Goal: Task Accomplishment & Management: Manage account settings

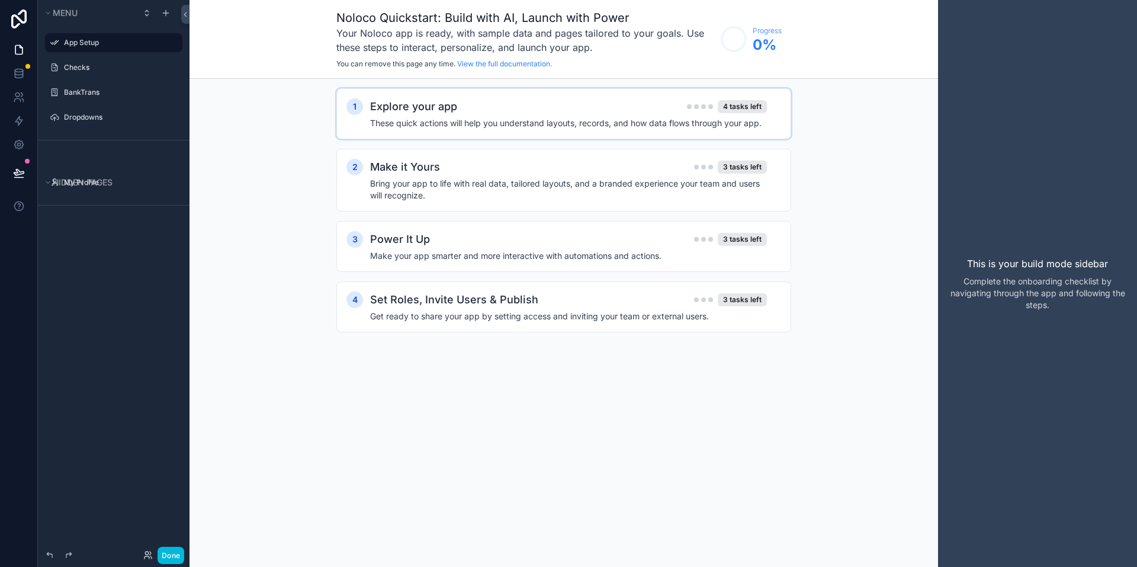
click at [467, 118] on h4 "These quick actions will help you understand layouts, records, and how data flo…" at bounding box center [568, 123] width 397 height 12
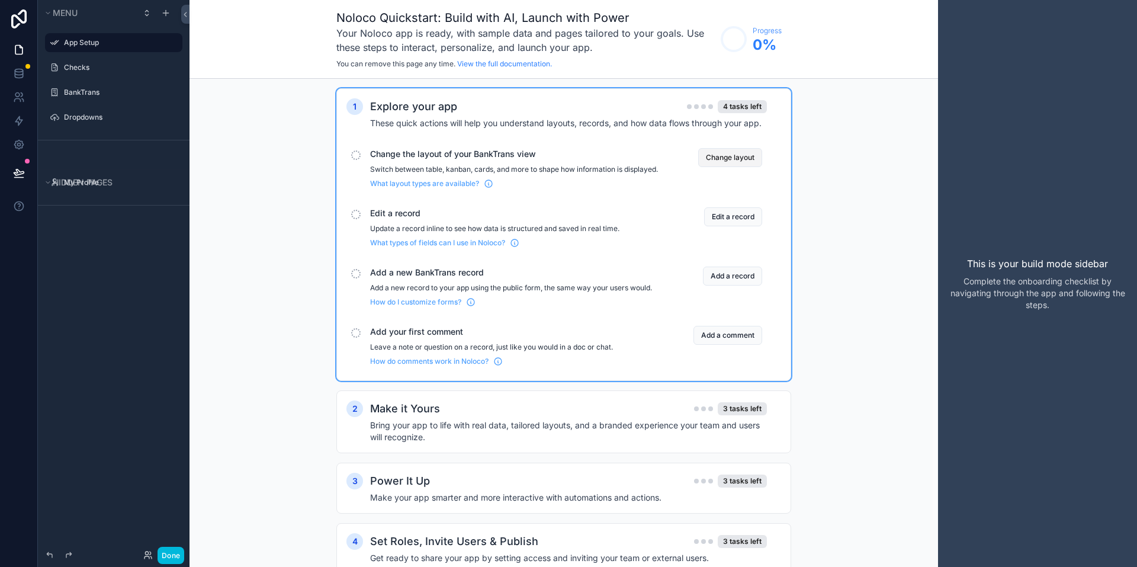
click at [740, 159] on button "Change layout" at bounding box center [730, 157] width 64 height 19
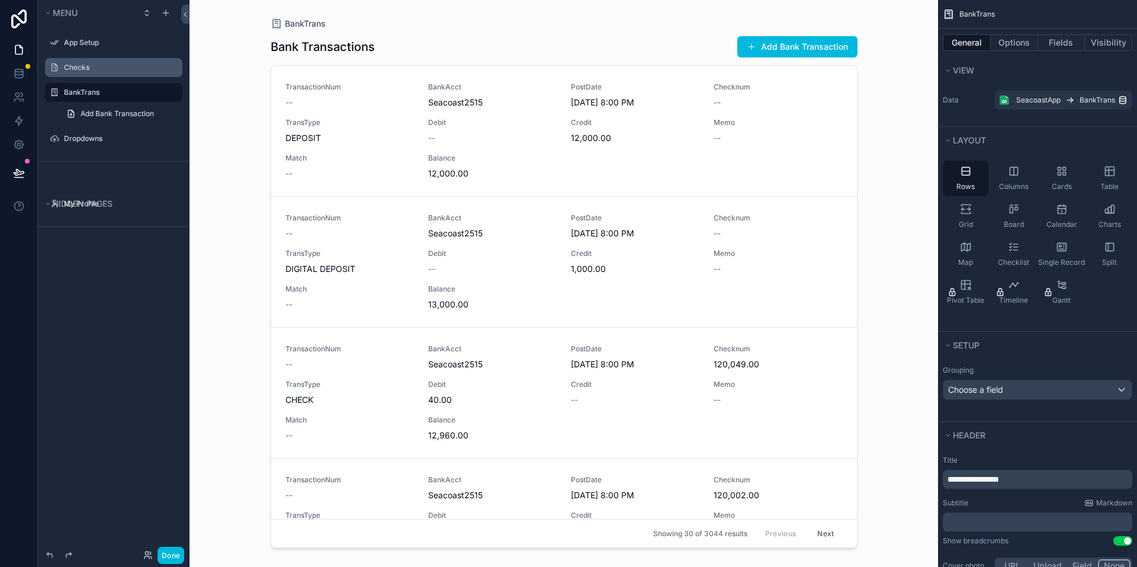
click at [85, 70] on label "Checks" at bounding box center [119, 67] width 111 height 9
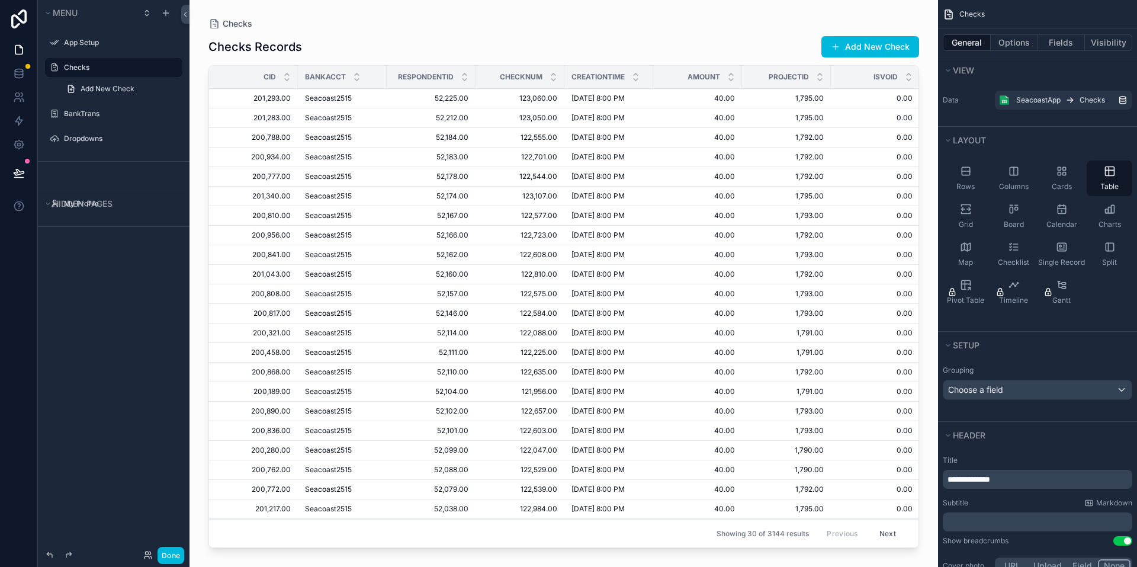
drag, startPoint x: 914, startPoint y: 103, endPoint x: 913, endPoint y: 146, distance: 42.7
click at [913, 146] on div "scrollable content" at bounding box center [564, 276] width 749 height 553
click at [918, 431] on div "Checks Checks Records Add New Check CID BankAcct RespondentID CheckNum Creation…" at bounding box center [564, 276] width 749 height 553
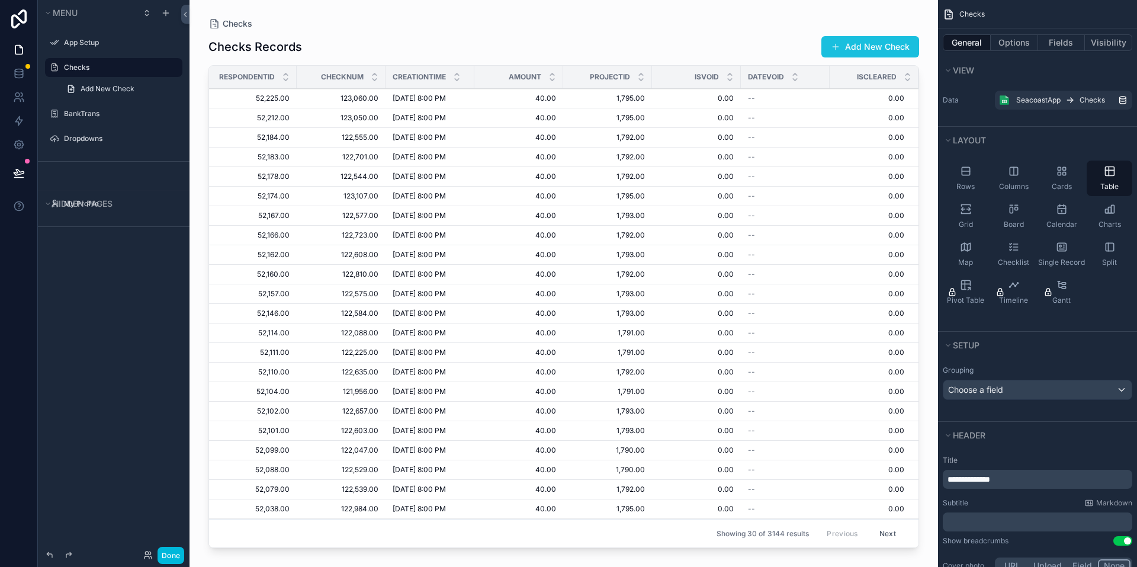
click at [841, 41] on button "Add New Check" at bounding box center [871, 46] width 98 height 21
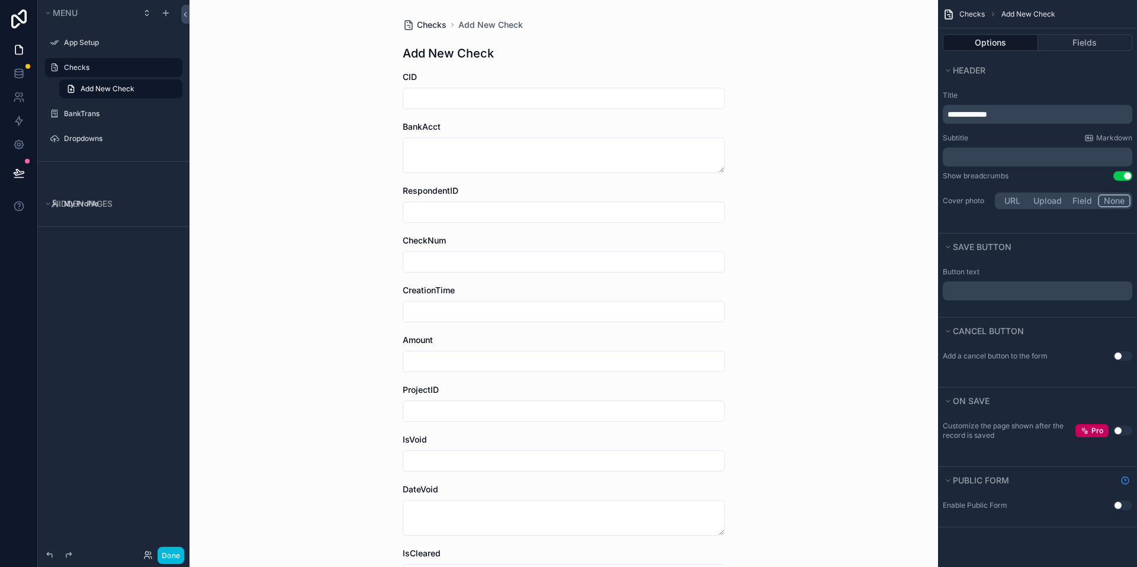
click at [425, 20] on span "Checks" at bounding box center [432, 25] width 30 height 12
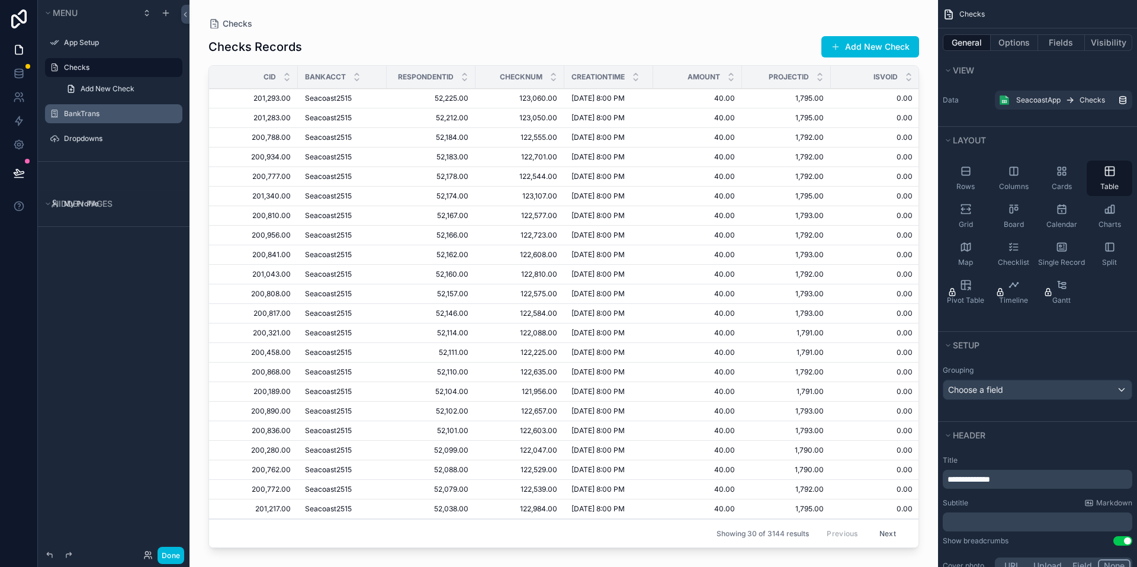
click at [68, 111] on label "BankTrans" at bounding box center [119, 113] width 111 height 9
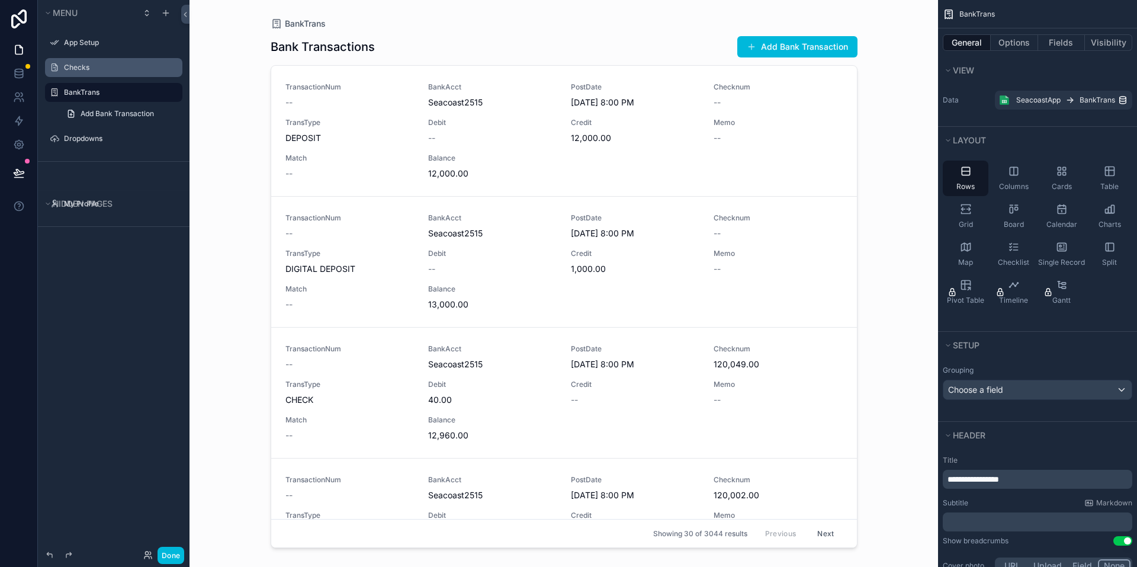
drag, startPoint x: 851, startPoint y: 102, endPoint x: 853, endPoint y: 159, distance: 56.3
click at [853, 159] on div "scrollable content" at bounding box center [564, 276] width 606 height 553
click at [848, 172] on link "TransactionNum -- BankAcct Seacoast2515 PostDate [DATE] 8:00 PM Checknum -- Tra…" at bounding box center [564, 131] width 586 height 131
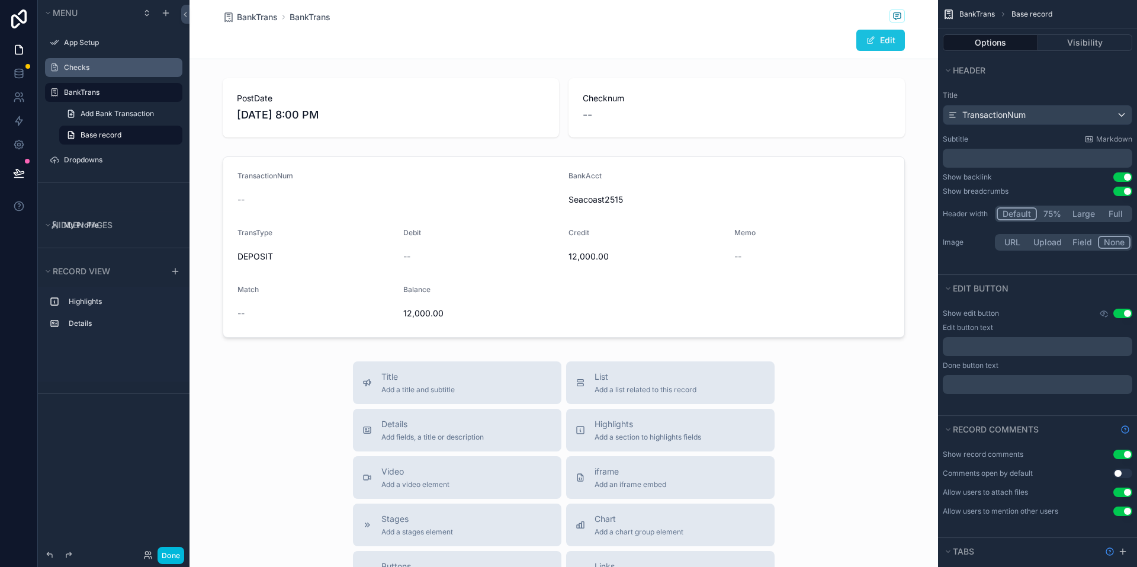
click at [881, 40] on button "Edit" at bounding box center [880, 40] width 49 height 21
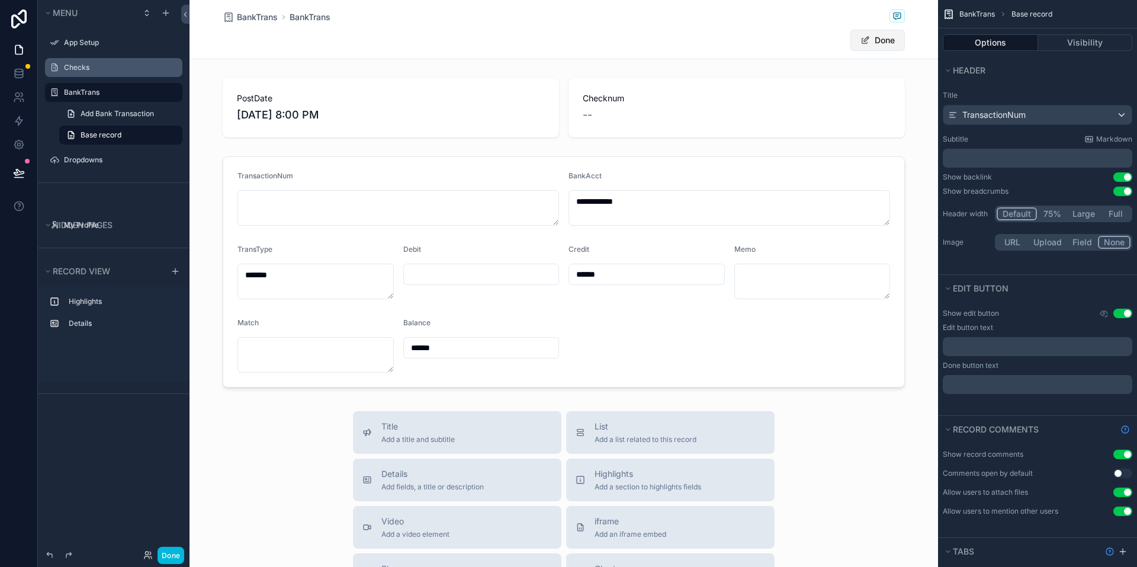
click at [881, 40] on button "Done" at bounding box center [878, 40] width 54 height 21
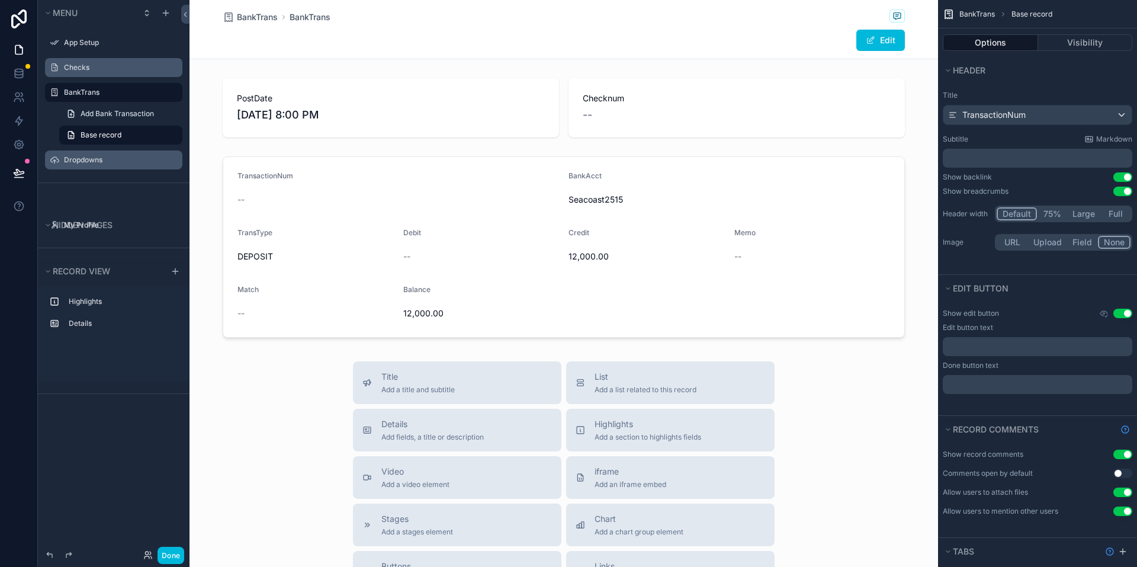
click at [78, 162] on label "Dropdowns" at bounding box center [119, 159] width 111 height 9
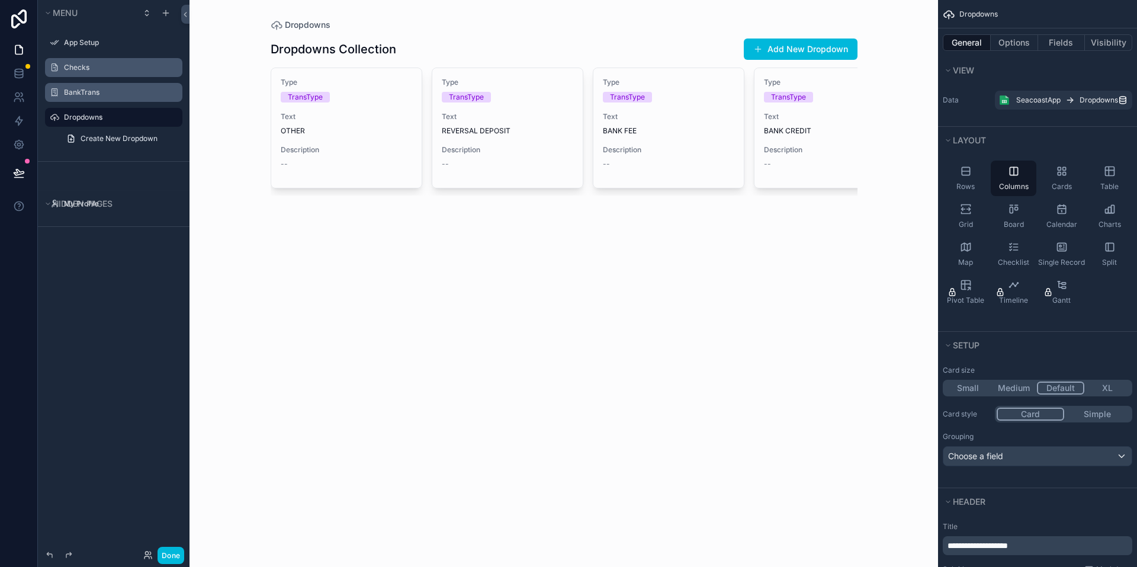
drag, startPoint x: 406, startPoint y: 200, endPoint x: 629, endPoint y: 203, distance: 223.3
click at [629, 203] on div "scrollable content" at bounding box center [564, 116] width 606 height 233
click at [1012, 44] on button "Options" at bounding box center [1014, 42] width 47 height 17
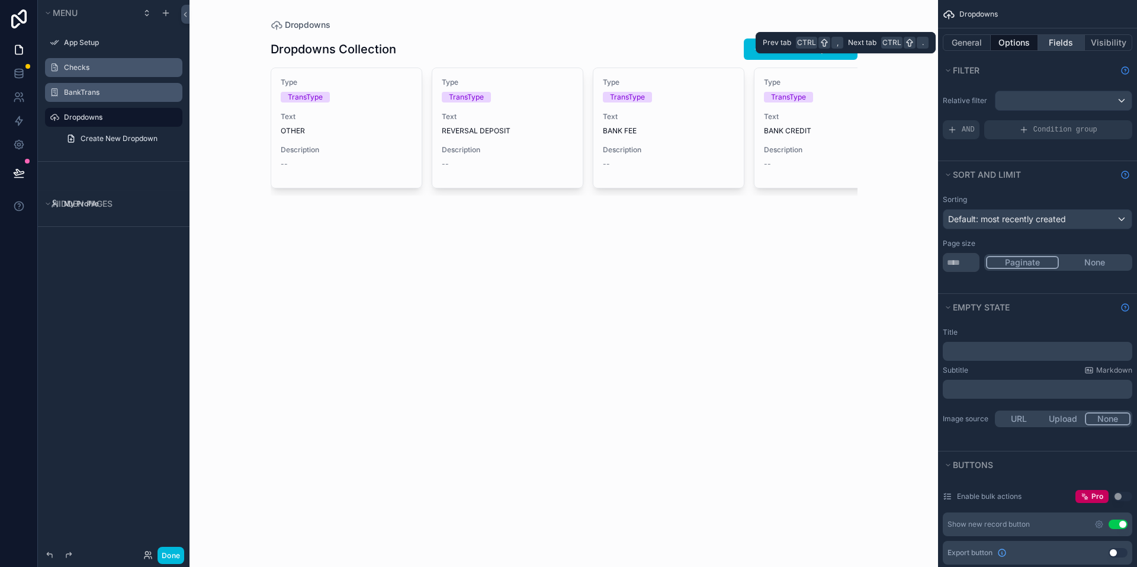
click at [1055, 34] on button "Fields" at bounding box center [1061, 42] width 47 height 17
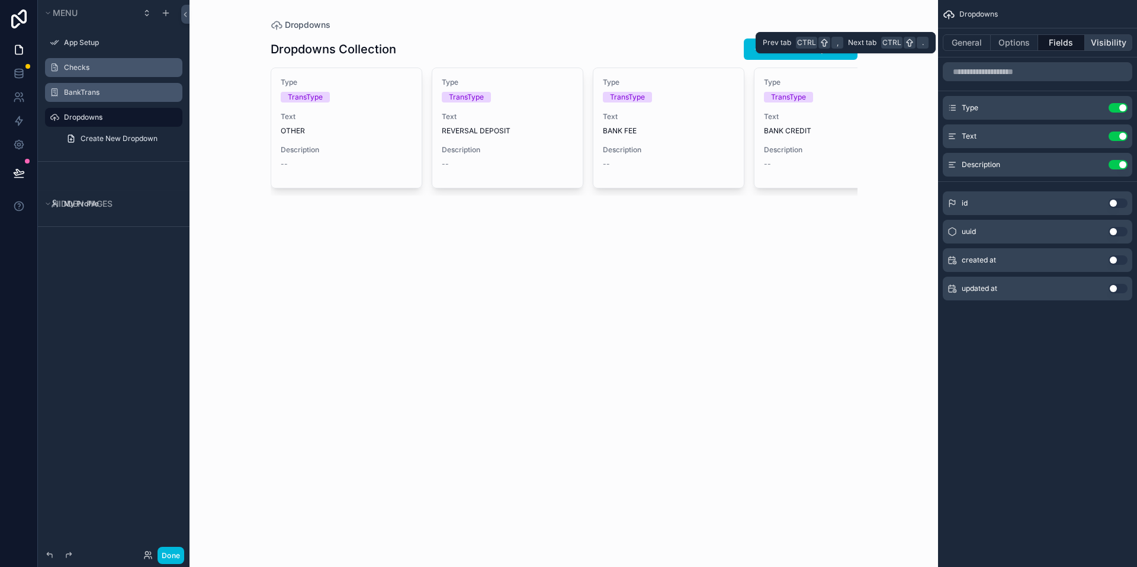
click at [1096, 40] on button "Visibility" at bounding box center [1108, 42] width 47 height 17
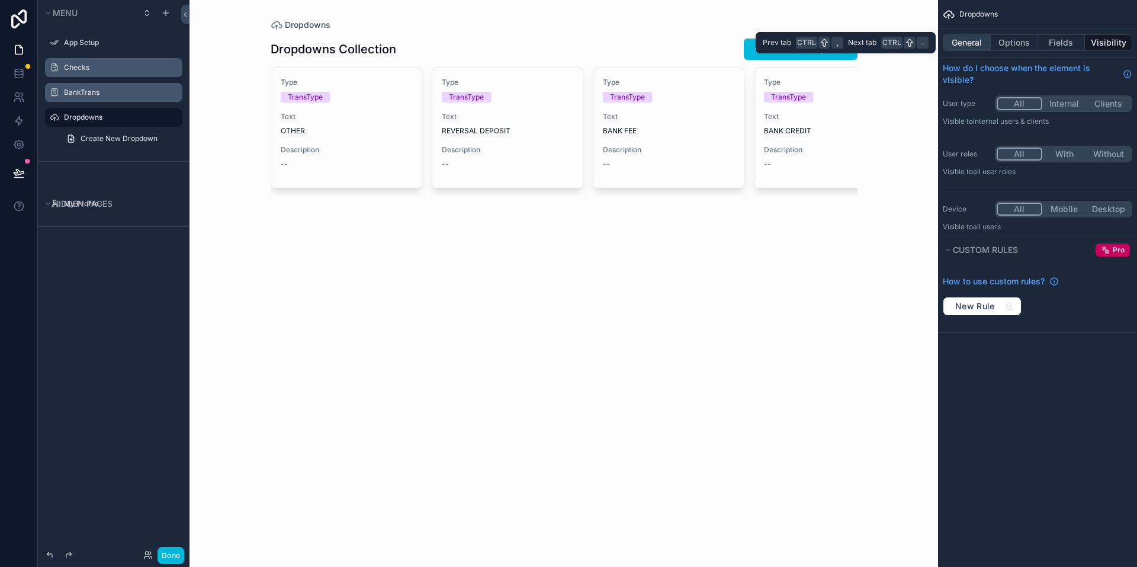
click at [979, 48] on button "General" at bounding box center [967, 42] width 48 height 17
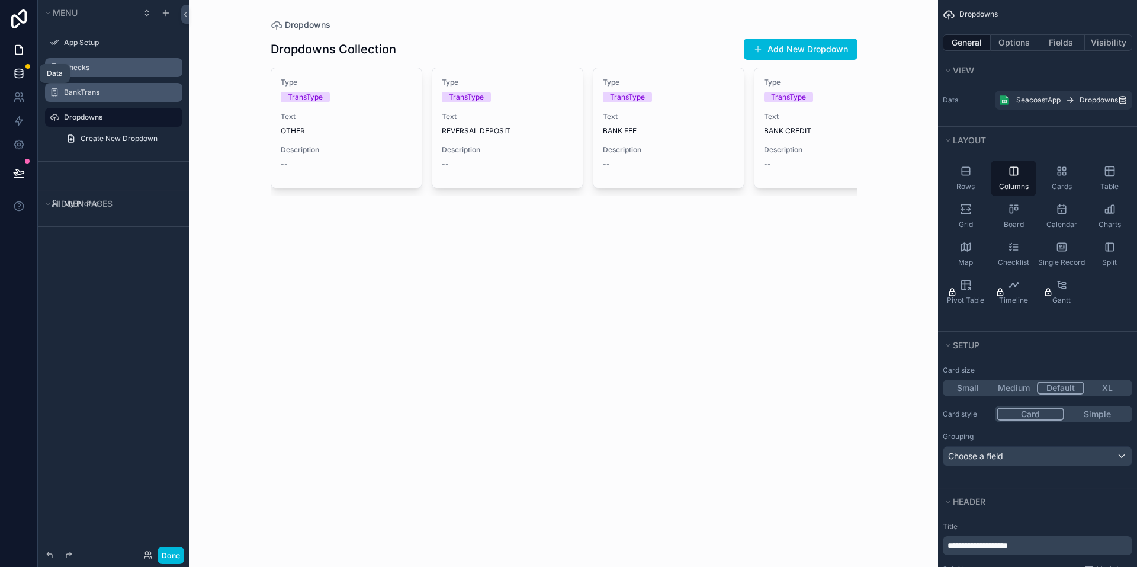
click at [21, 75] on icon at bounding box center [19, 72] width 8 height 5
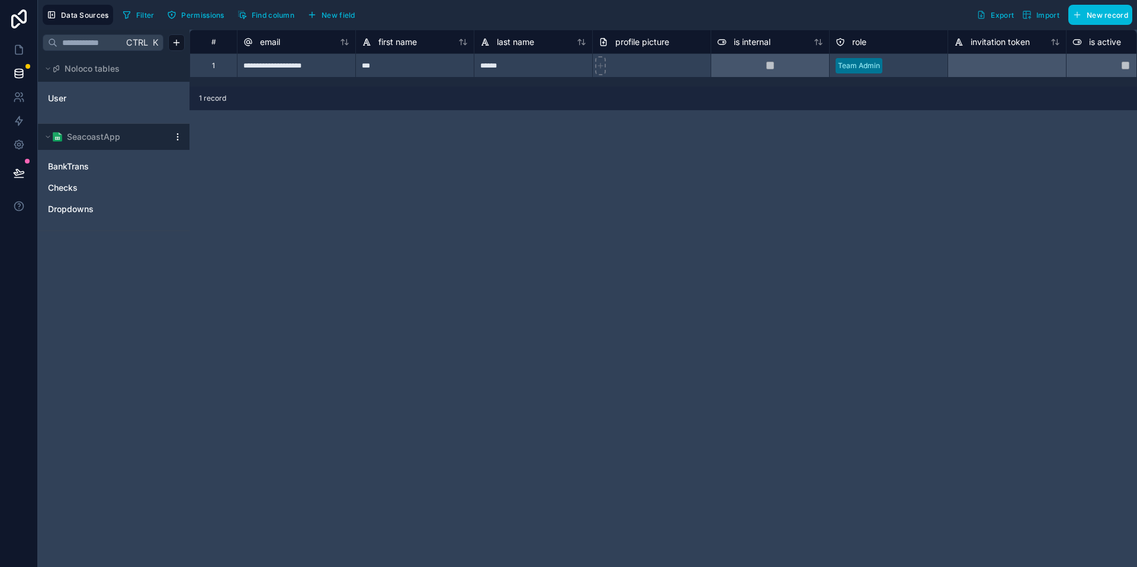
click at [370, 173] on div "**********" at bounding box center [664, 298] width 948 height 537
click at [13, 44] on icon at bounding box center [19, 50] width 12 height 12
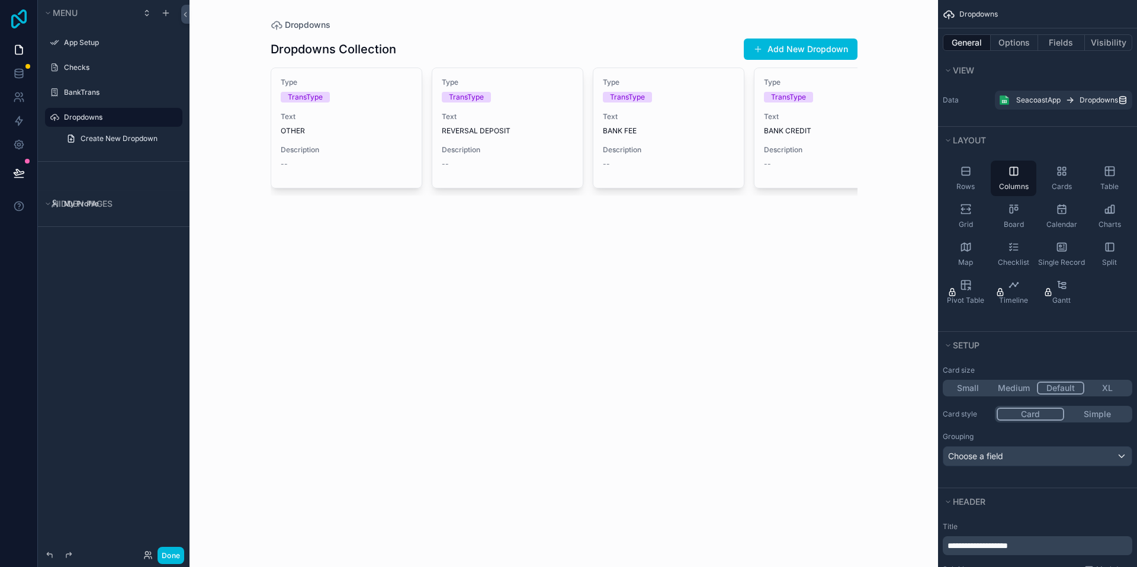
click at [18, 17] on icon at bounding box center [18, 18] width 15 height 19
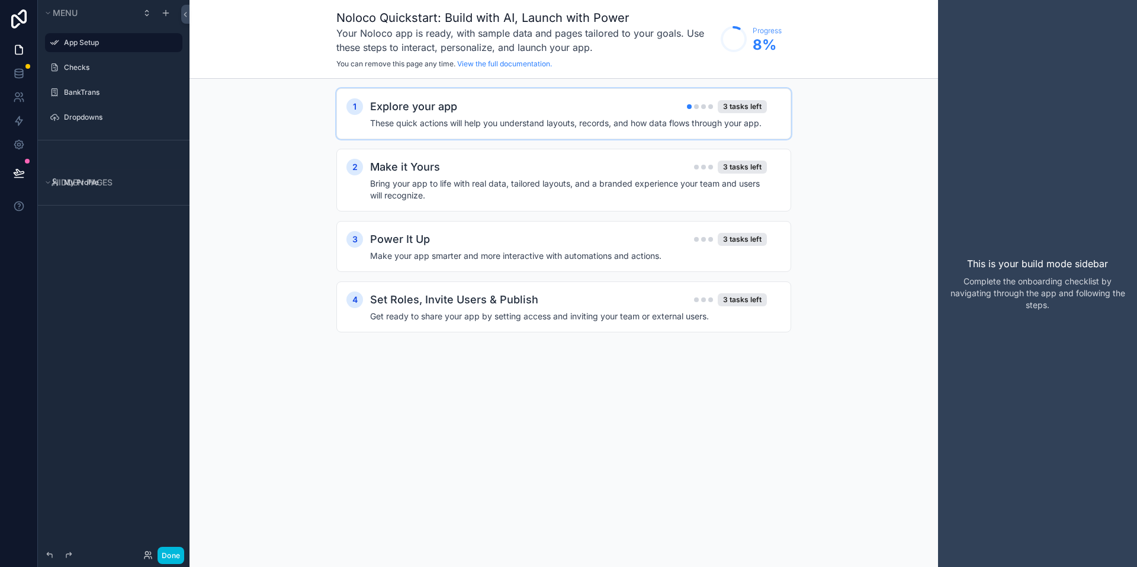
click at [453, 113] on h2 "Explore your app" at bounding box center [413, 106] width 87 height 17
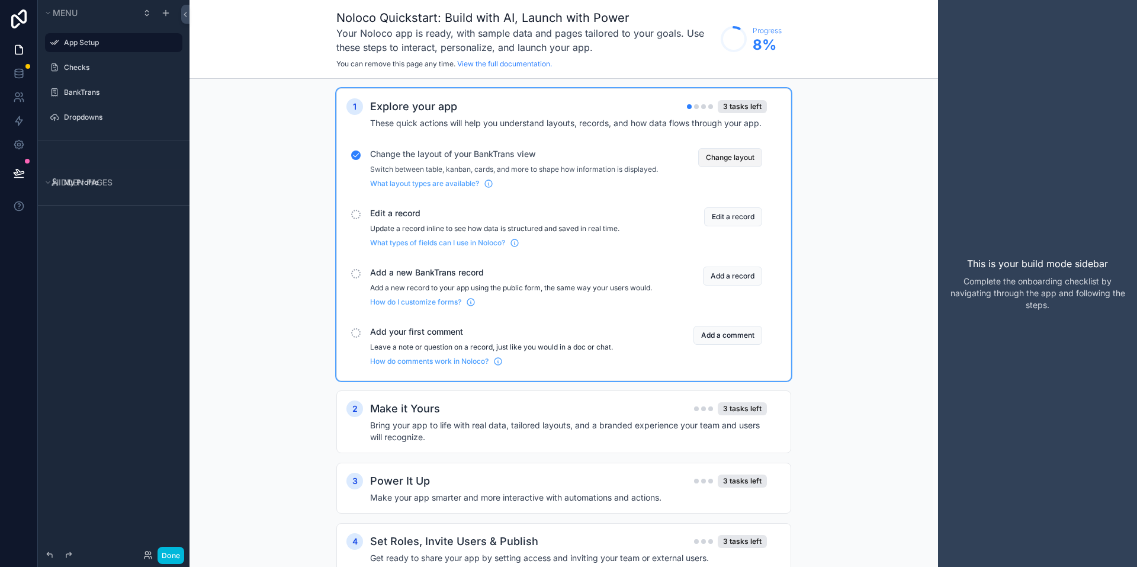
click at [730, 153] on button "Change layout" at bounding box center [730, 157] width 64 height 19
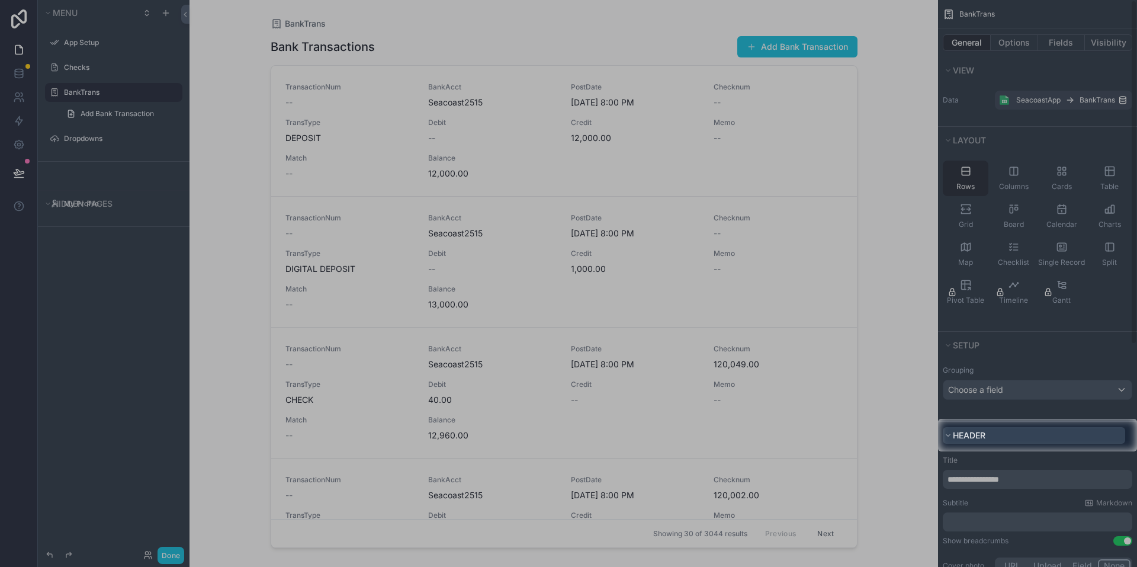
click at [973, 433] on span "Header" at bounding box center [969, 435] width 33 height 10
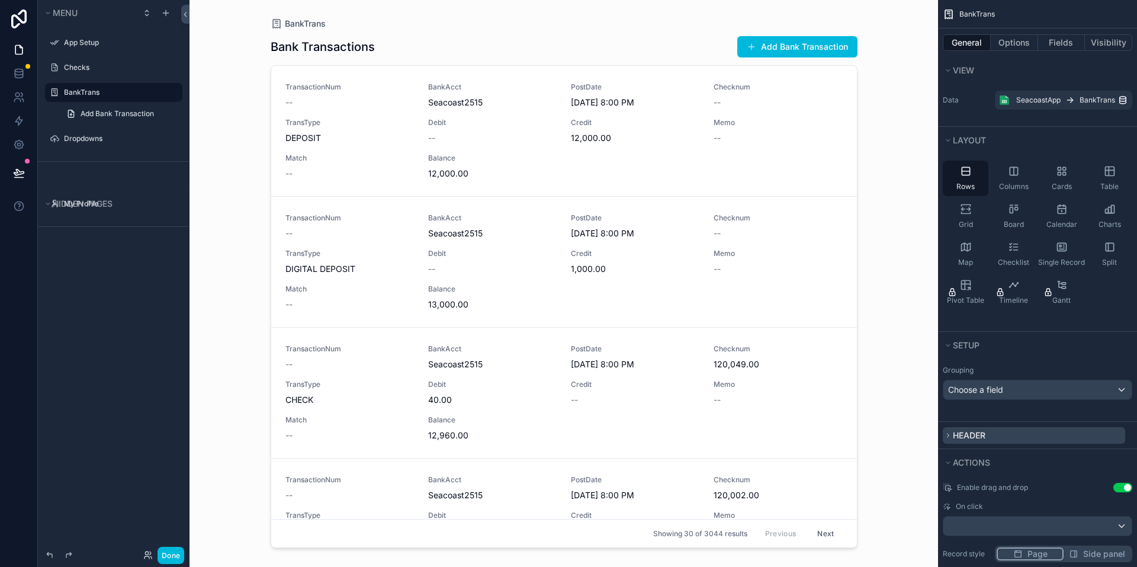
click at [973, 433] on span "Header" at bounding box center [969, 435] width 33 height 10
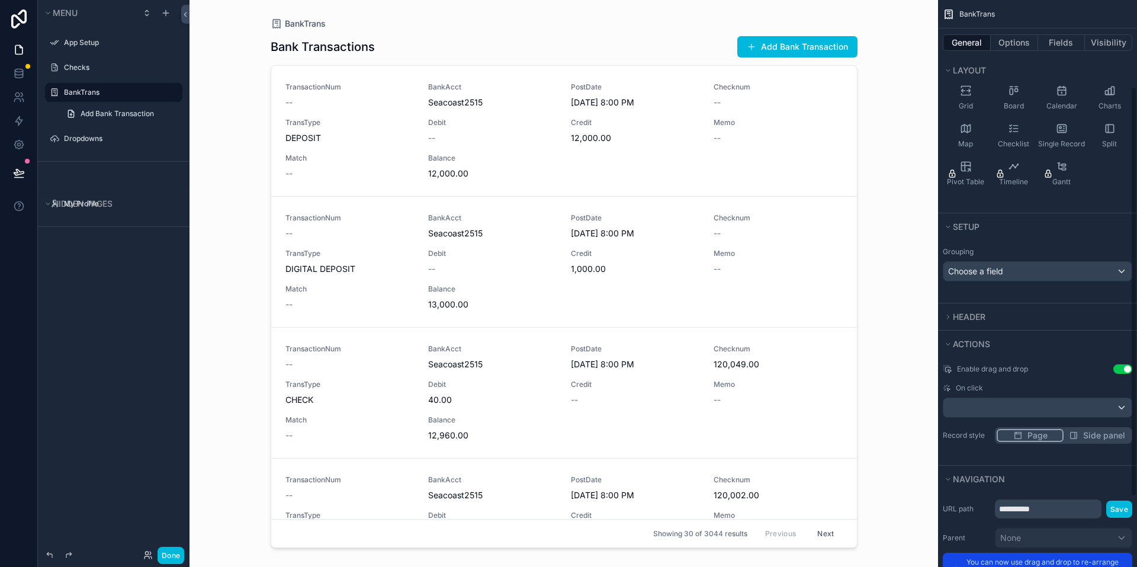
scroll to position [178, 0]
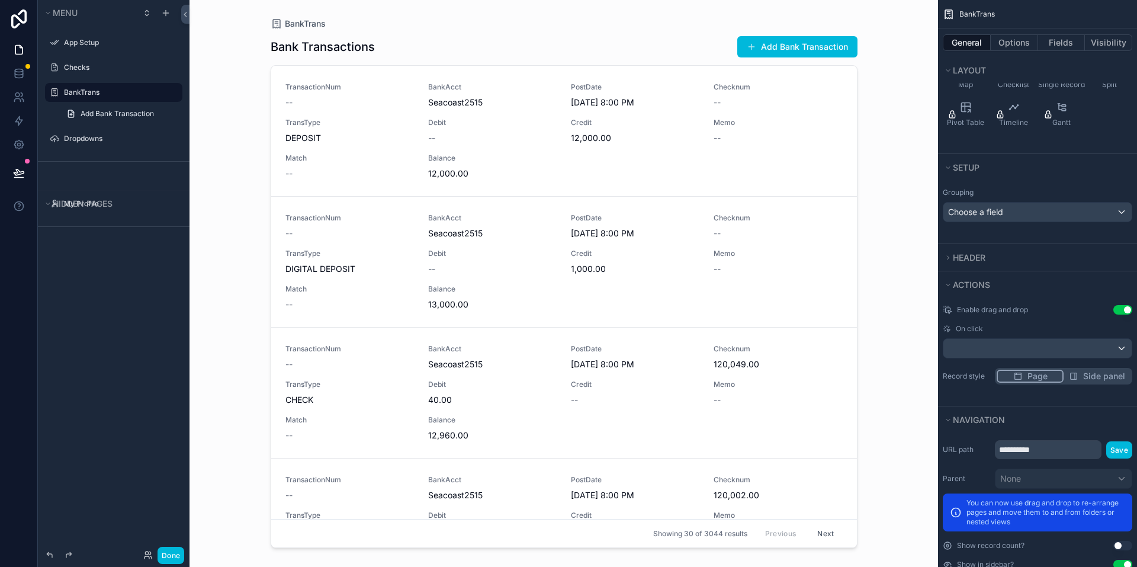
click at [1103, 378] on span "Side panel" at bounding box center [1104, 376] width 42 height 12
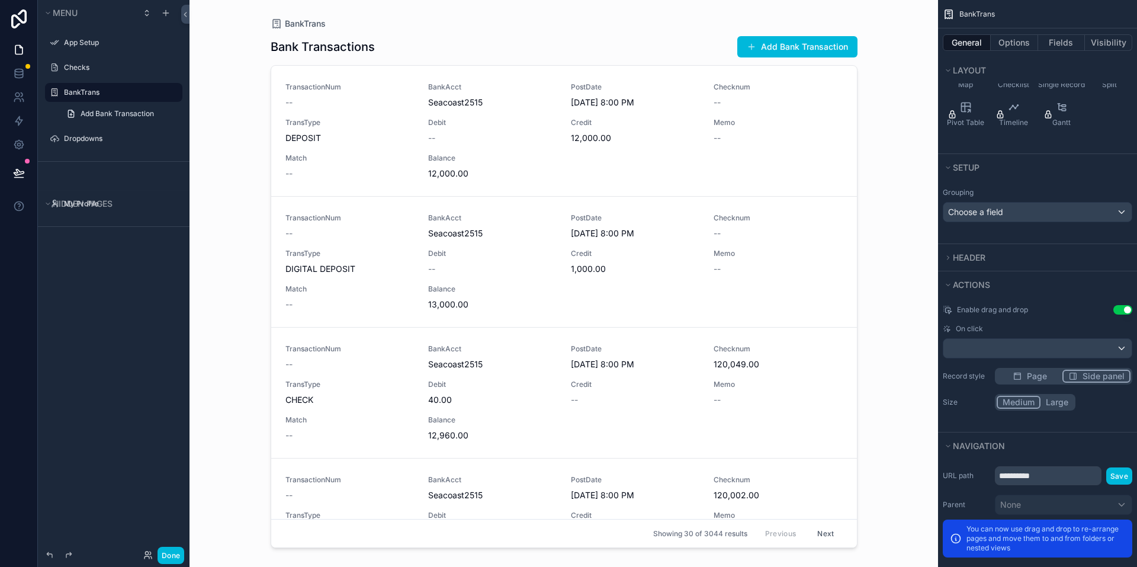
click at [1024, 403] on button "Medium" at bounding box center [1019, 402] width 44 height 13
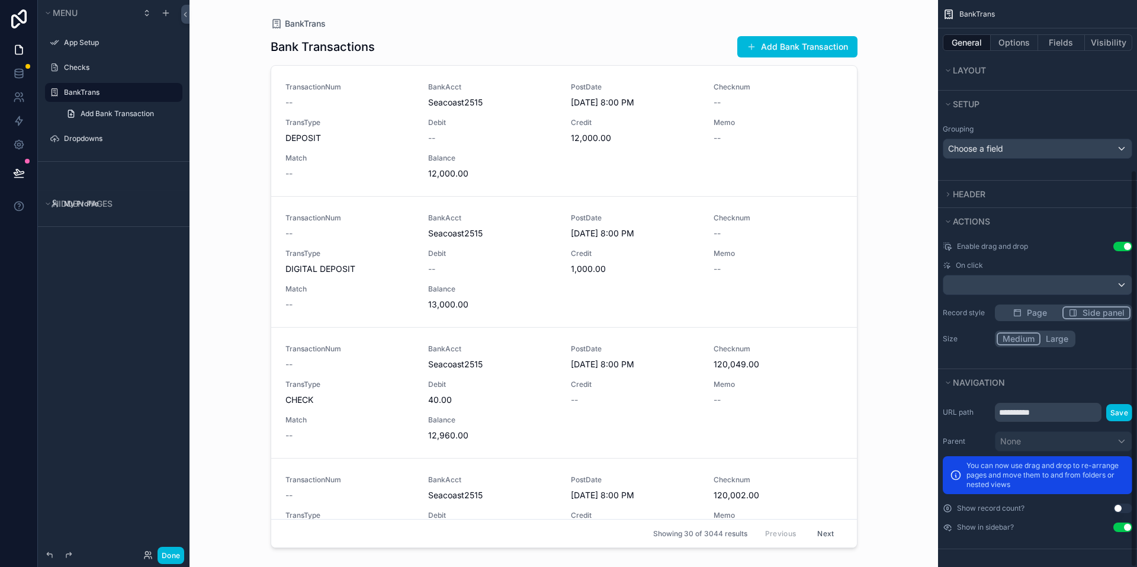
scroll to position [242, 0]
click at [1069, 527] on div "Show in sidebar? Use setting" at bounding box center [1038, 525] width 190 height 9
click at [769, 50] on div "scrollable content" at bounding box center [564, 276] width 606 height 553
click at [768, 53] on button "Add Bank Transaction" at bounding box center [797, 46] width 120 height 21
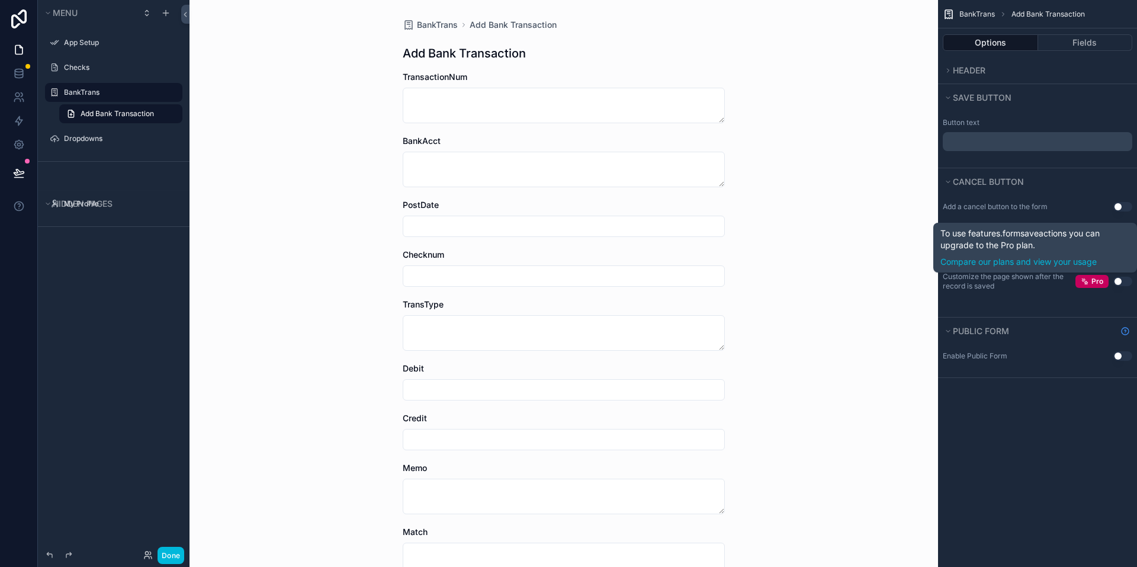
click at [1119, 282] on button "Use setting" at bounding box center [1123, 281] width 19 height 9
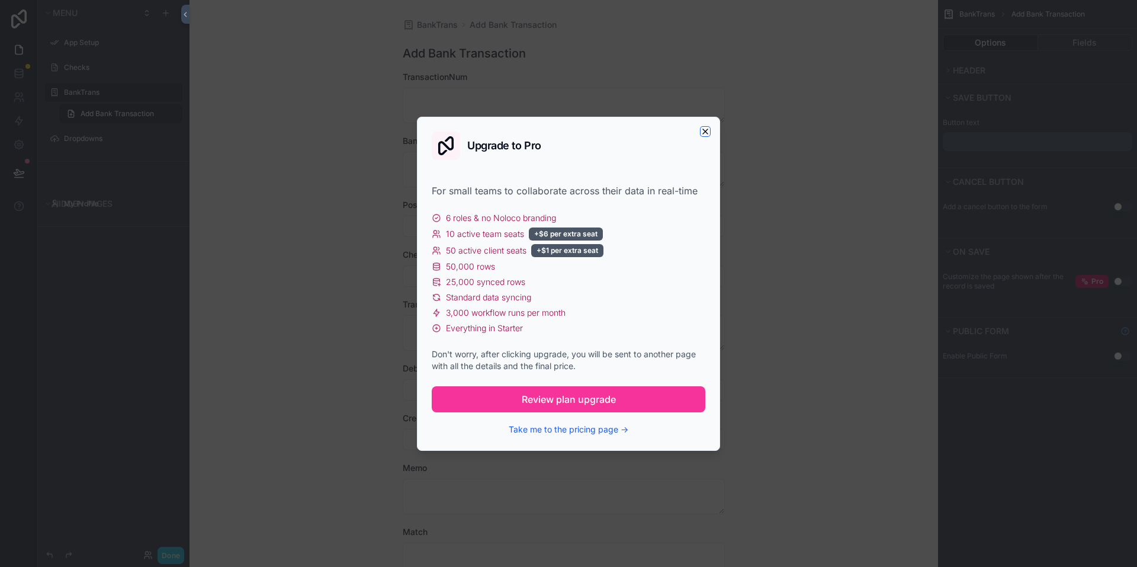
click at [702, 132] on icon "button" at bounding box center [705, 131] width 9 height 9
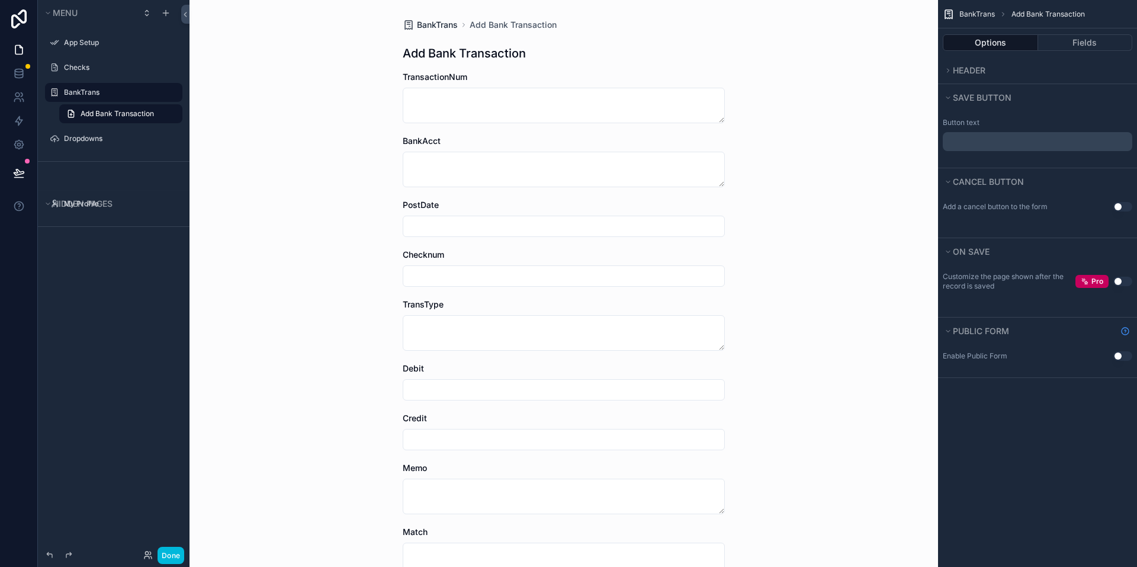
click at [420, 25] on span "BankTrans" at bounding box center [437, 25] width 41 height 12
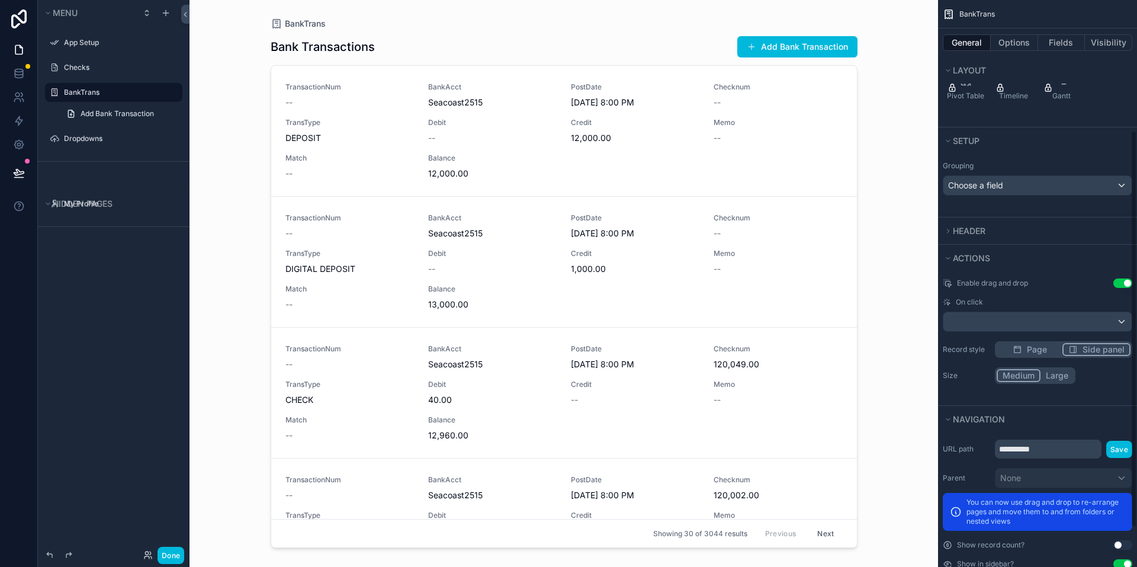
scroll to position [183, 0]
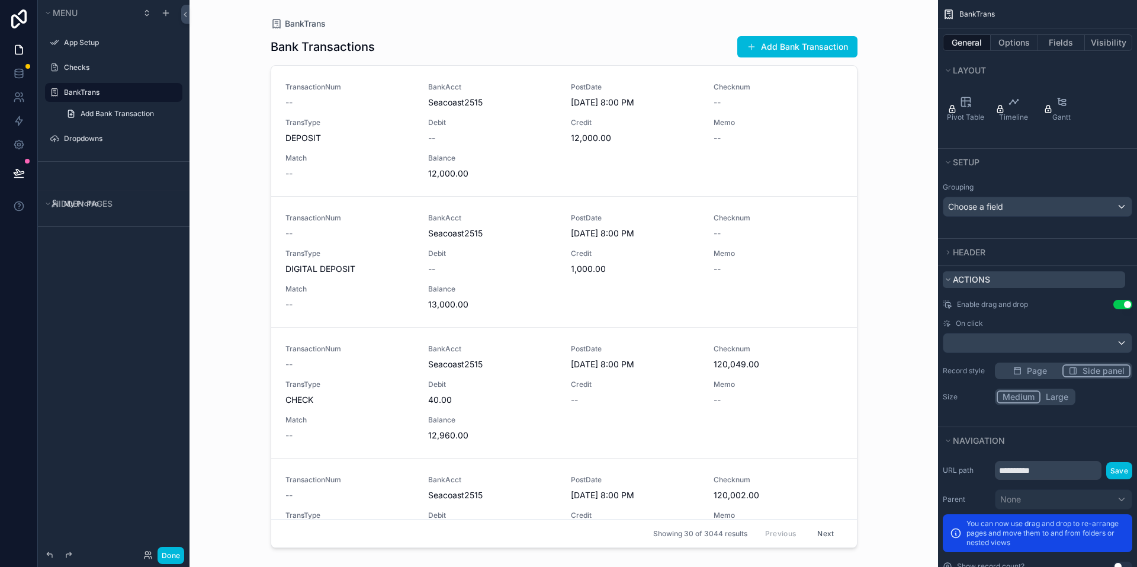
click at [955, 278] on span "Actions" at bounding box center [971, 279] width 37 height 10
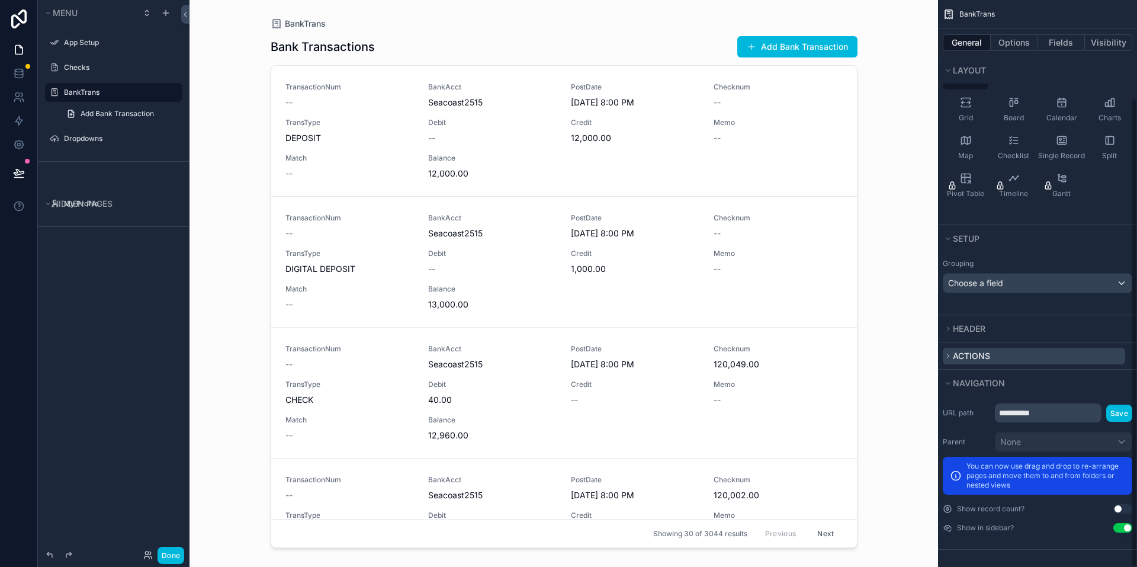
scroll to position [0, 0]
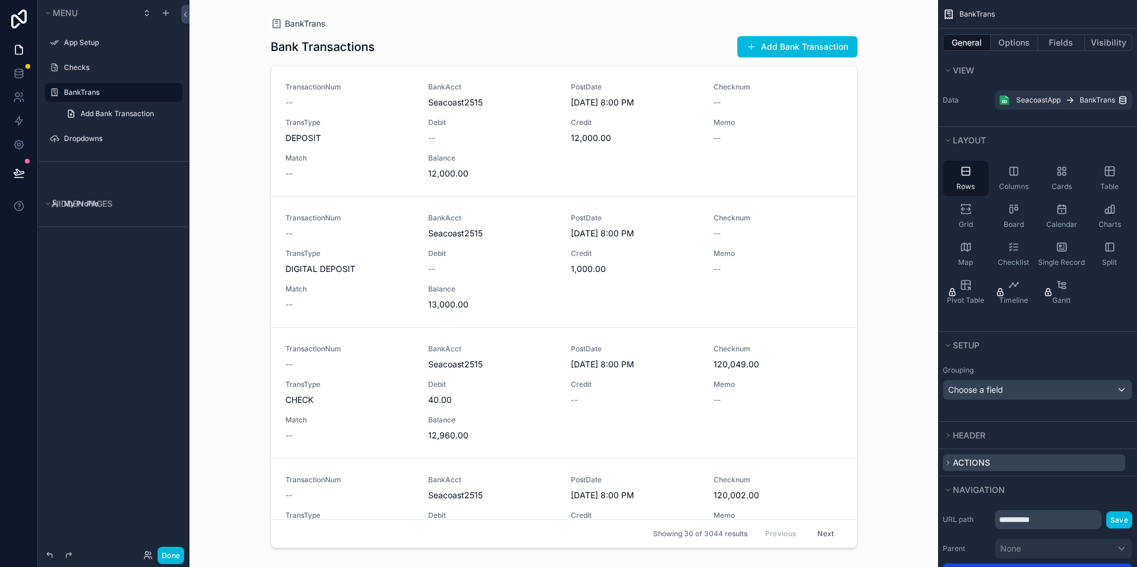
click at [944, 464] on button "Actions" at bounding box center [1034, 462] width 182 height 17
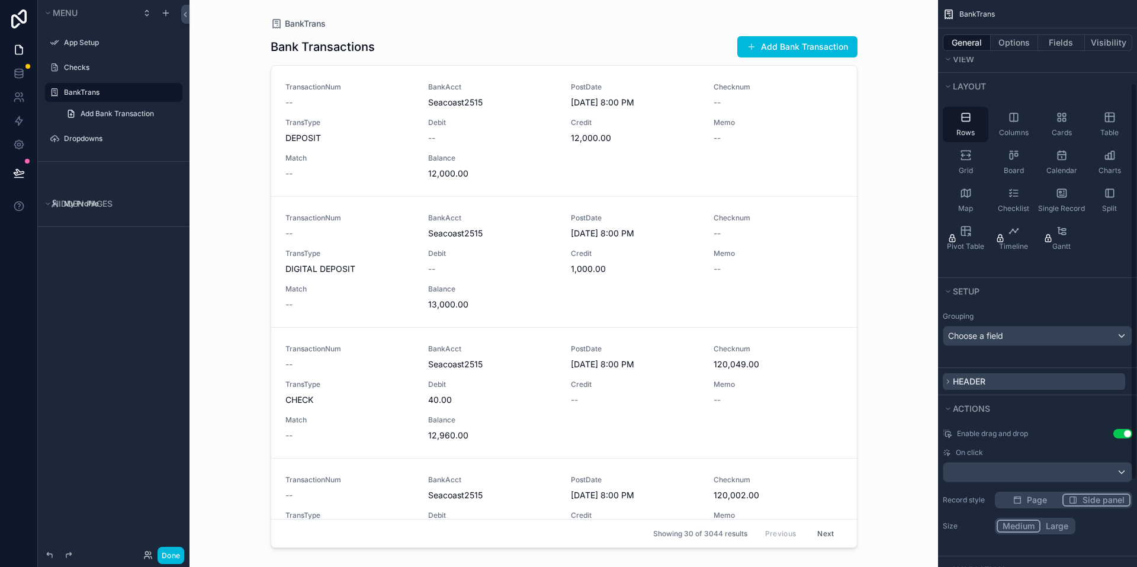
scroll to position [118, 0]
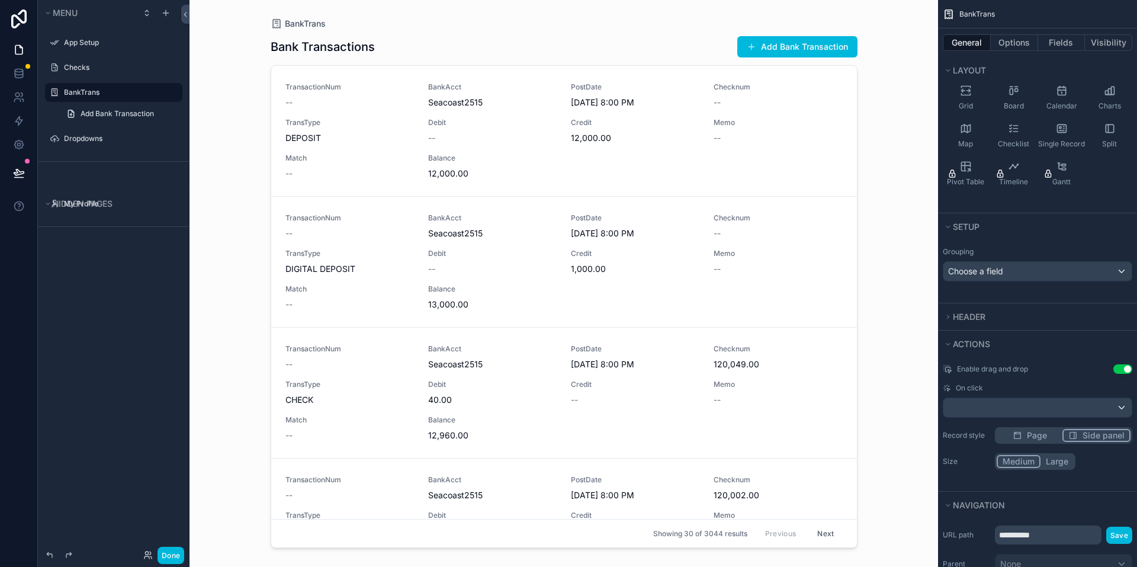
drag, startPoint x: 598, startPoint y: 149, endPoint x: 612, endPoint y: 190, distance: 42.7
click at [612, 190] on link "TransactionNum -- BankAcct Seacoast2515 PostDate [DATE] 8:00 PM Checknum -- Tra…" at bounding box center [564, 131] width 586 height 131
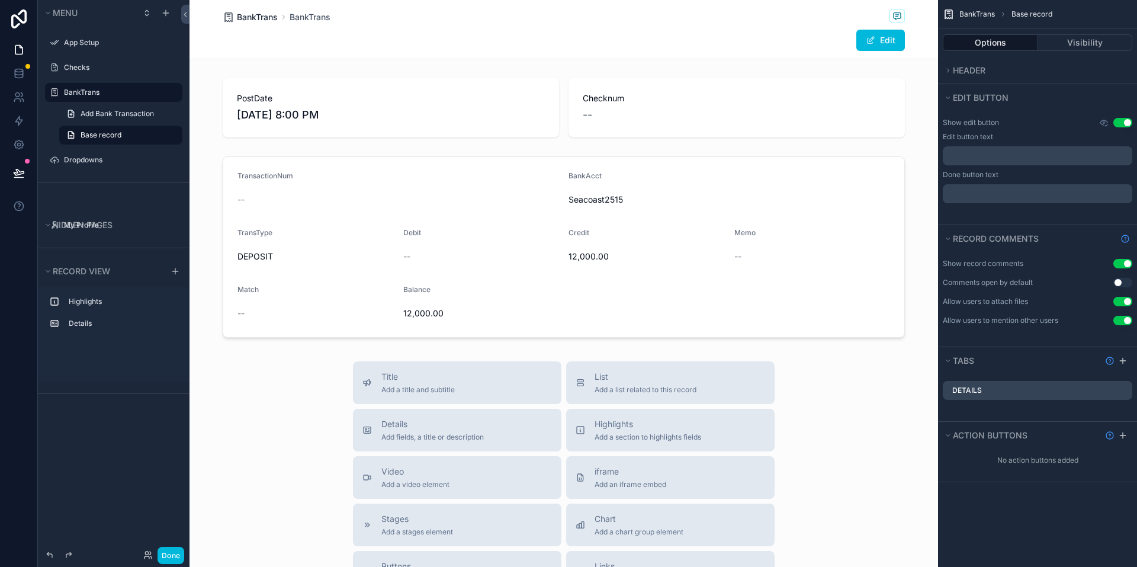
click at [264, 15] on span "BankTrans" at bounding box center [257, 17] width 41 height 12
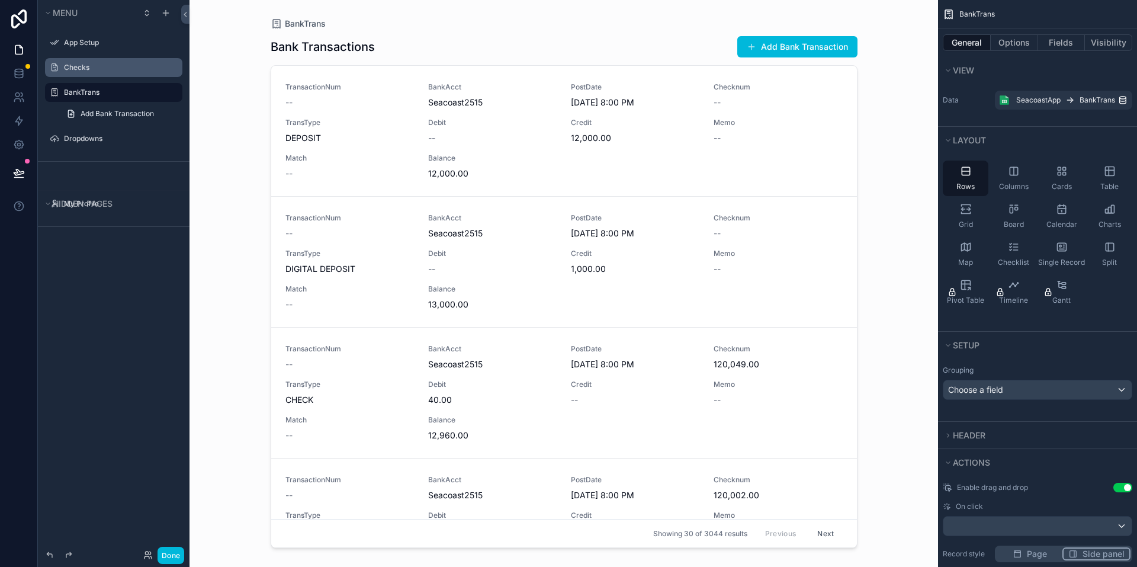
click at [77, 67] on label "Checks" at bounding box center [119, 67] width 111 height 9
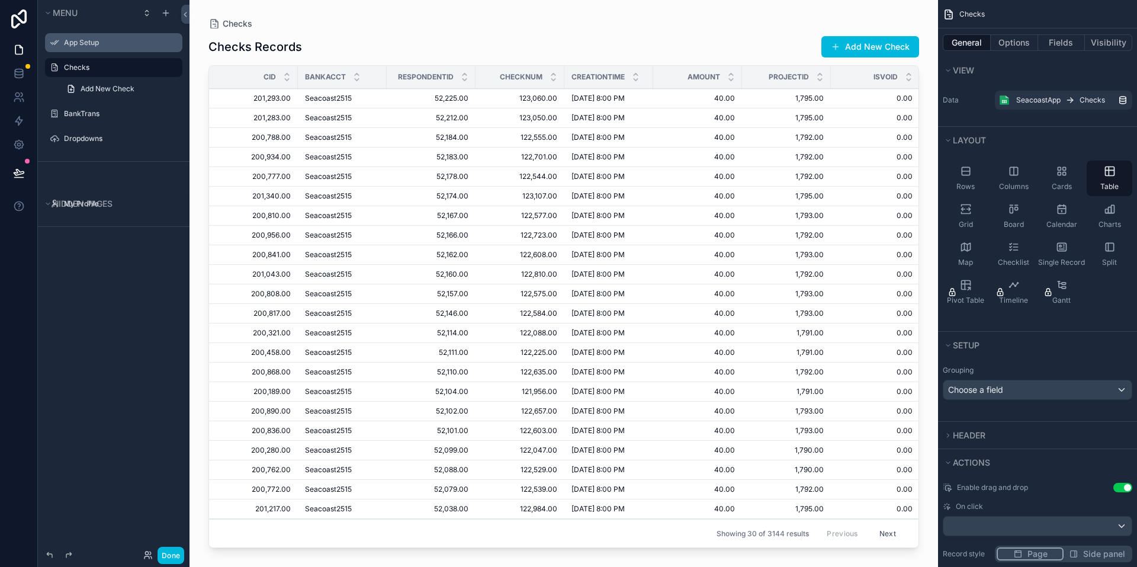
click at [79, 46] on label "App Setup" at bounding box center [119, 42] width 111 height 9
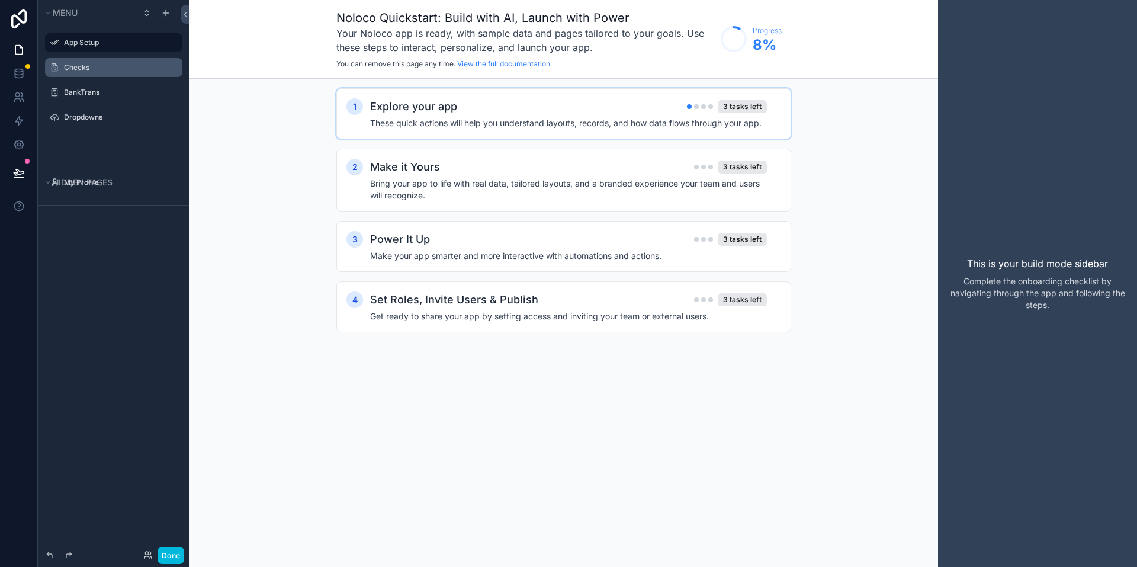
click at [492, 120] on h4 "These quick actions will help you understand layouts, records, and how data flo…" at bounding box center [568, 123] width 397 height 12
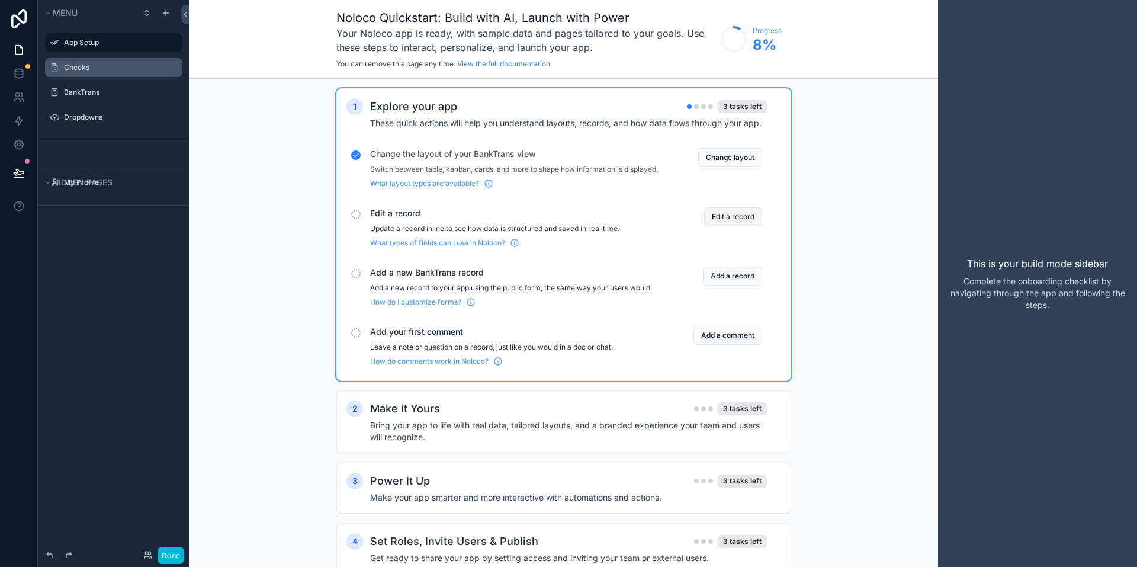
click at [747, 226] on button "Edit a record" at bounding box center [733, 216] width 58 height 19
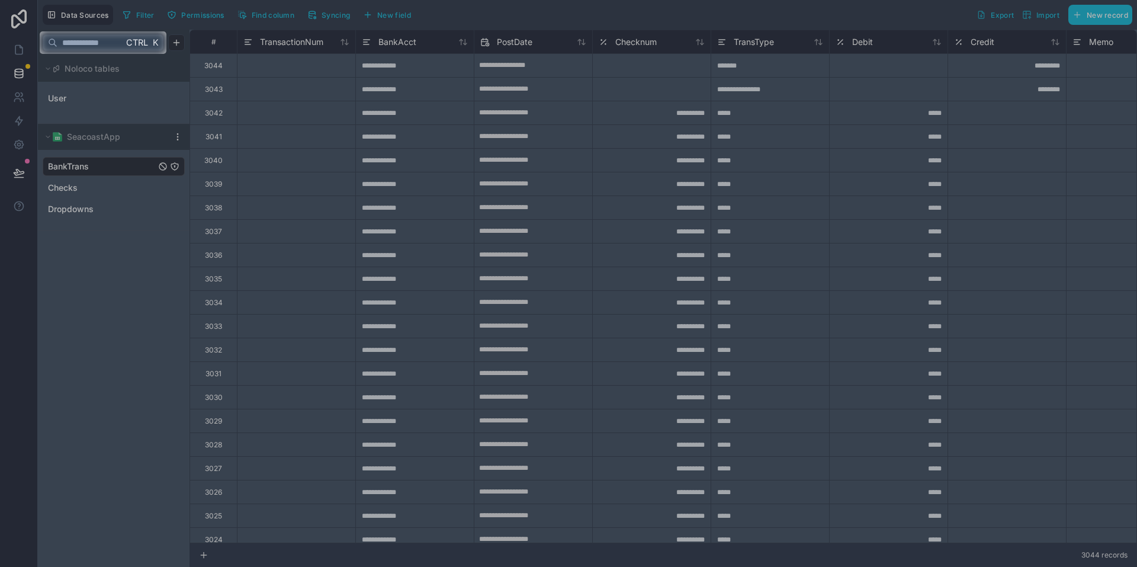
click at [137, 43] on span "Ctrl" at bounding box center [137, 42] width 24 height 15
click at [348, 171] on div at bounding box center [568, 310] width 1137 height 513
click at [315, 177] on div at bounding box center [568, 310] width 1137 height 513
click at [216, 121] on div at bounding box center [568, 310] width 1137 height 513
click at [89, 45] on input "text" at bounding box center [90, 42] width 66 height 21
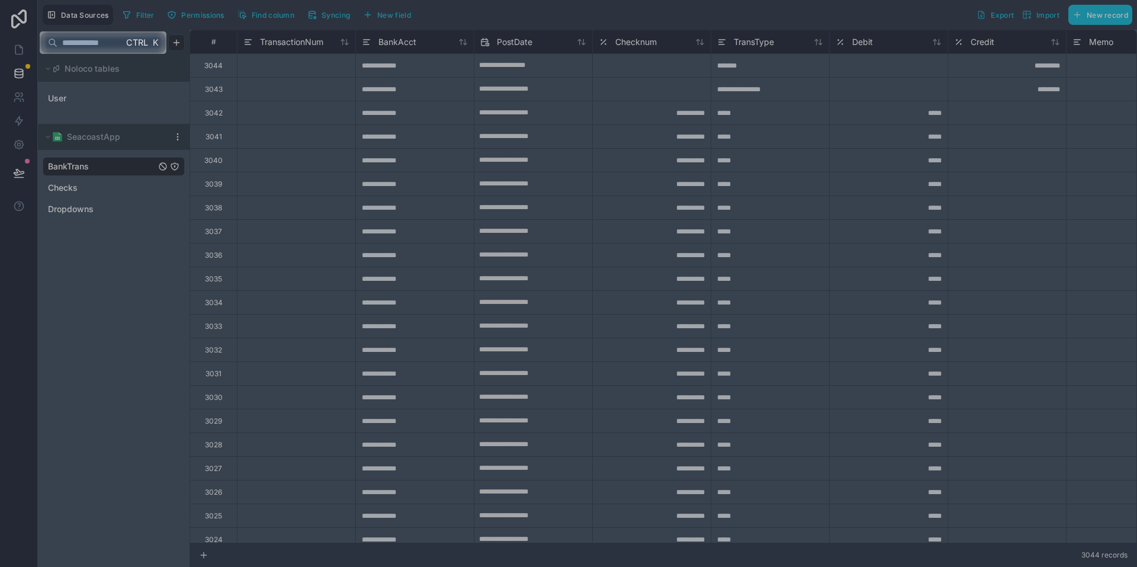
click at [108, 84] on div at bounding box center [568, 310] width 1137 height 513
click at [121, 50] on input "text" at bounding box center [90, 42] width 66 height 21
click at [82, 72] on div at bounding box center [568, 310] width 1137 height 513
click at [131, 47] on span "Ctrl" at bounding box center [137, 42] width 24 height 15
click at [99, 18] on div at bounding box center [568, 15] width 1137 height 31
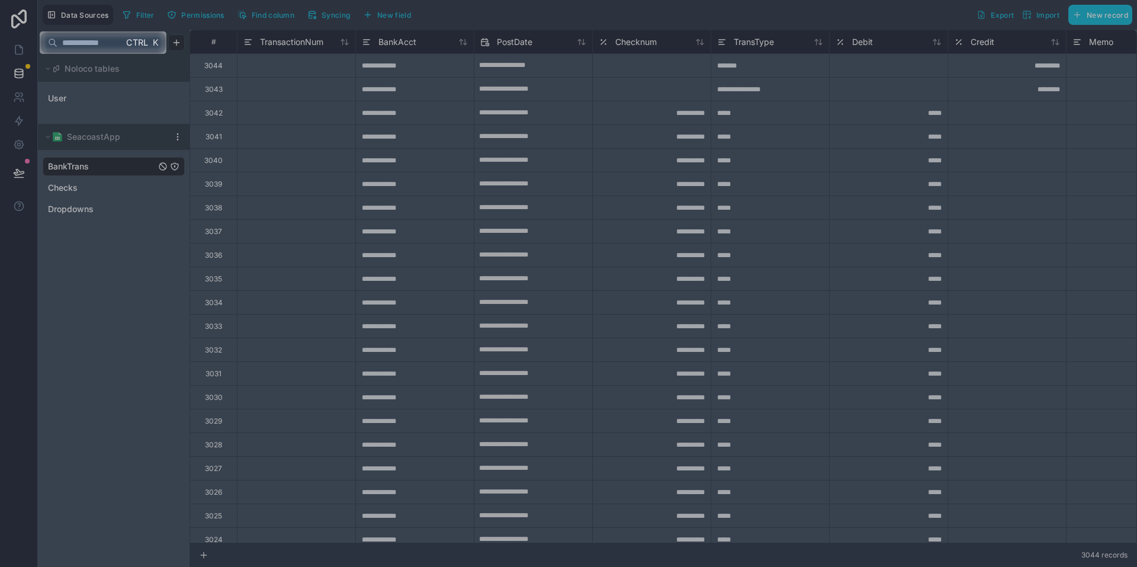
click at [134, 12] on div at bounding box center [568, 15] width 1137 height 31
click at [482, 93] on div at bounding box center [568, 310] width 1137 height 513
click at [888, 198] on div at bounding box center [568, 310] width 1137 height 513
click at [20, 8] on div at bounding box center [568, 15] width 1137 height 31
click at [24, 21] on div at bounding box center [568, 15] width 1137 height 31
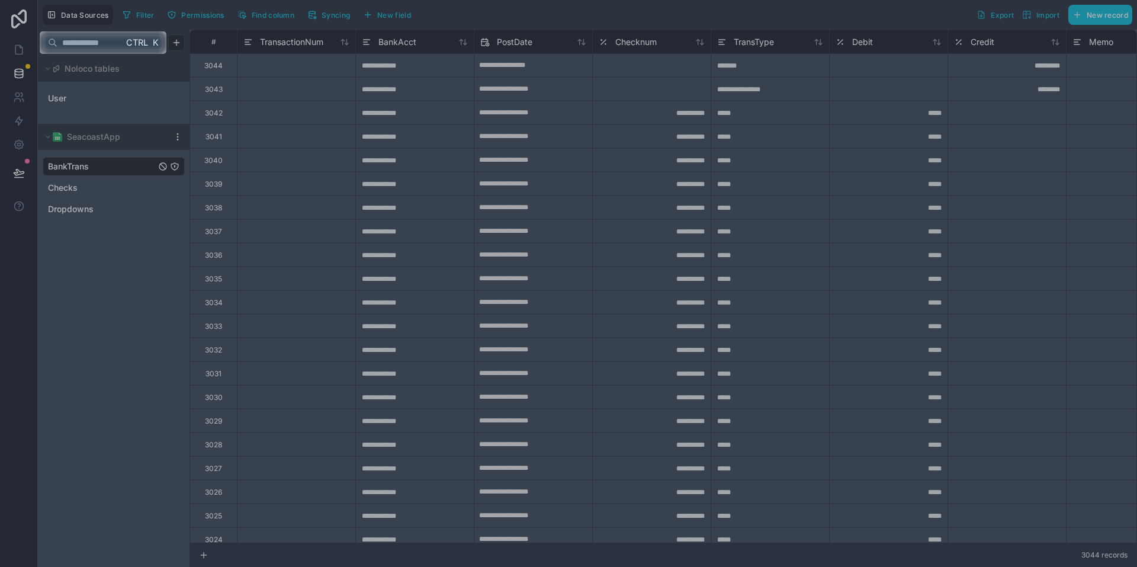
click at [16, 105] on div at bounding box center [568, 310] width 1137 height 513
click at [66, 134] on div at bounding box center [568, 310] width 1137 height 513
drag, startPoint x: 104, startPoint y: 129, endPoint x: 142, endPoint y: 115, distance: 40.5
click at [118, 123] on div at bounding box center [568, 310] width 1137 height 513
drag, startPoint x: 472, startPoint y: 97, endPoint x: 739, endPoint y: 137, distance: 269.7
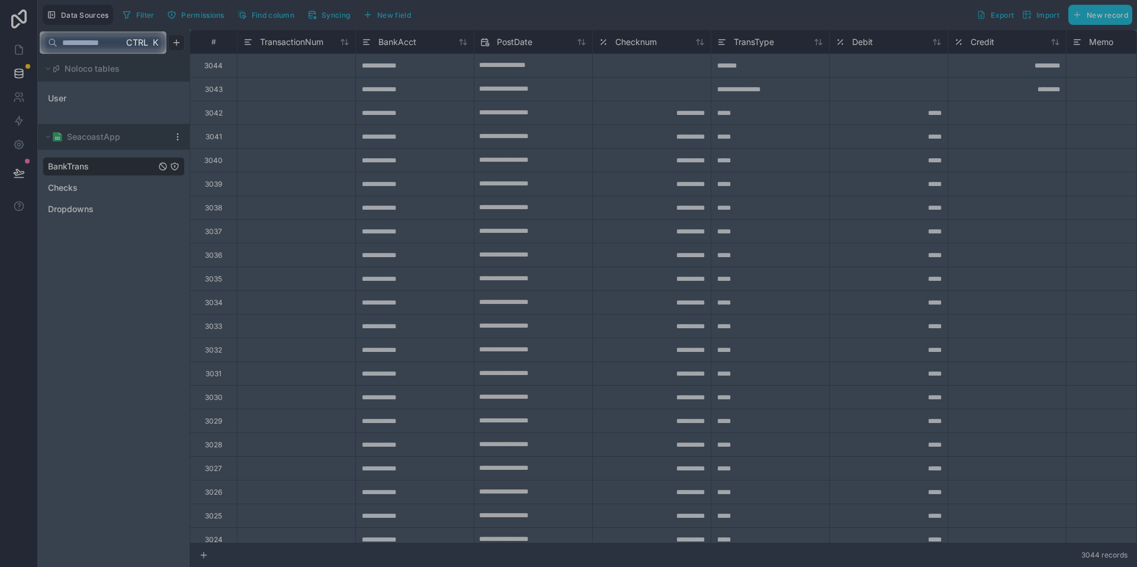
click at [474, 97] on div at bounding box center [568, 310] width 1137 height 513
drag, startPoint x: 608, startPoint y: 91, endPoint x: 503, endPoint y: 89, distance: 105.4
click at [592, 97] on div at bounding box center [568, 310] width 1137 height 513
click at [162, 49] on div "Ctrl K" at bounding box center [143, 42] width 40 height 17
click at [156, 44] on span "K" at bounding box center [155, 43] width 8 height 8
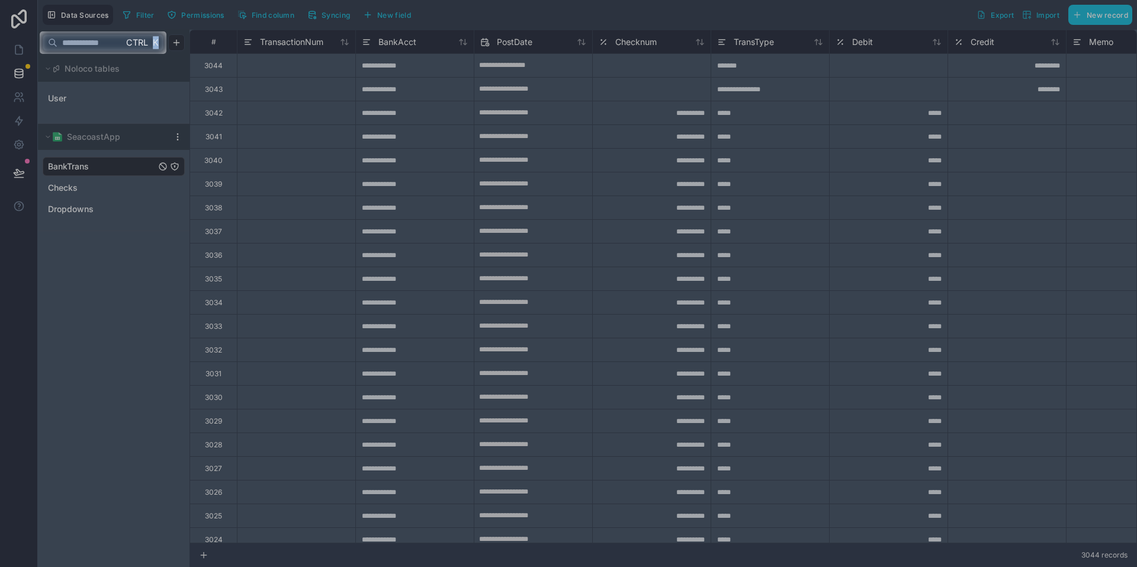
click at [154, 44] on span "K" at bounding box center [155, 43] width 8 height 8
click at [108, 37] on input "text" at bounding box center [90, 42] width 66 height 21
type input "*"
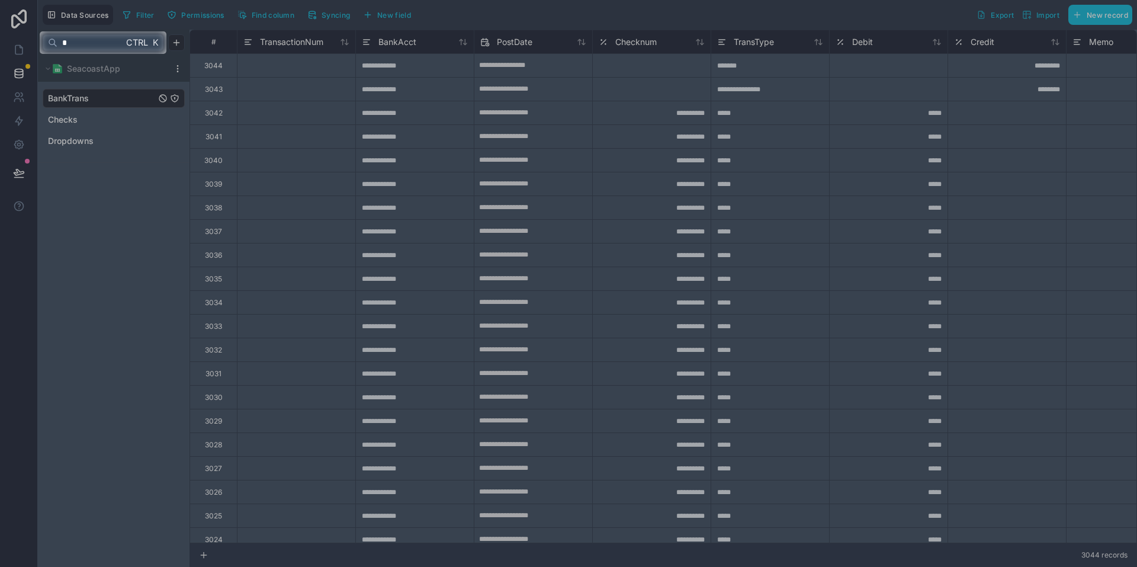
type input "*"
click at [73, 120] on div at bounding box center [568, 310] width 1137 height 513
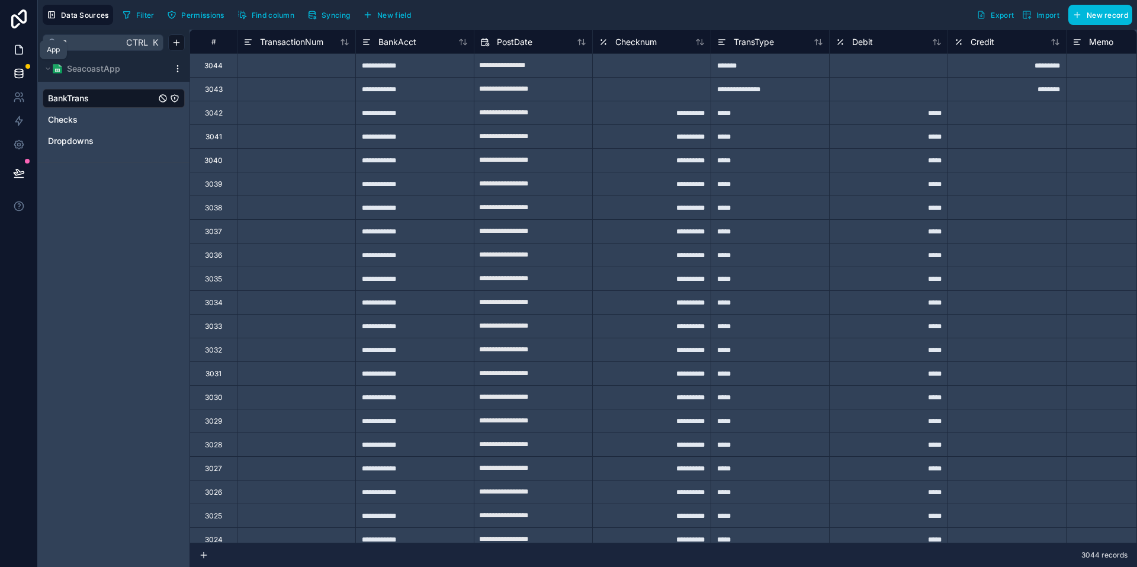
click at [14, 52] on icon at bounding box center [19, 50] width 12 height 12
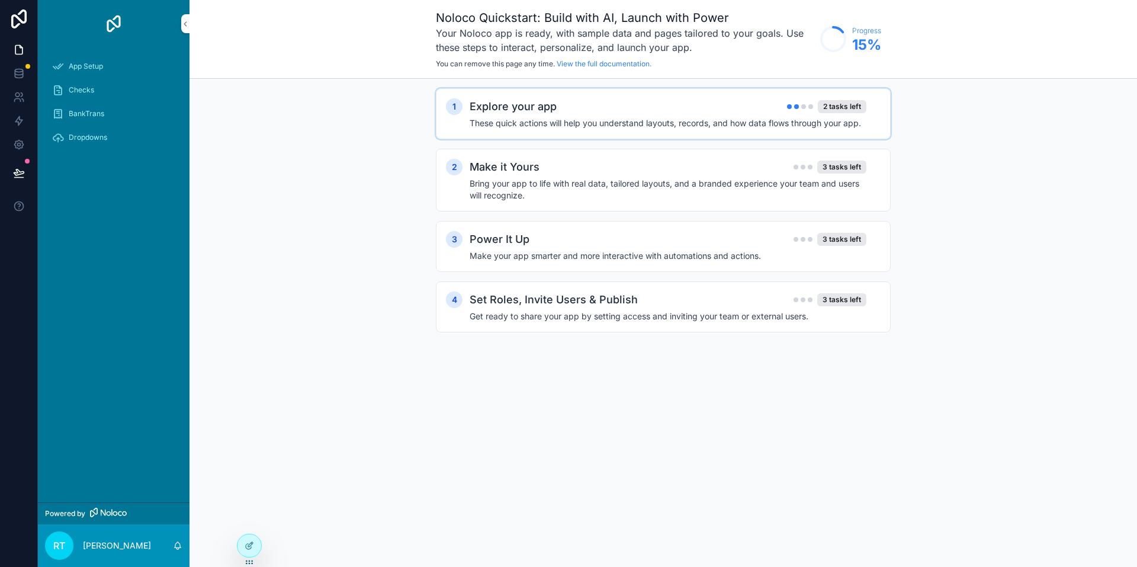
click at [634, 122] on h4 "These quick actions will help you understand layouts, records, and how data flo…" at bounding box center [668, 123] width 397 height 12
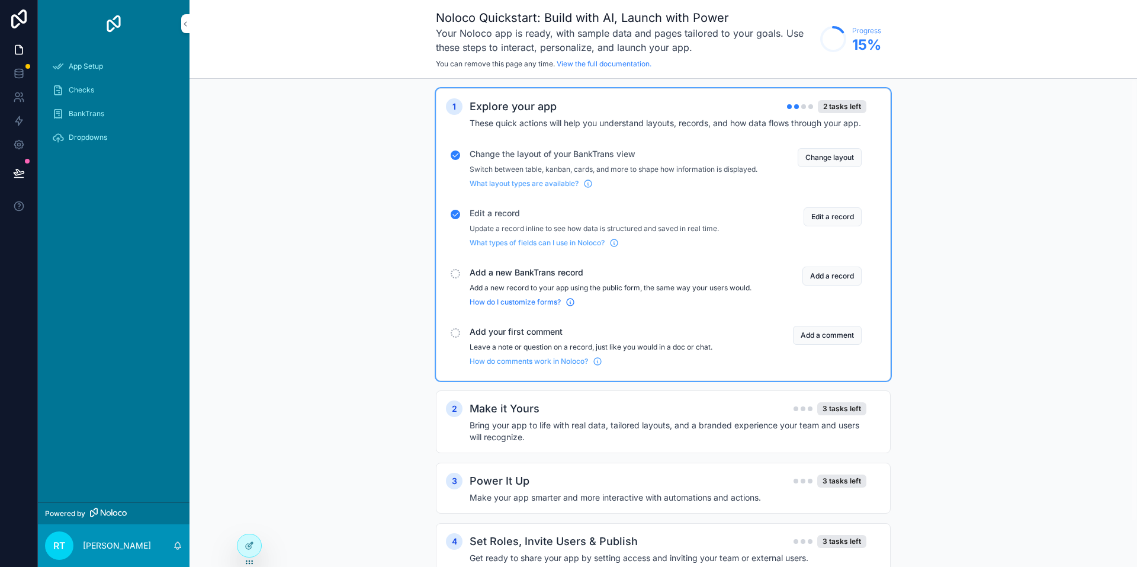
click at [504, 307] on span "How do I customize forms?" at bounding box center [515, 301] width 91 height 9
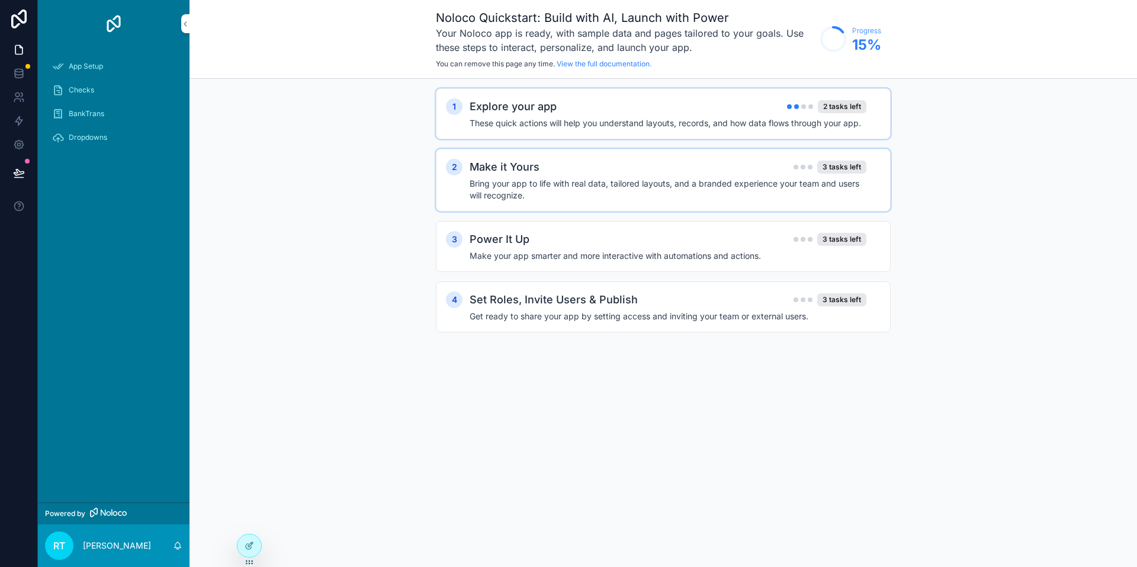
click at [627, 181] on h4 "Bring your app to life with real data, tailored layouts, and a branded experien…" at bounding box center [668, 190] width 397 height 24
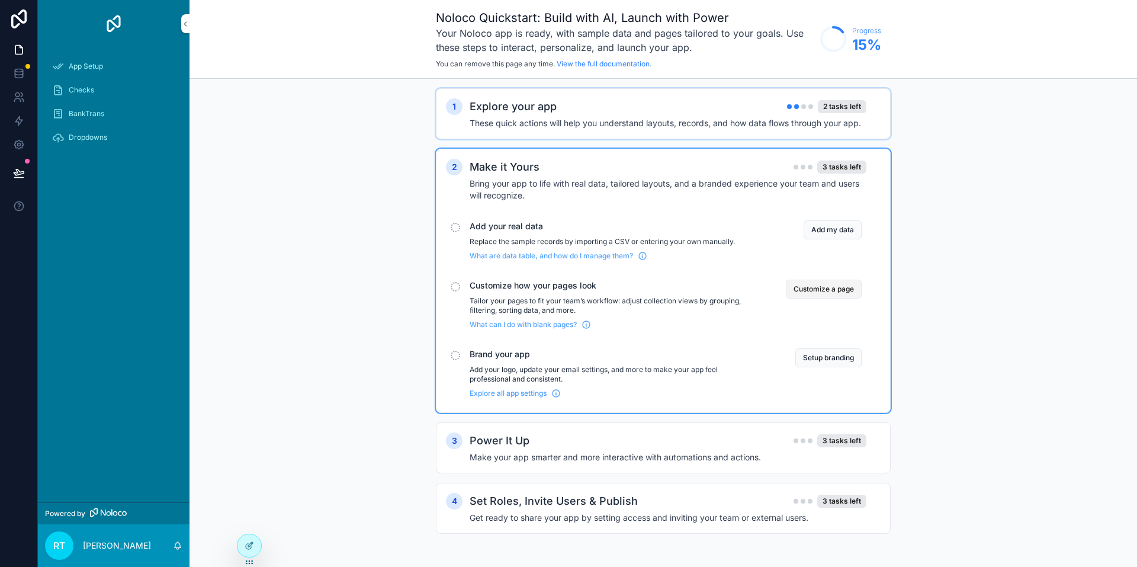
click at [794, 288] on button "Customize a page" at bounding box center [824, 289] width 76 height 19
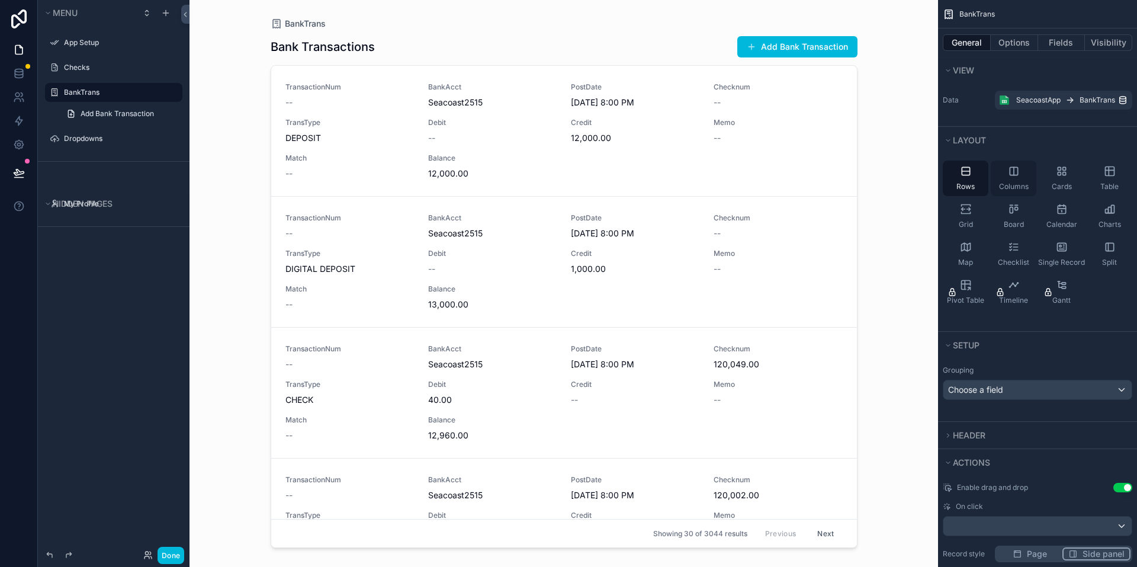
click at [1010, 181] on div "Columns" at bounding box center [1014, 179] width 46 height 36
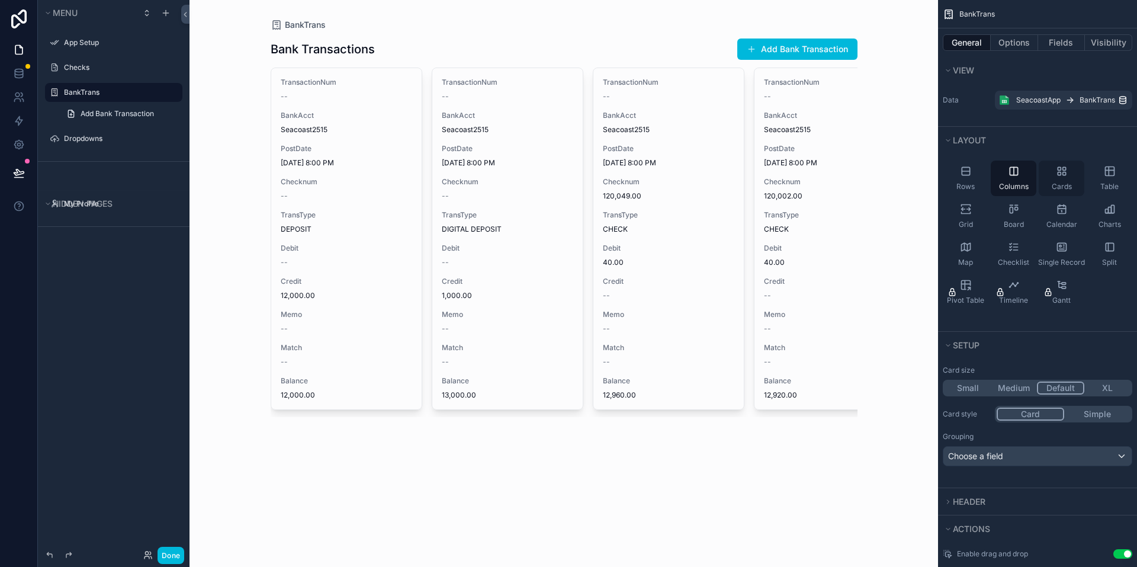
click at [1064, 177] on div "Cards" at bounding box center [1062, 179] width 46 height 36
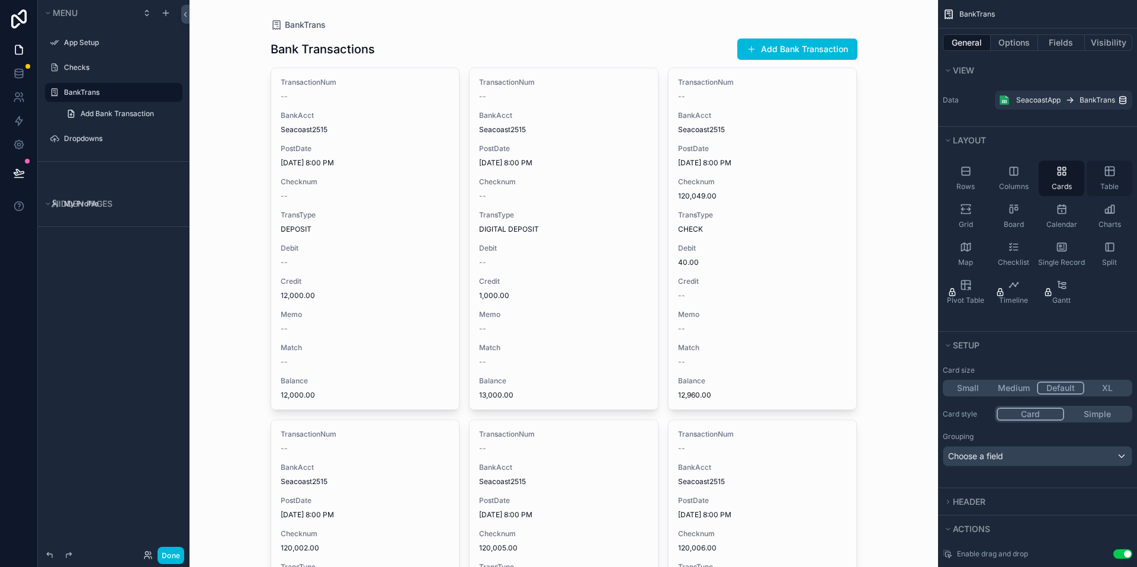
click at [1108, 172] on icon "scrollable content" at bounding box center [1110, 171] width 12 height 12
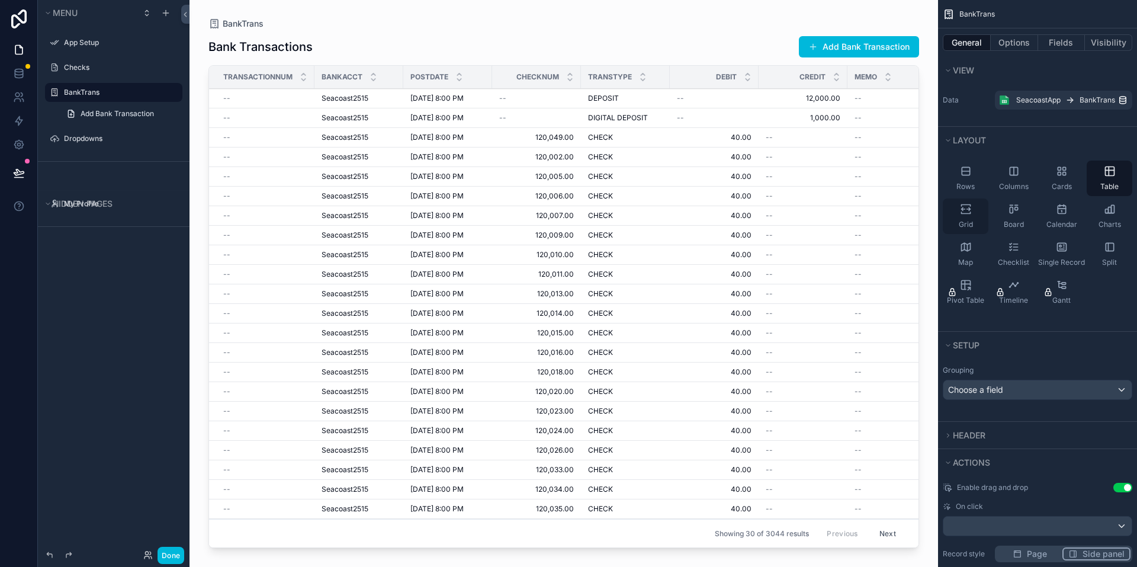
click at [974, 210] on div "Grid" at bounding box center [966, 216] width 46 height 36
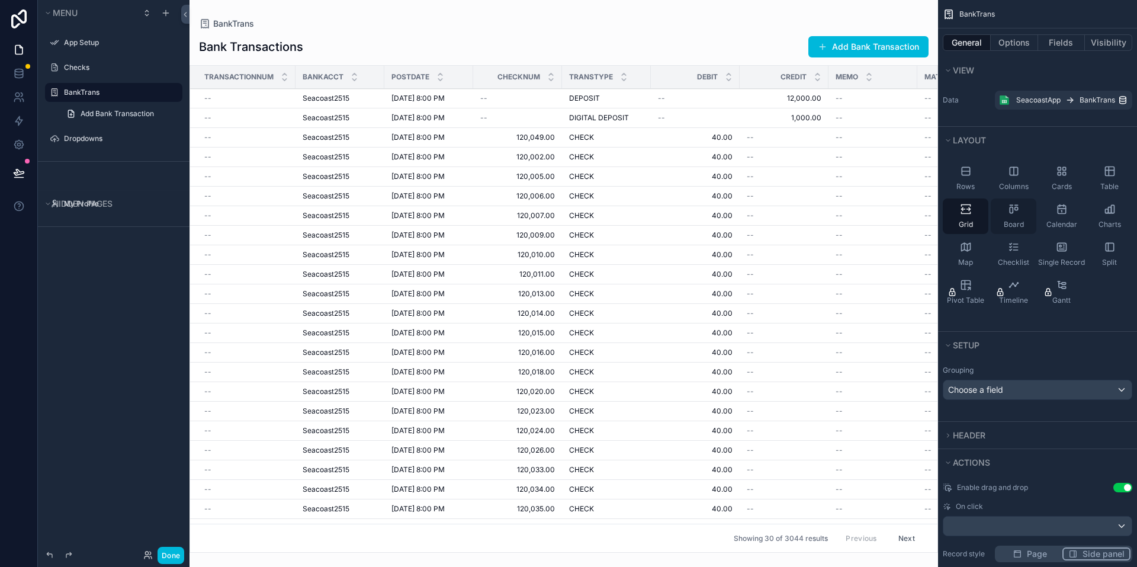
click at [1009, 213] on icon "scrollable content" at bounding box center [1014, 209] width 12 height 12
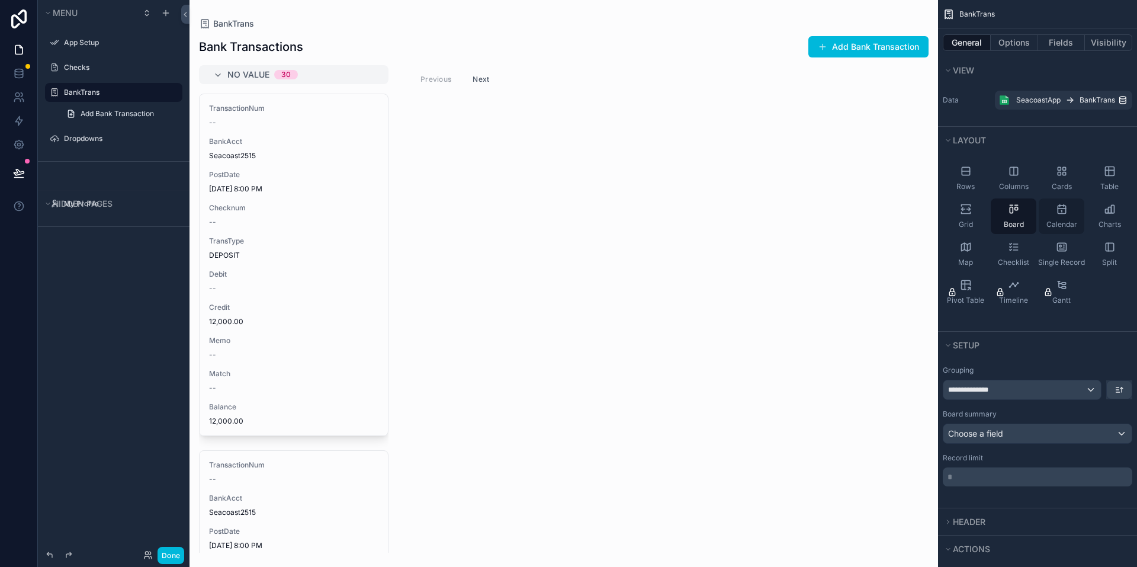
click at [1051, 210] on div "Calendar" at bounding box center [1062, 216] width 46 height 36
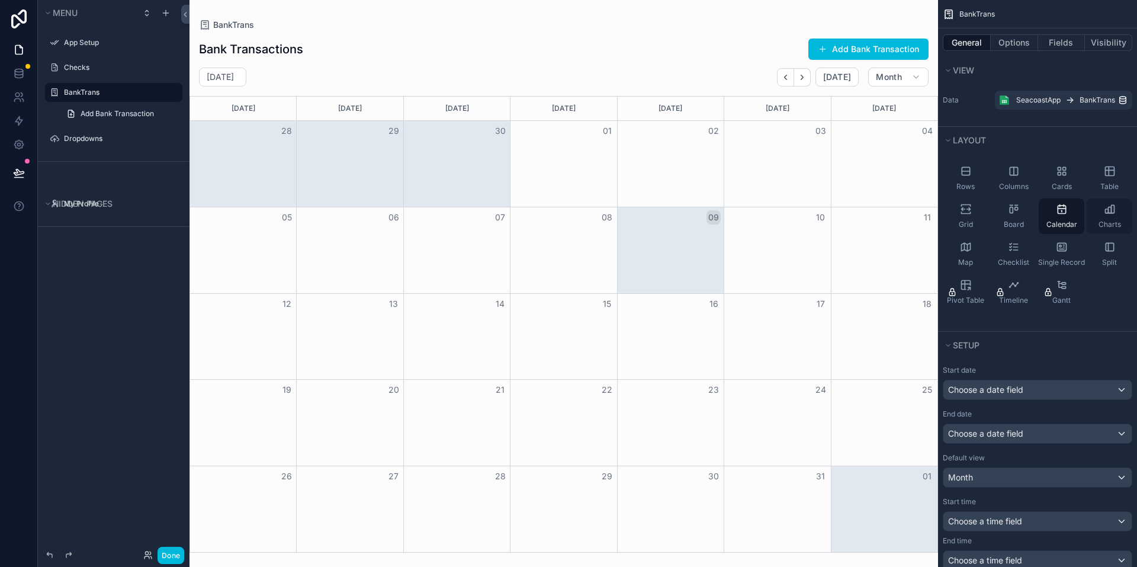
click at [1121, 215] on div "Charts" at bounding box center [1110, 216] width 46 height 36
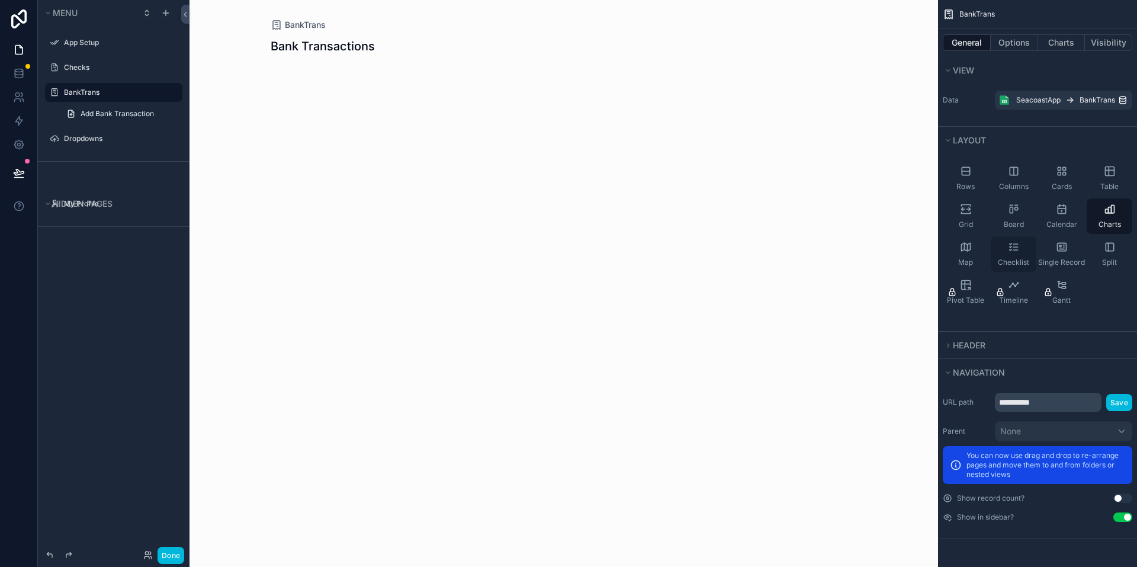
click at [1000, 250] on div "Checklist" at bounding box center [1014, 254] width 46 height 36
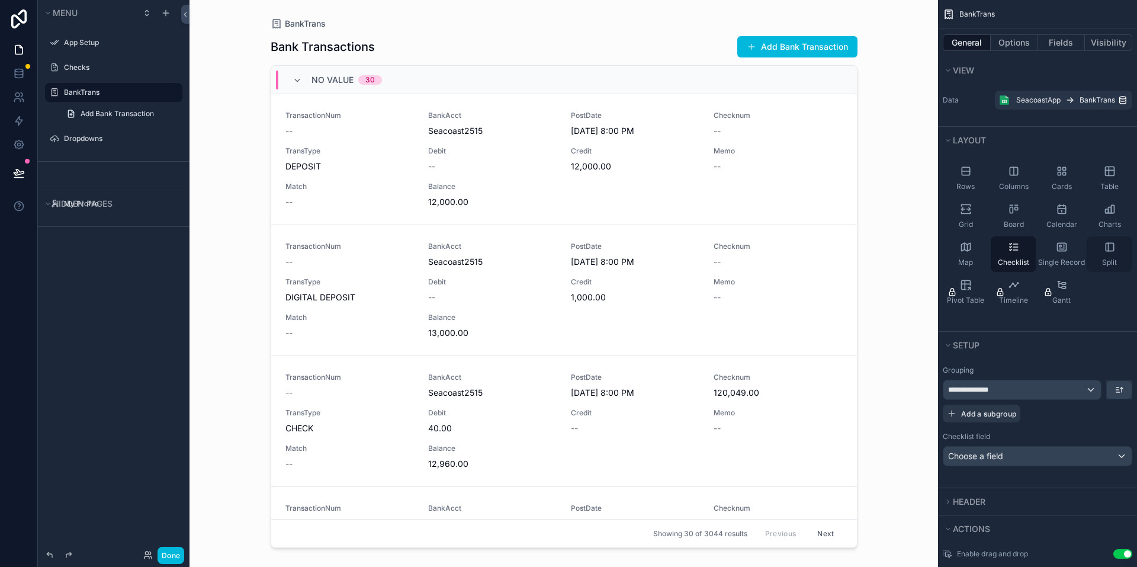
click at [1104, 245] on icon "scrollable content" at bounding box center [1110, 247] width 12 height 12
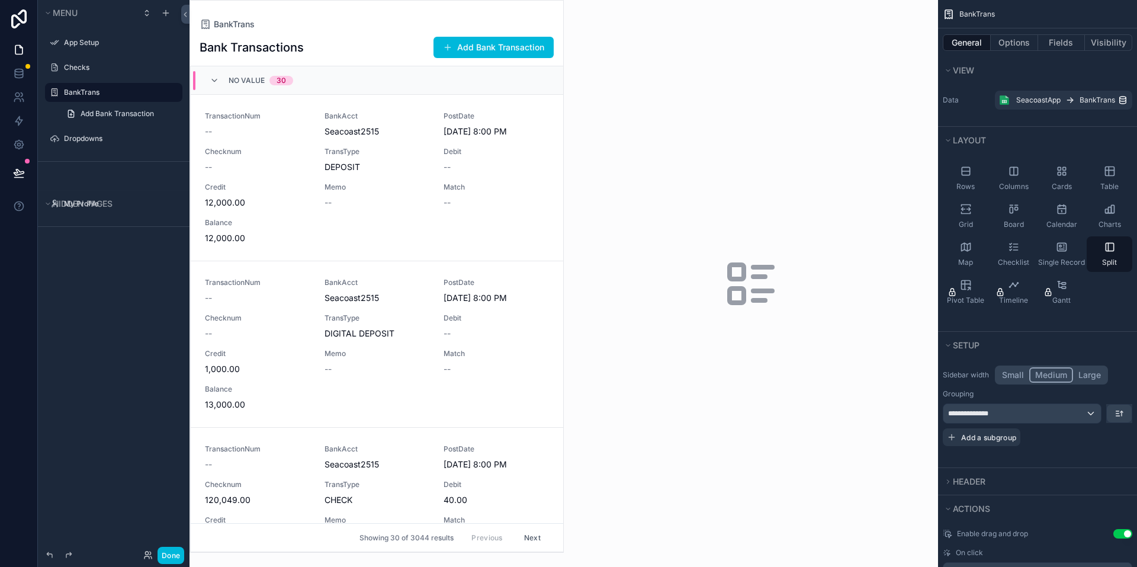
click at [375, 142] on div "scrollable content" at bounding box center [376, 276] width 373 height 551
click at [374, 152] on span "TransType" at bounding box center [377, 151] width 105 height 9
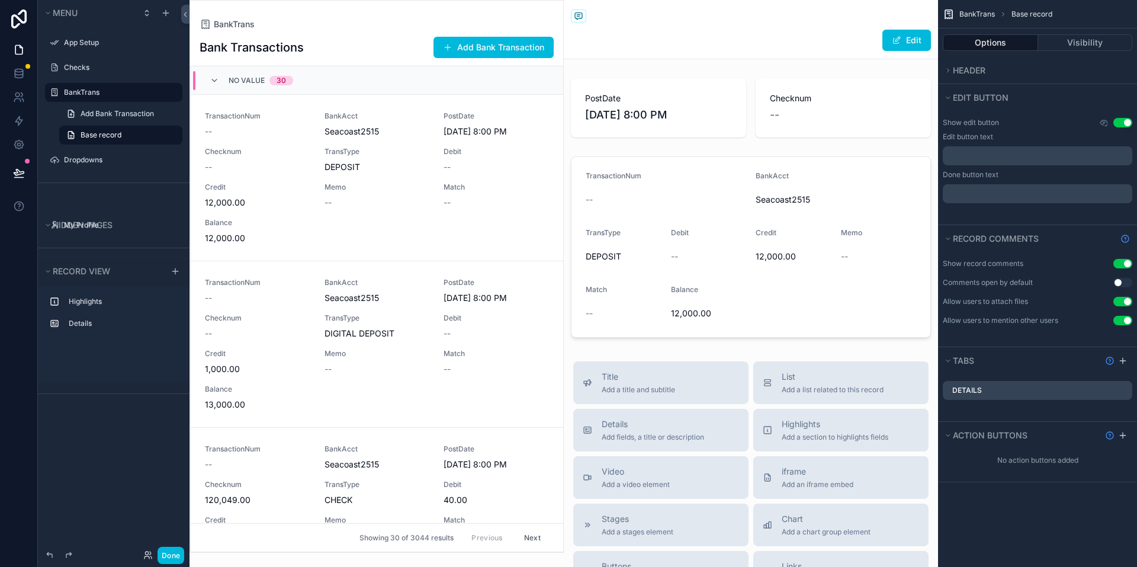
click at [368, 290] on div "BankAcct Seacoast2515" at bounding box center [377, 291] width 105 height 26
click at [370, 477] on div "TransactionNum -- BankAcct Seacoast2515 PostDate [DATE] 8:00 PM Checknum 120,04…" at bounding box center [377, 510] width 344 height 133
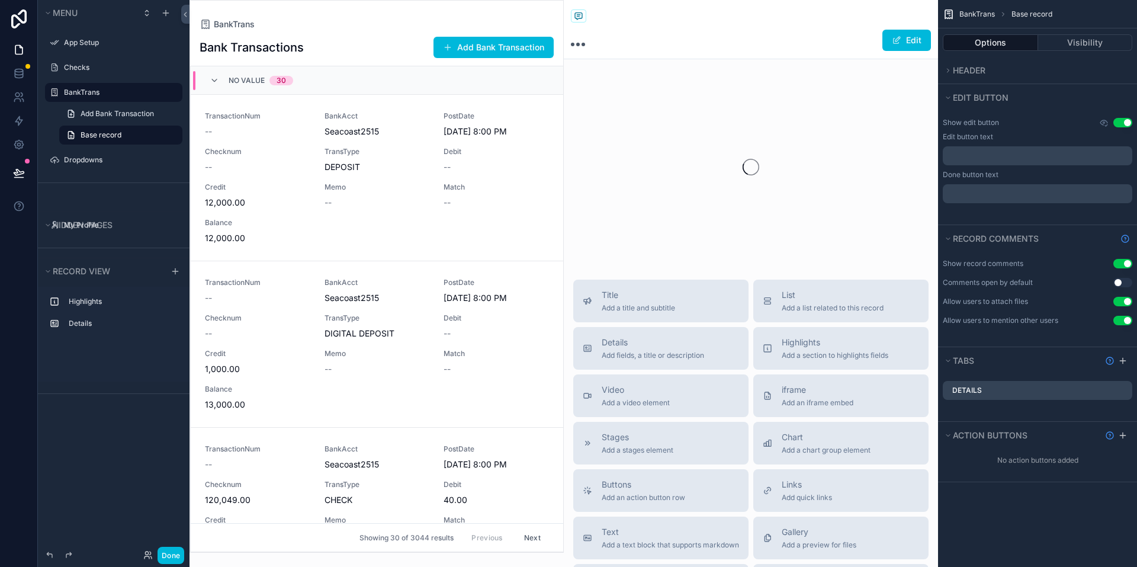
click at [328, 194] on div "Memo --" at bounding box center [377, 195] width 105 height 26
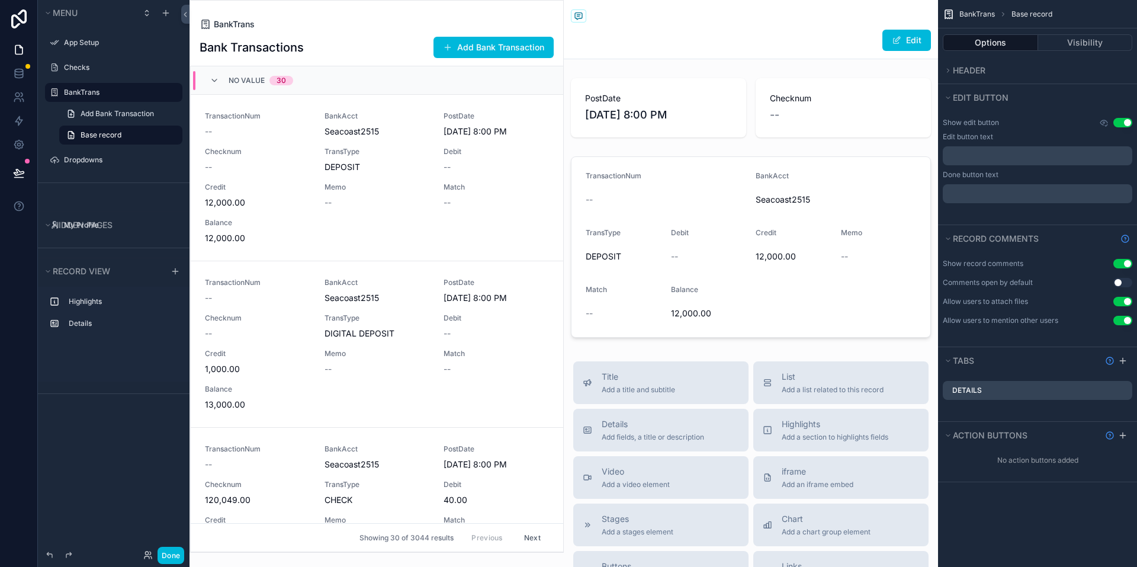
click at [218, 28] on span "BankTrans" at bounding box center [234, 24] width 41 height 12
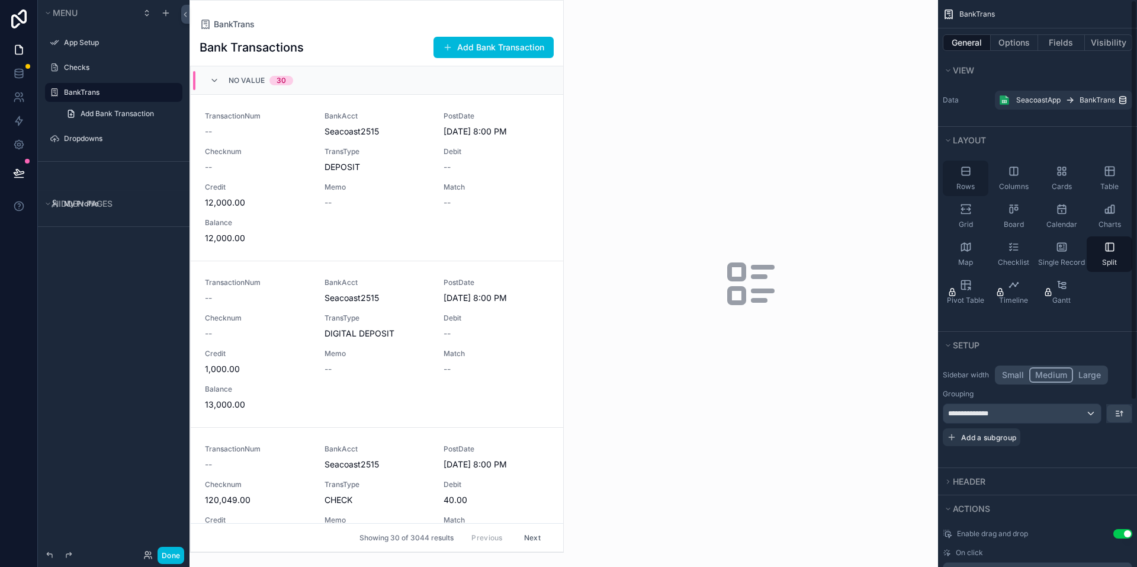
click at [965, 184] on span "Rows" at bounding box center [966, 186] width 18 height 9
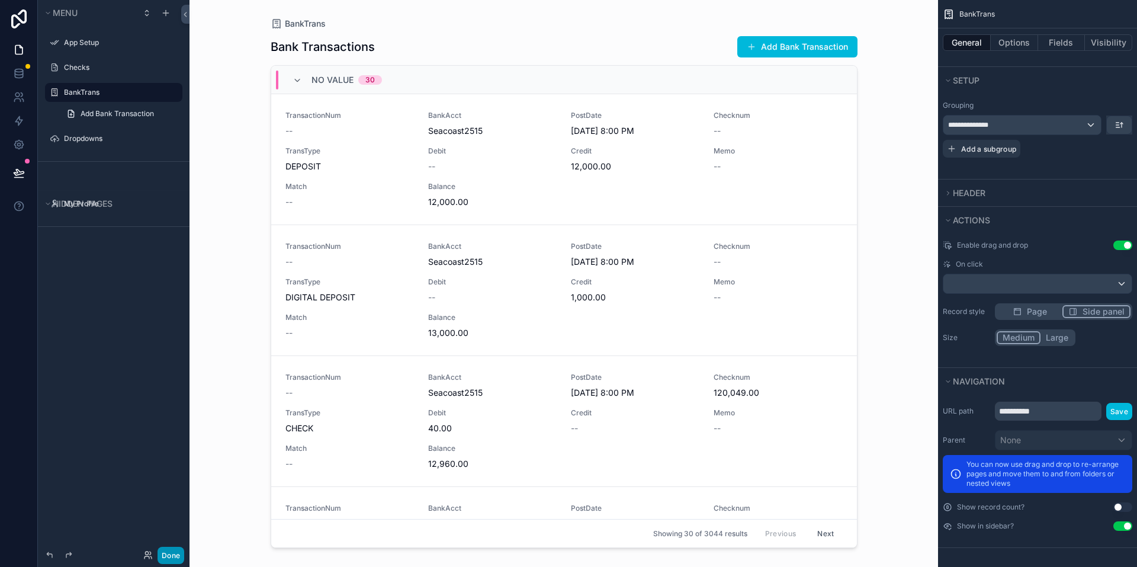
click at [181, 553] on button "Done" at bounding box center [171, 555] width 27 height 17
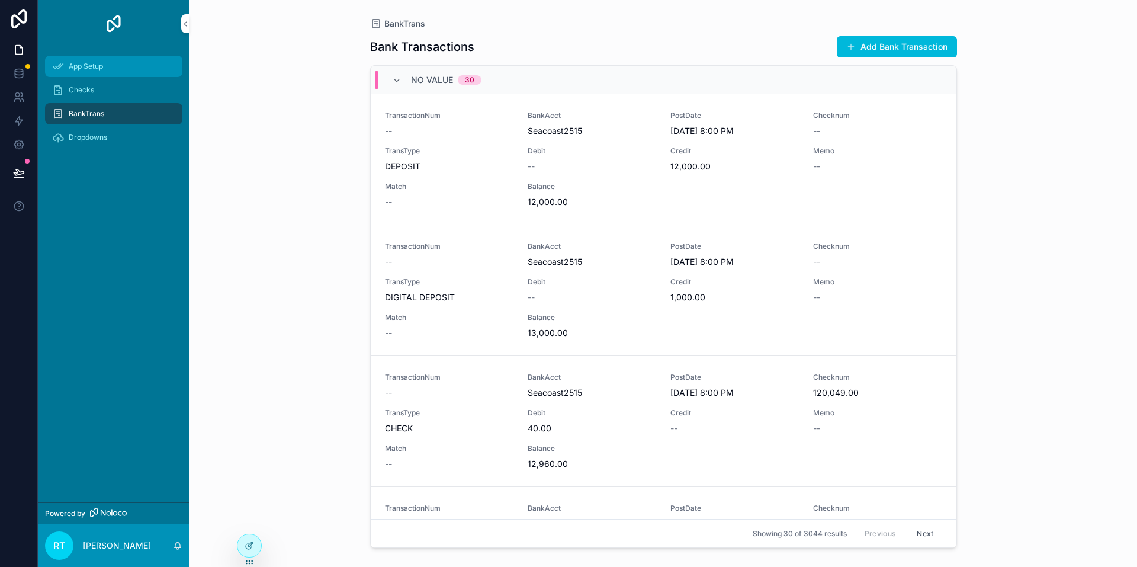
click at [89, 73] on div "App Setup" at bounding box center [113, 66] width 123 height 19
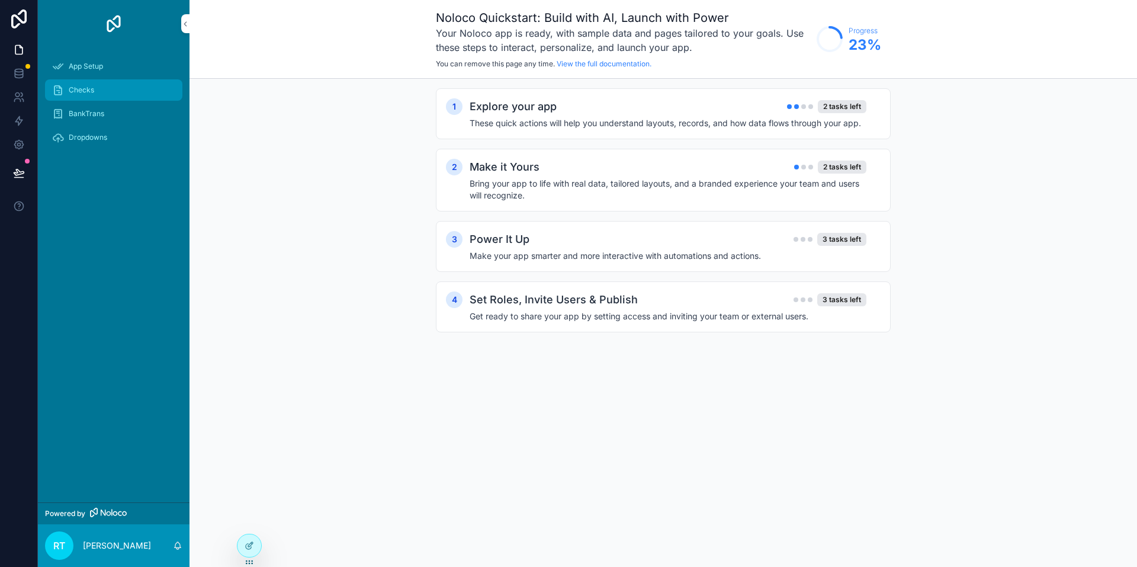
click at [89, 89] on span "Checks" at bounding box center [81, 89] width 25 height 9
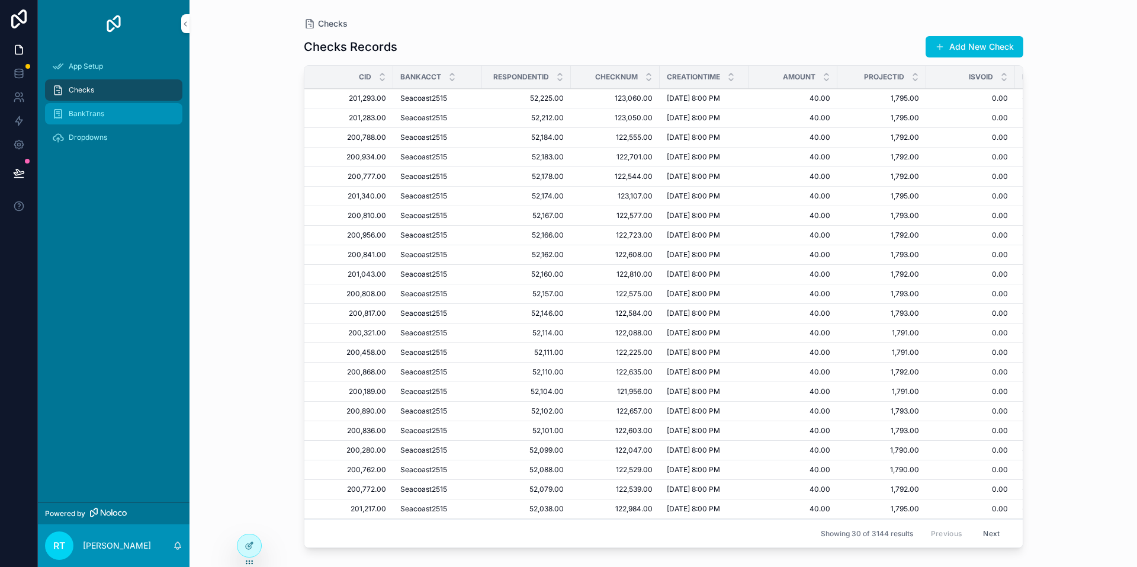
click at [86, 111] on span "BankTrans" at bounding box center [87, 113] width 36 height 9
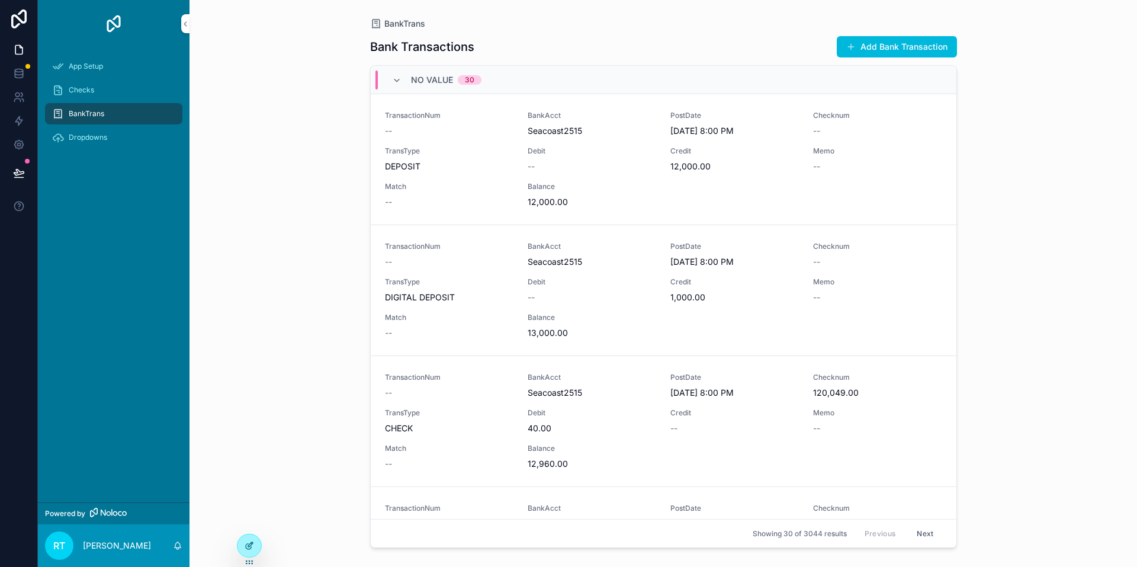
click at [243, 547] on div at bounding box center [250, 545] width 24 height 23
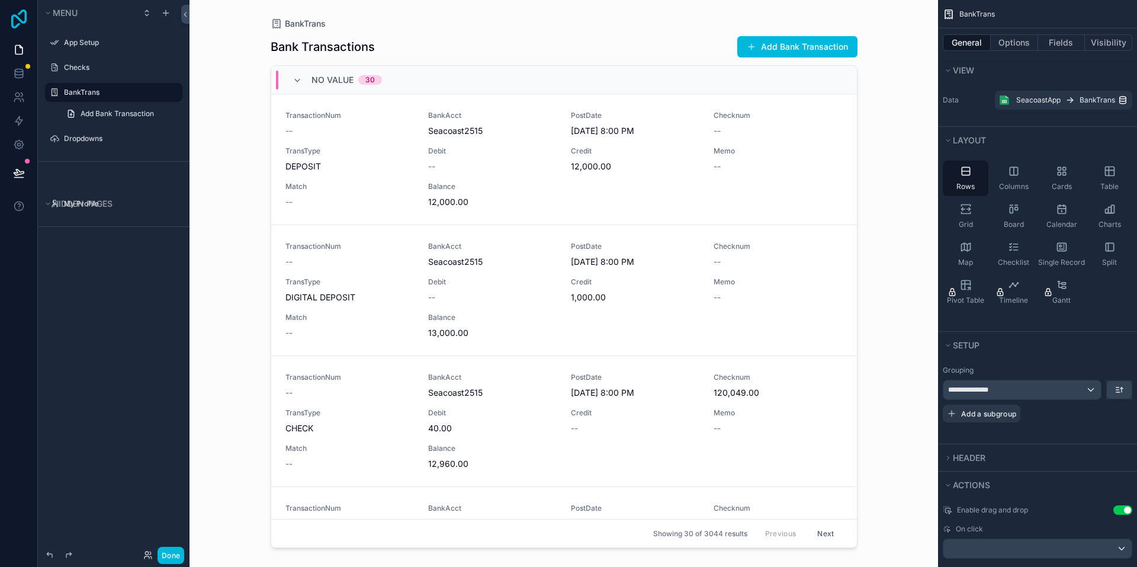
click at [18, 11] on icon at bounding box center [19, 18] width 24 height 19
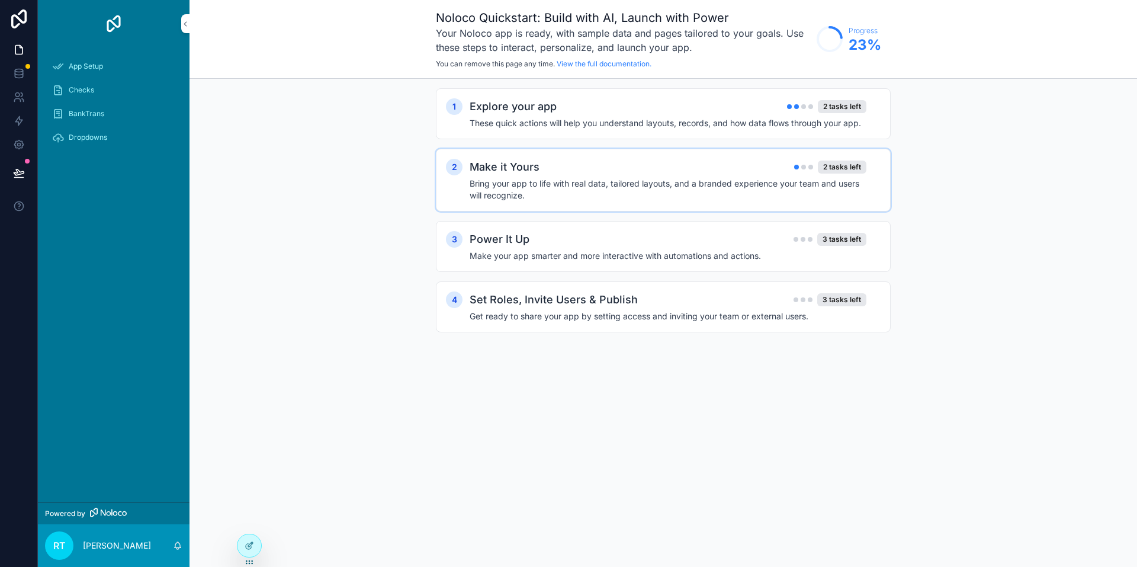
click at [535, 178] on h4 "Bring your app to life with real data, tailored layouts, and a branded experien…" at bounding box center [668, 190] width 397 height 24
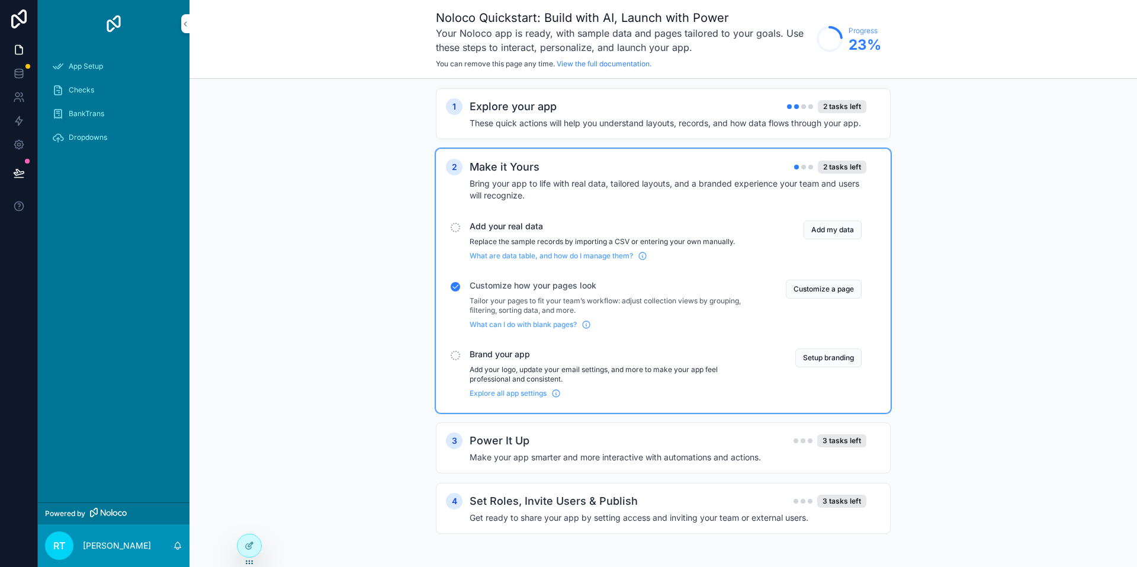
click at [525, 374] on p "Add your logo, update your email settings, and more to make your app feel profe…" at bounding box center [614, 374] width 288 height 19
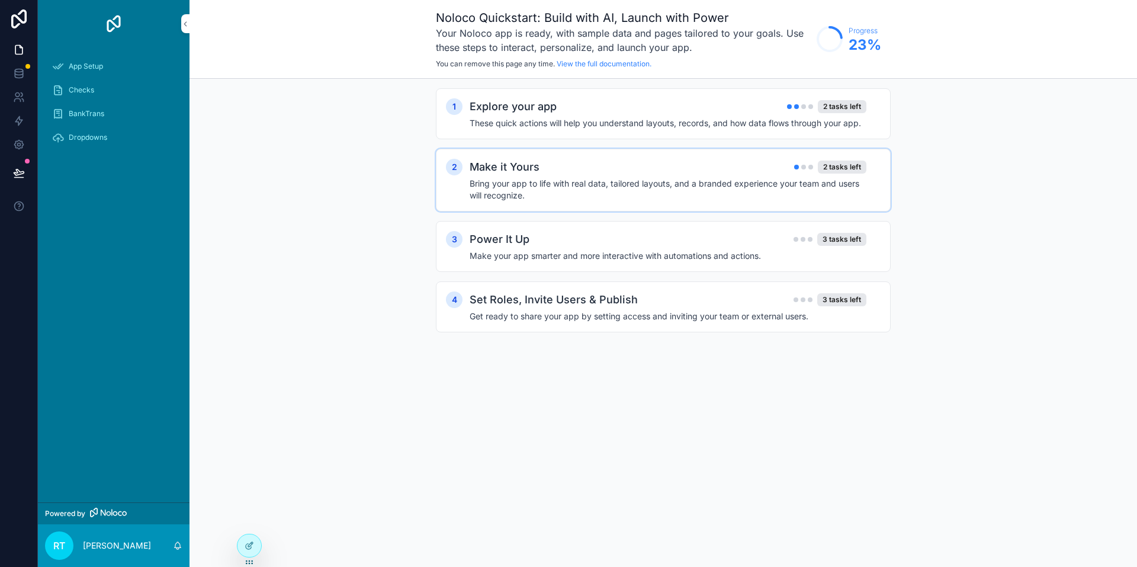
click at [544, 185] on h4 "Bring your app to life with real data, tailored layouts, and a branded experien…" at bounding box center [668, 190] width 397 height 24
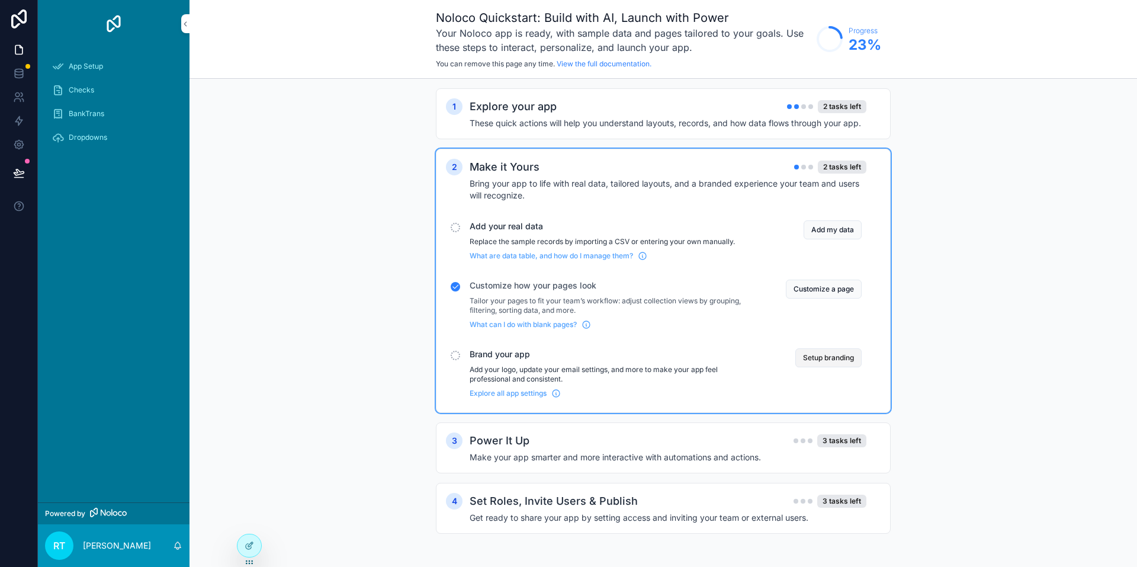
click at [816, 357] on button "Setup branding" at bounding box center [828, 357] width 66 height 19
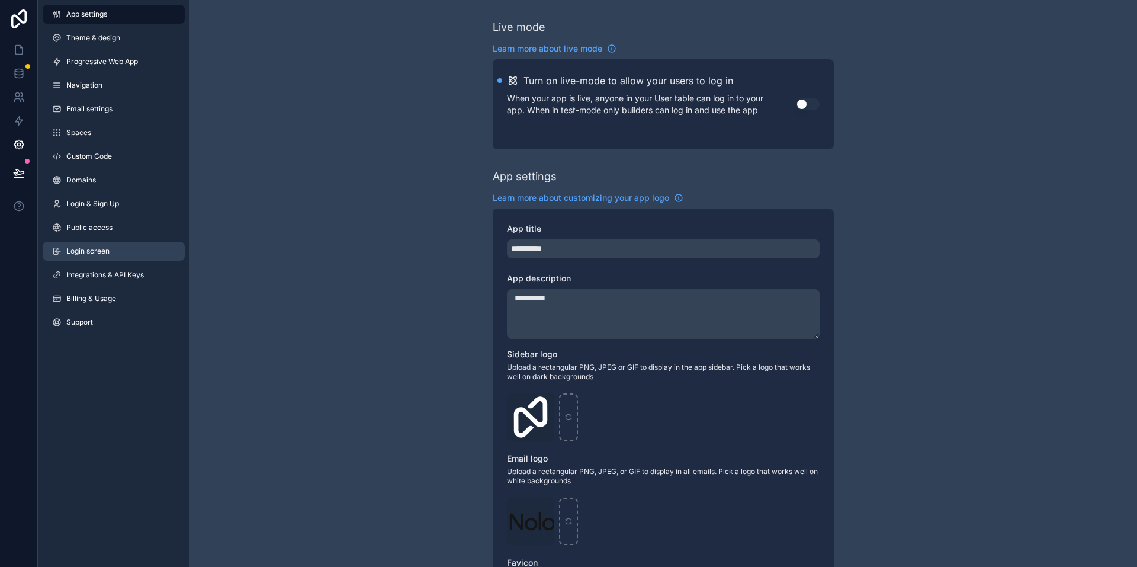
click at [101, 258] on link "Login screen" at bounding box center [114, 251] width 142 height 19
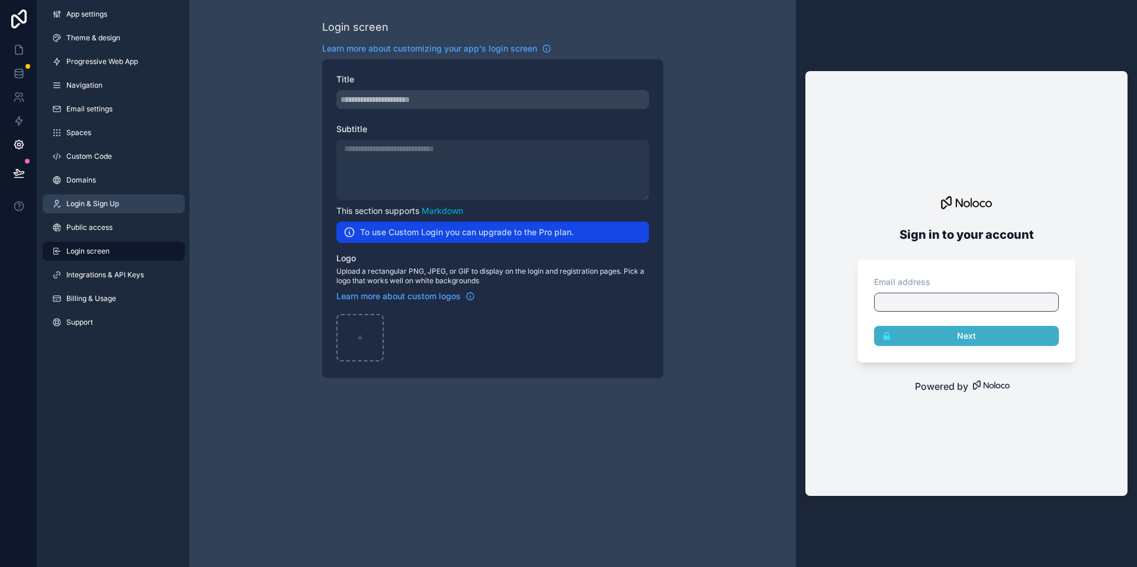
click at [92, 208] on span "Login & Sign Up" at bounding box center [92, 203] width 53 height 9
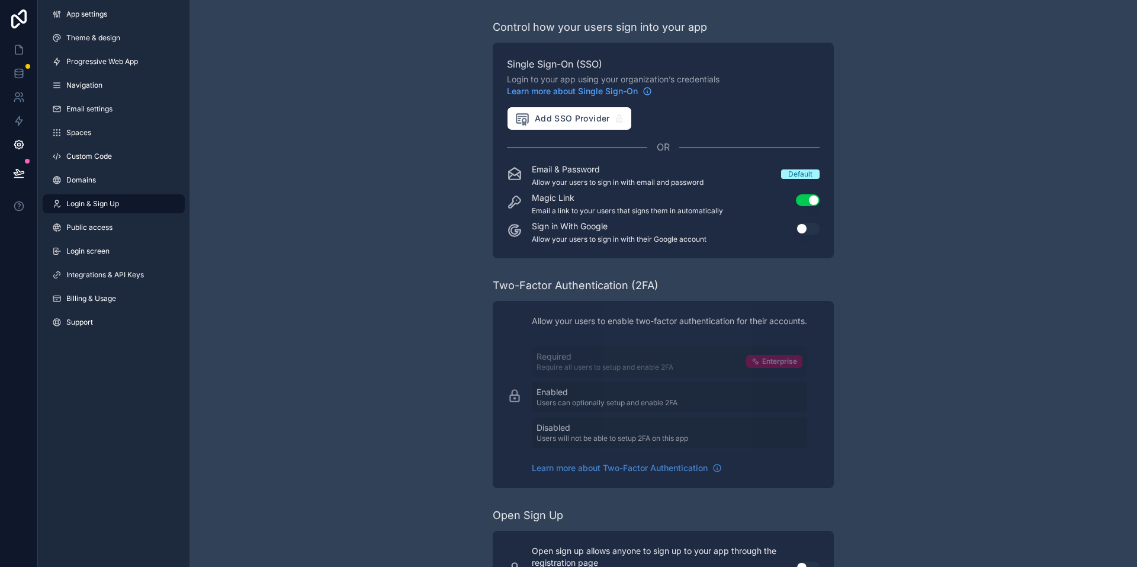
click at [795, 173] on div "Default" at bounding box center [800, 173] width 24 height 9
click at [89, 176] on span "Domains" at bounding box center [81, 179] width 30 height 9
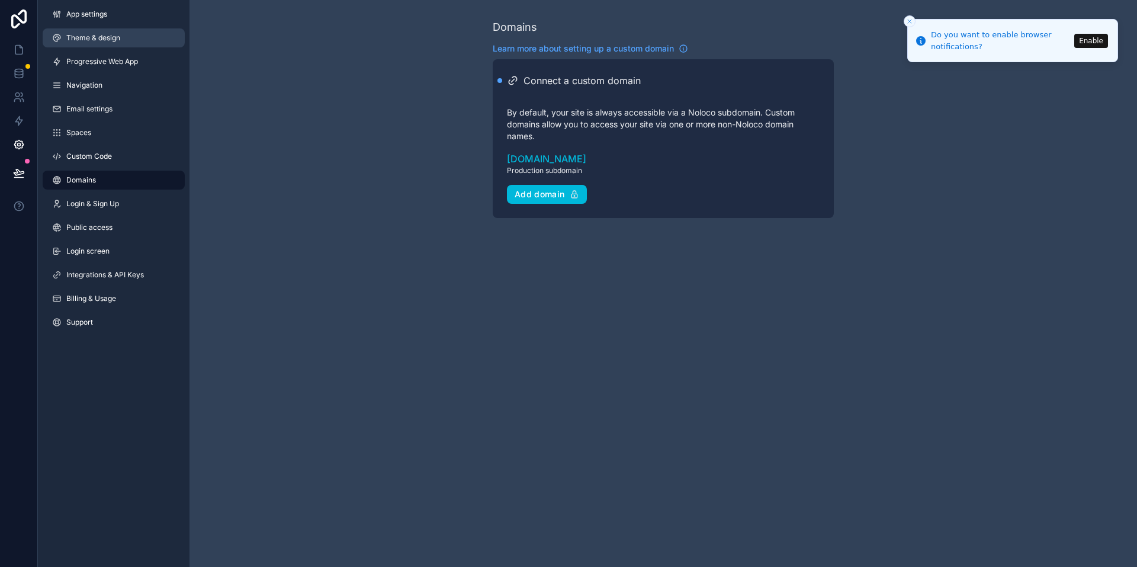
click at [77, 37] on span "Theme & design" at bounding box center [93, 37] width 54 height 9
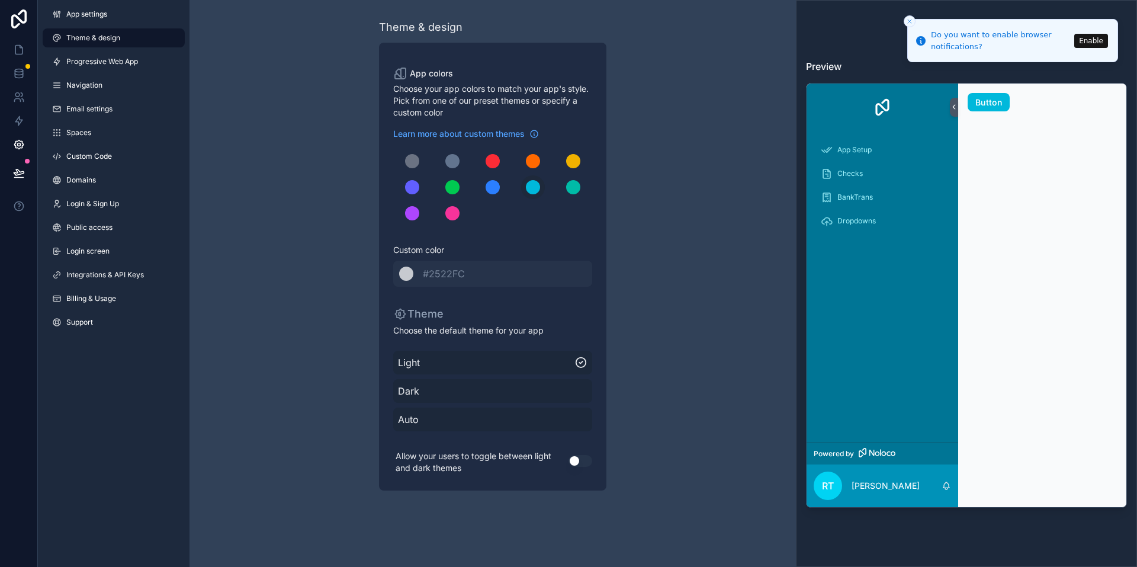
click at [907, 20] on icon "Close toast" at bounding box center [909, 21] width 7 height 7
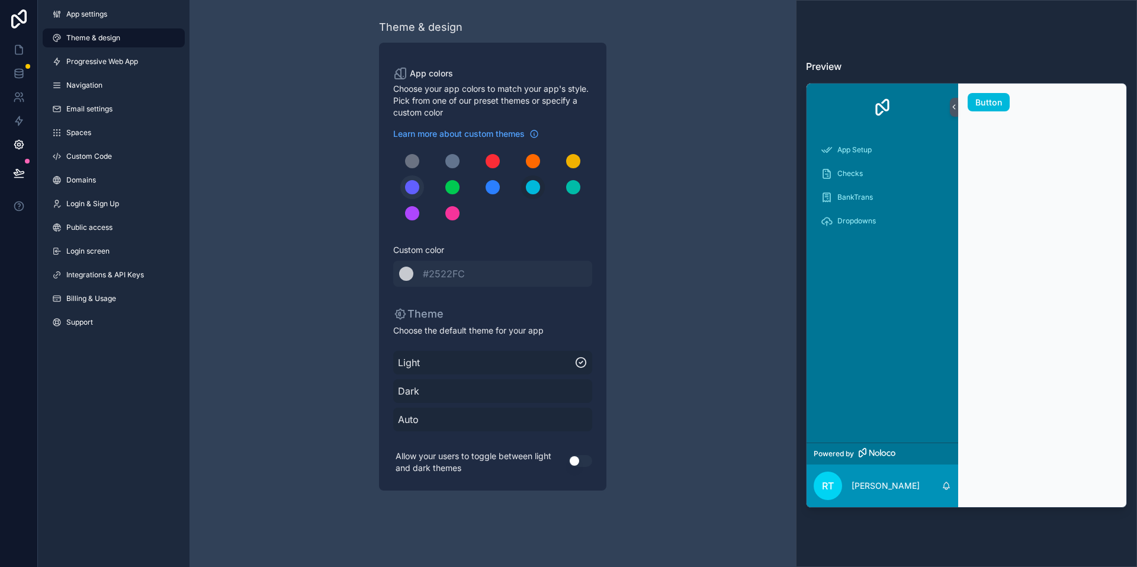
click at [416, 185] on div "scrollable content" at bounding box center [412, 187] width 14 height 14
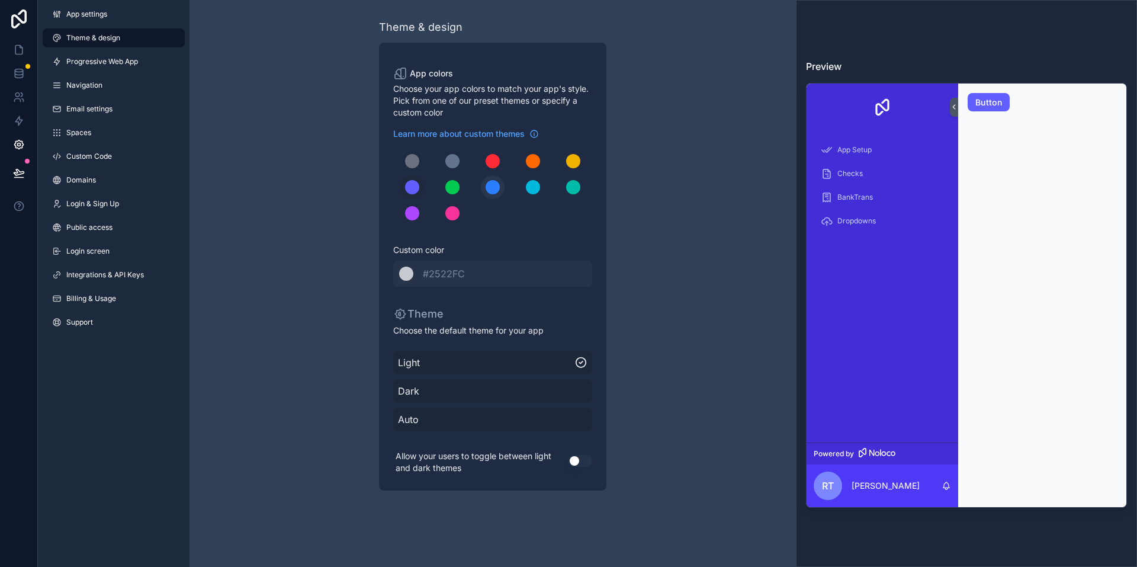
click at [491, 184] on div "scrollable content" at bounding box center [493, 187] width 14 height 14
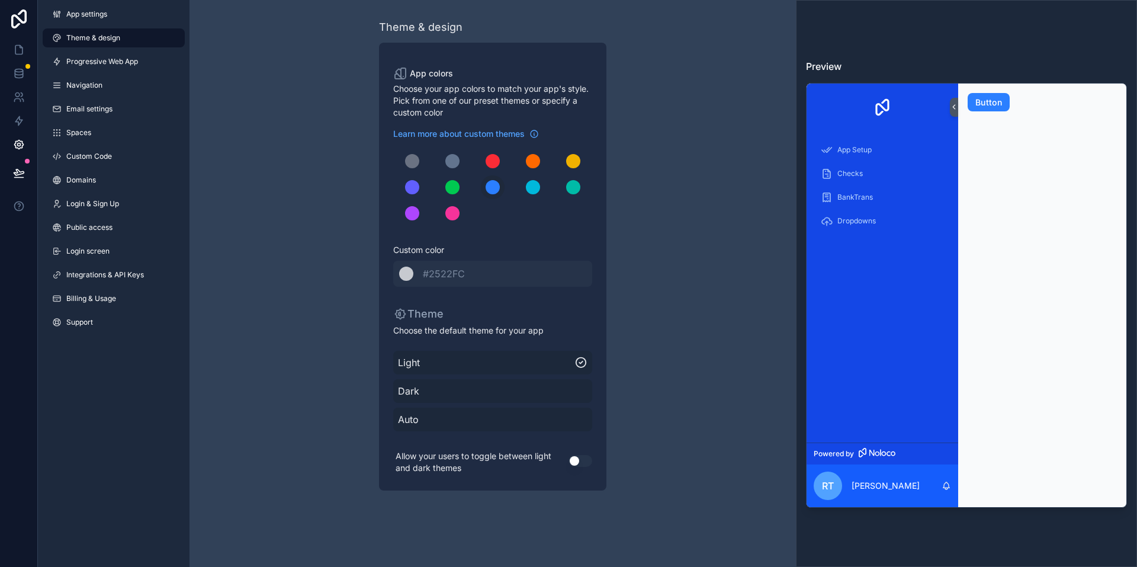
click at [438, 392] on span "Dark" at bounding box center [493, 391] width 190 height 14
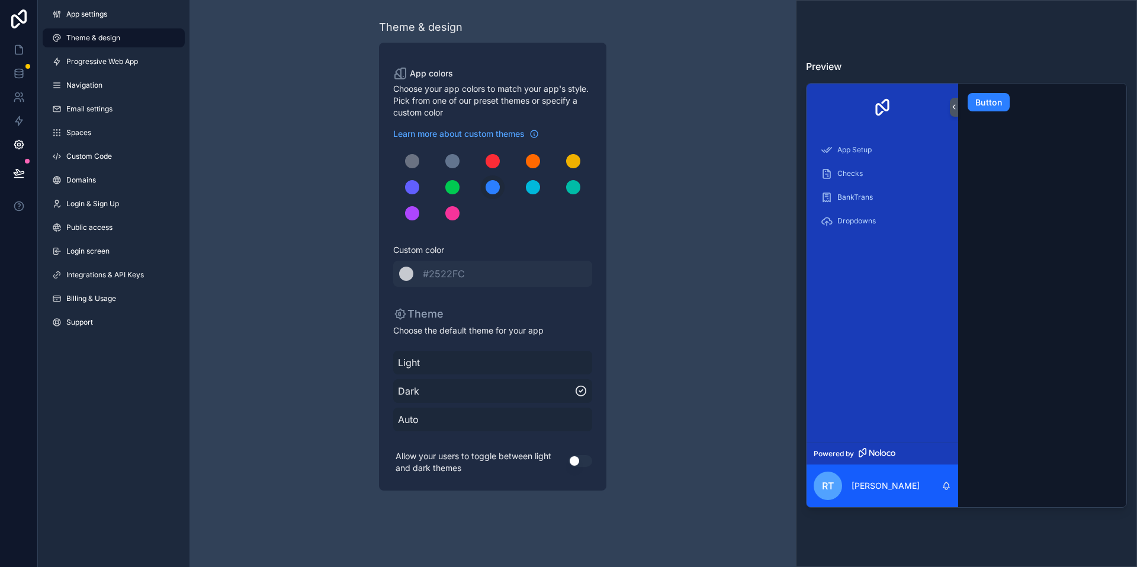
click at [439, 413] on span "Auto" at bounding box center [493, 419] width 190 height 14
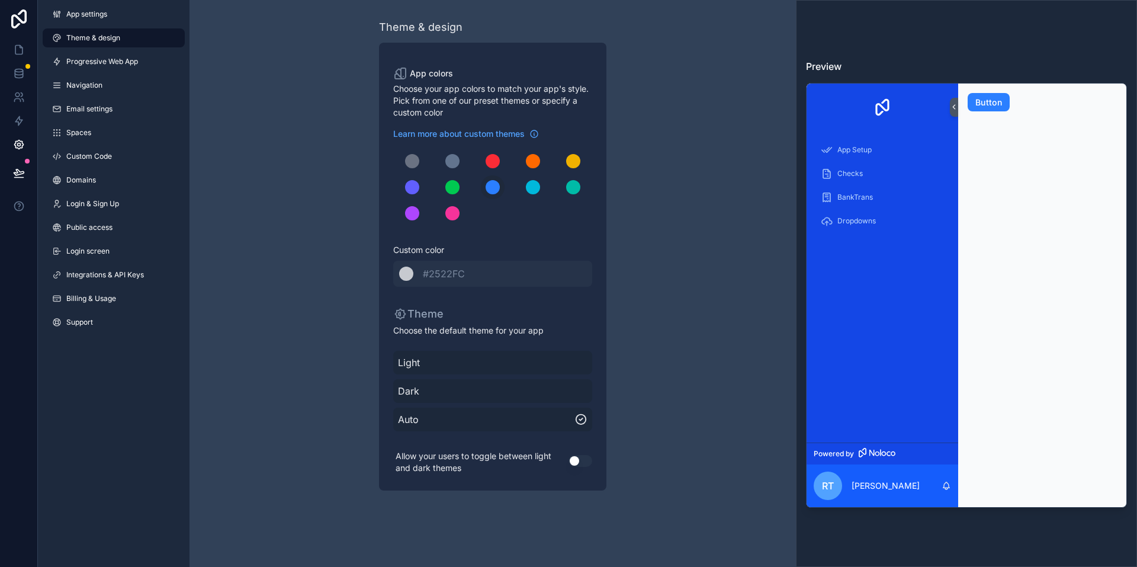
click at [436, 364] on span "Light" at bounding box center [493, 362] width 190 height 14
click at [581, 460] on button "Use setting" at bounding box center [581, 461] width 24 height 12
click at [574, 457] on button "Use setting" at bounding box center [581, 461] width 24 height 12
click at [85, 12] on span "App settings" at bounding box center [86, 13] width 41 height 9
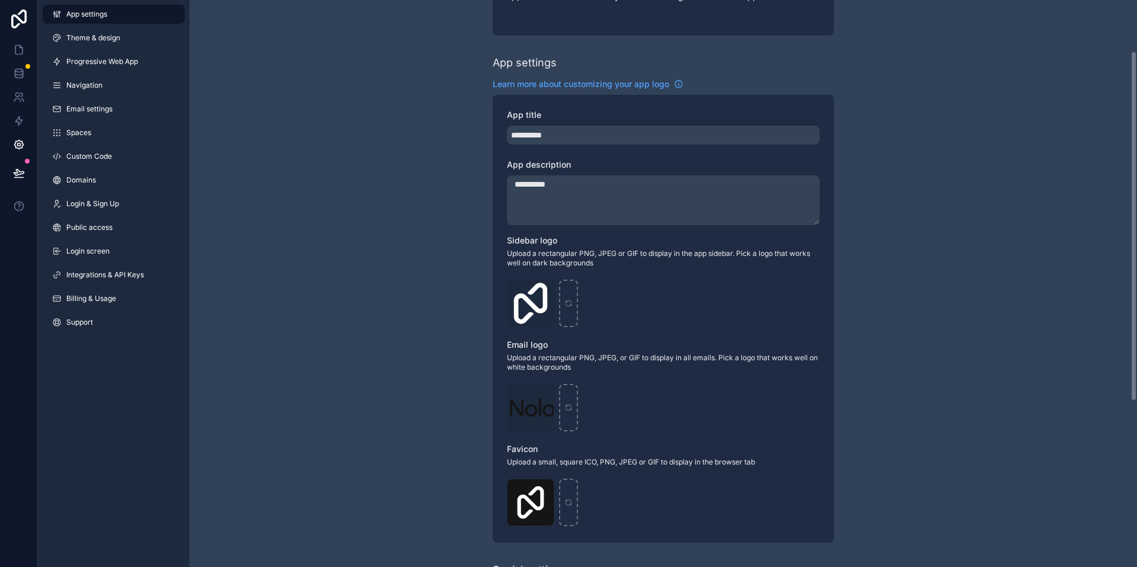
scroll to position [118, 0]
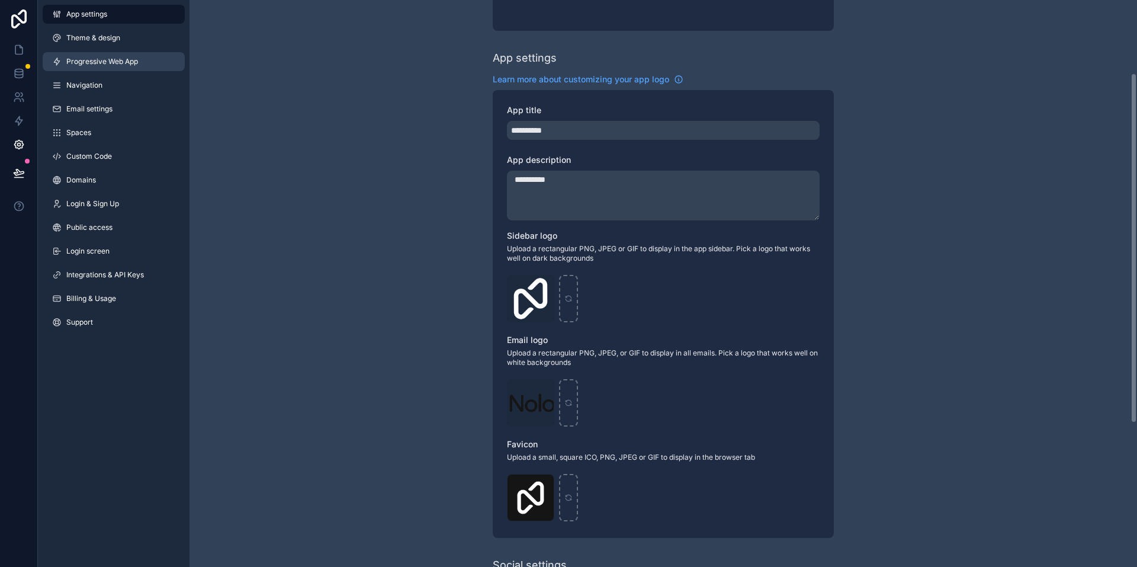
click at [101, 57] on span "Progressive Web App" at bounding box center [102, 61] width 72 height 9
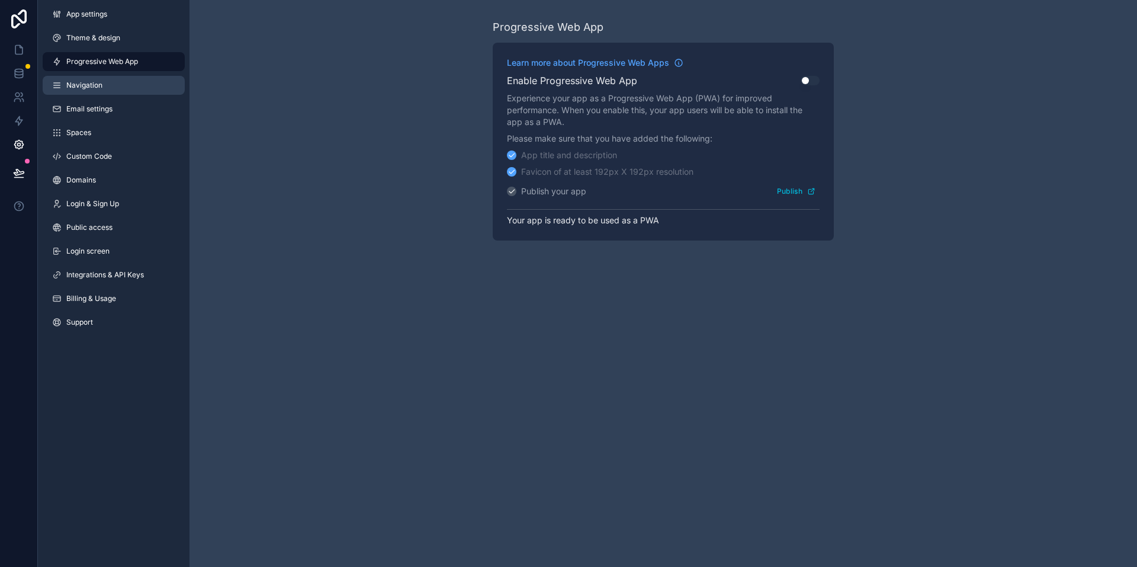
click at [83, 88] on span "Navigation" at bounding box center [84, 85] width 36 height 9
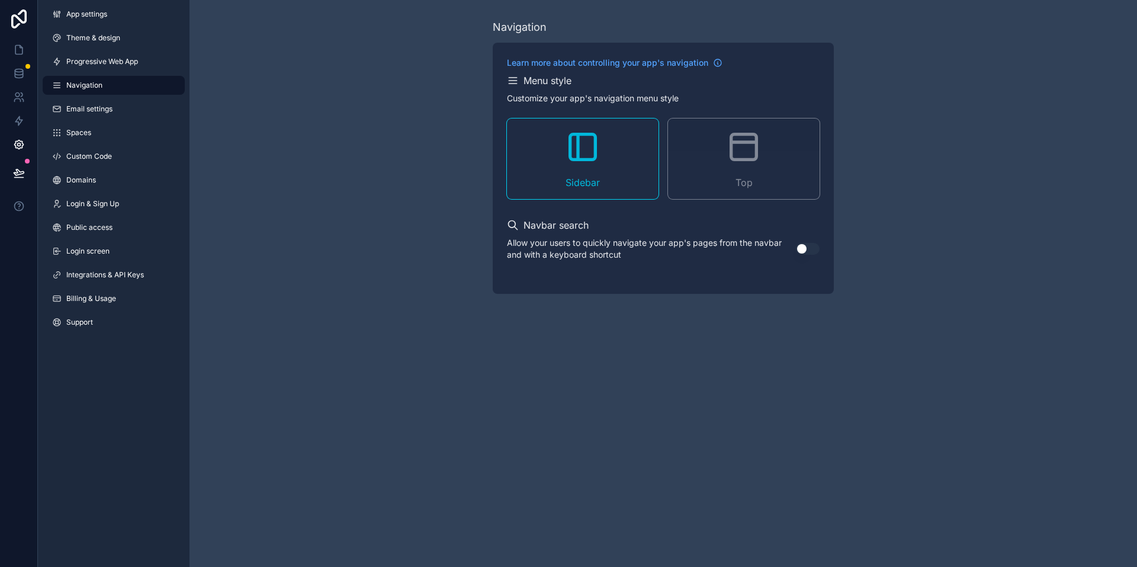
click at [729, 155] on icon "scrollable content" at bounding box center [744, 147] width 38 height 38
click at [708, 152] on div "Top" at bounding box center [744, 158] width 152 height 81
click at [83, 109] on span "Email settings" at bounding box center [89, 108] width 46 height 9
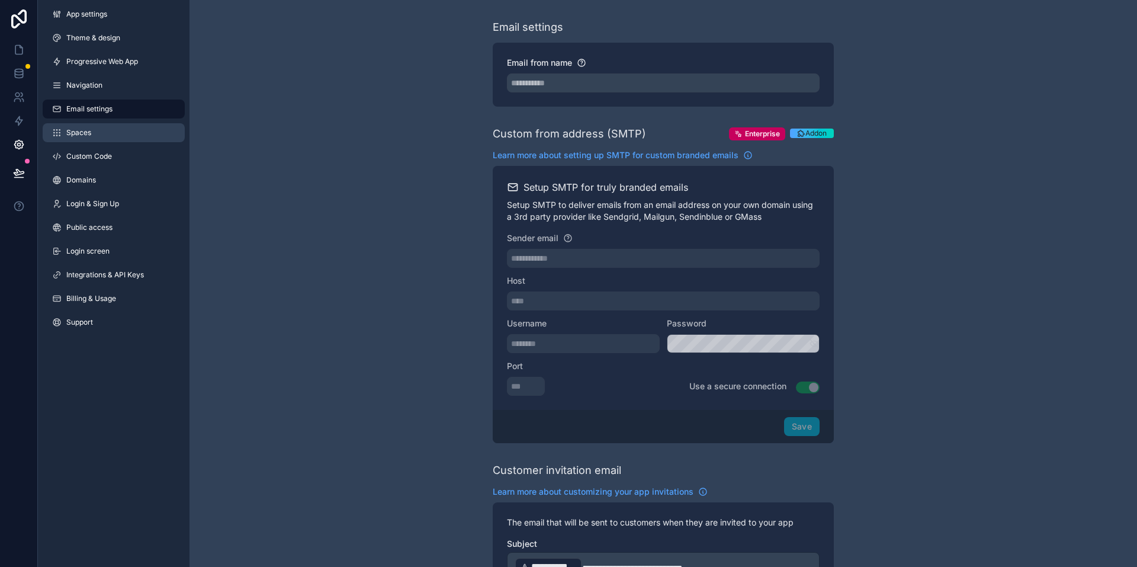
click at [79, 136] on span "Spaces" at bounding box center [78, 132] width 25 height 9
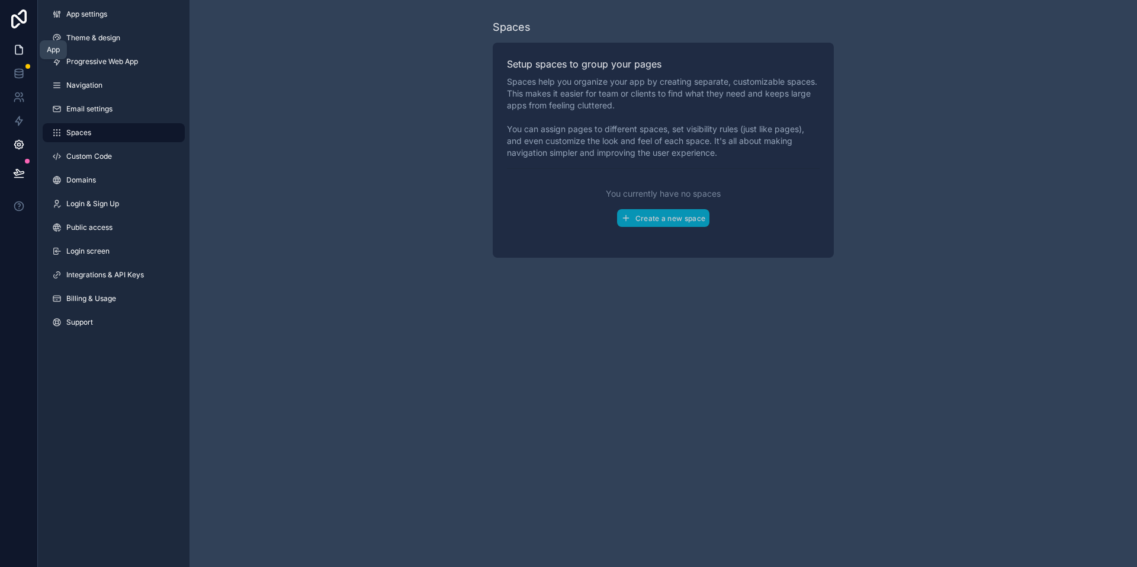
click at [22, 50] on icon at bounding box center [18, 50] width 7 height 9
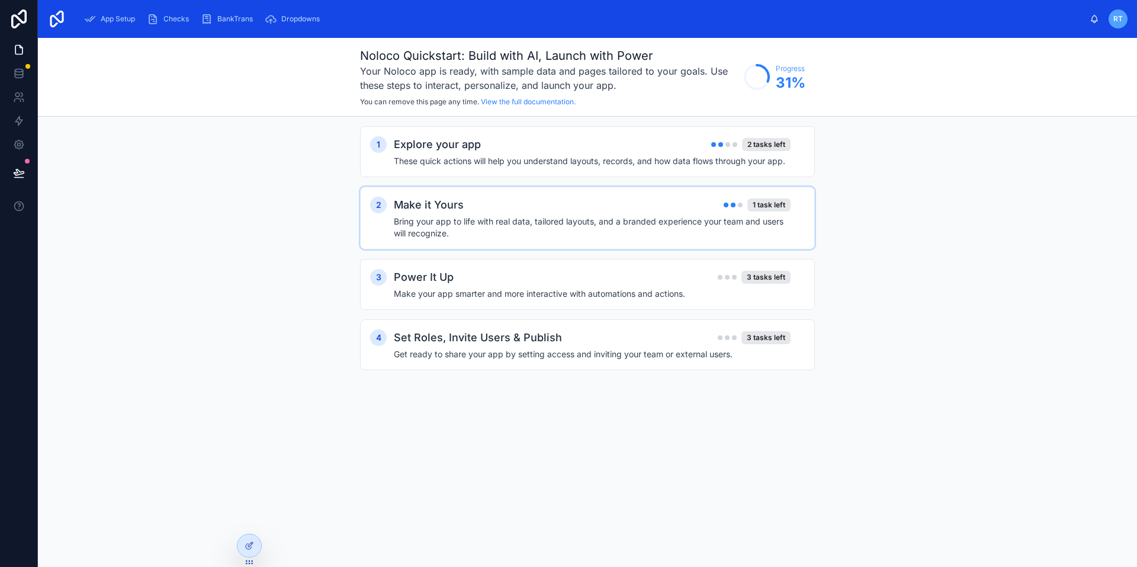
click at [594, 197] on div "Make it Yours 1 task left" at bounding box center [592, 205] width 397 height 17
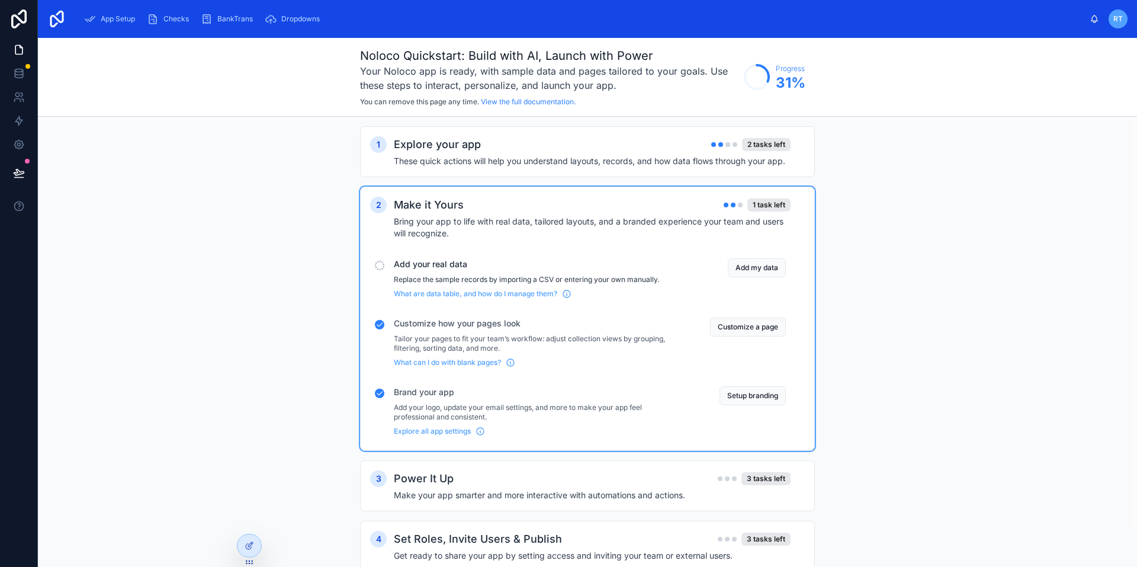
click at [909, 168] on div "1 Explore your app 2 tasks left These quick actions will help you understand la…" at bounding box center [587, 361] width 1099 height 488
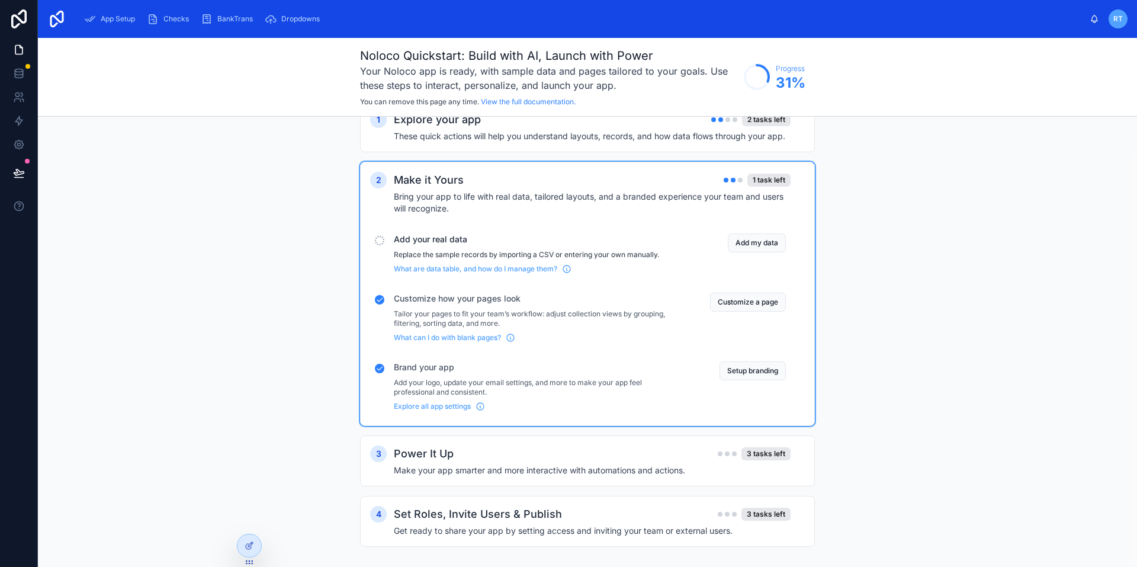
scroll to position [38, 0]
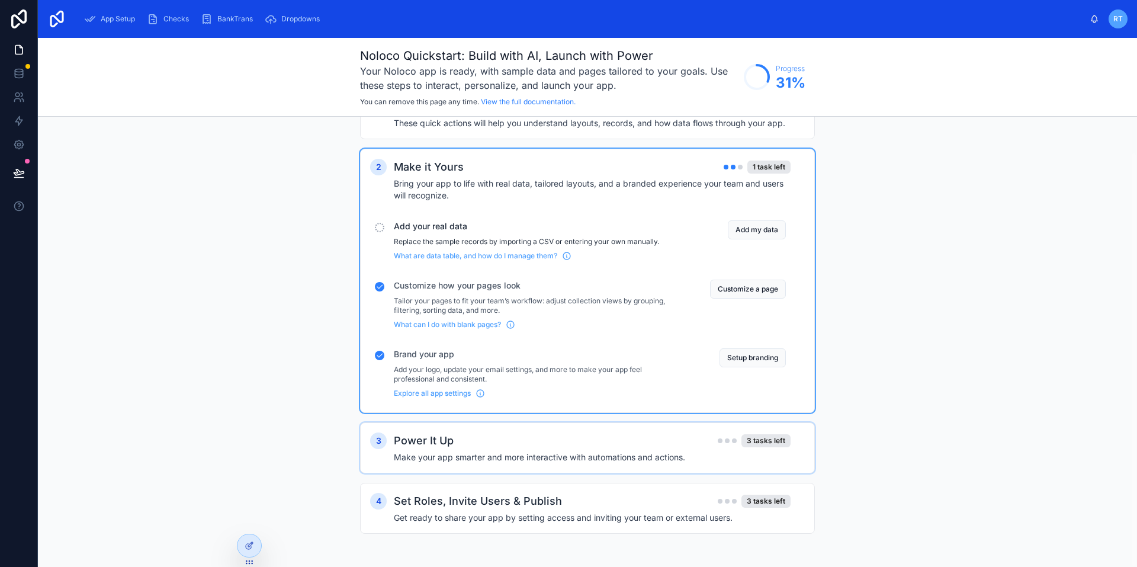
click at [480, 423] on div "3 Power It Up 3 tasks left Make your app smarter and more interactive with auto…" at bounding box center [587, 447] width 455 height 51
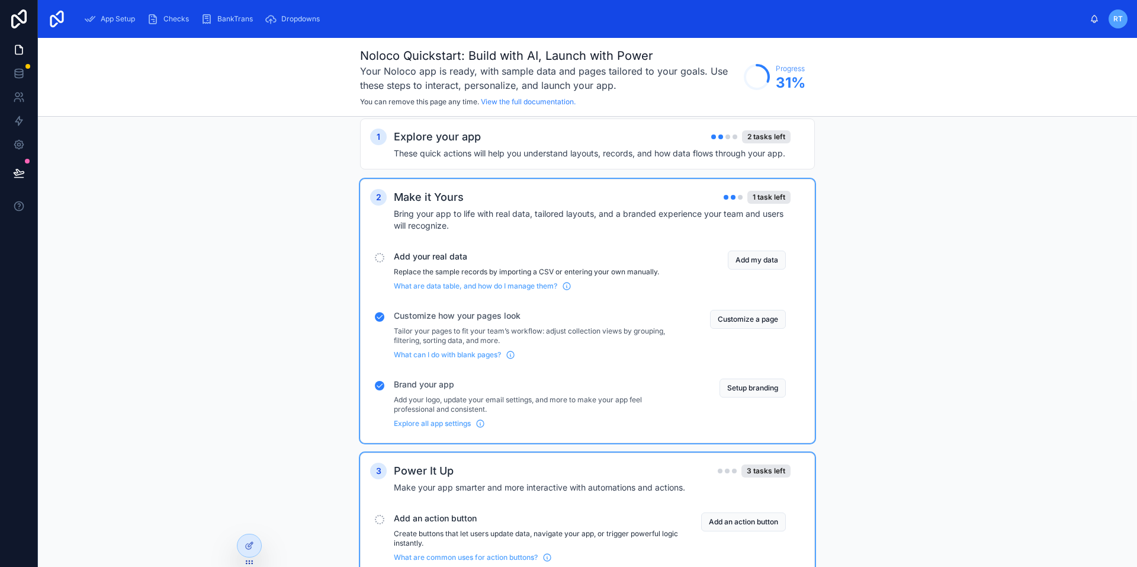
scroll to position [0, 0]
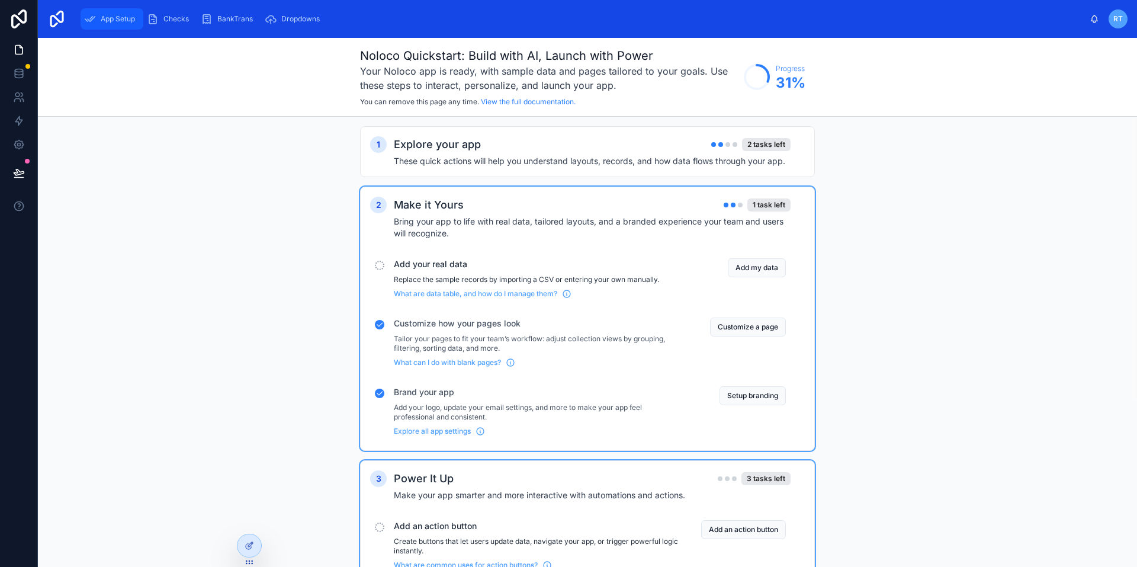
click at [127, 15] on span "App Setup" at bounding box center [118, 18] width 34 height 9
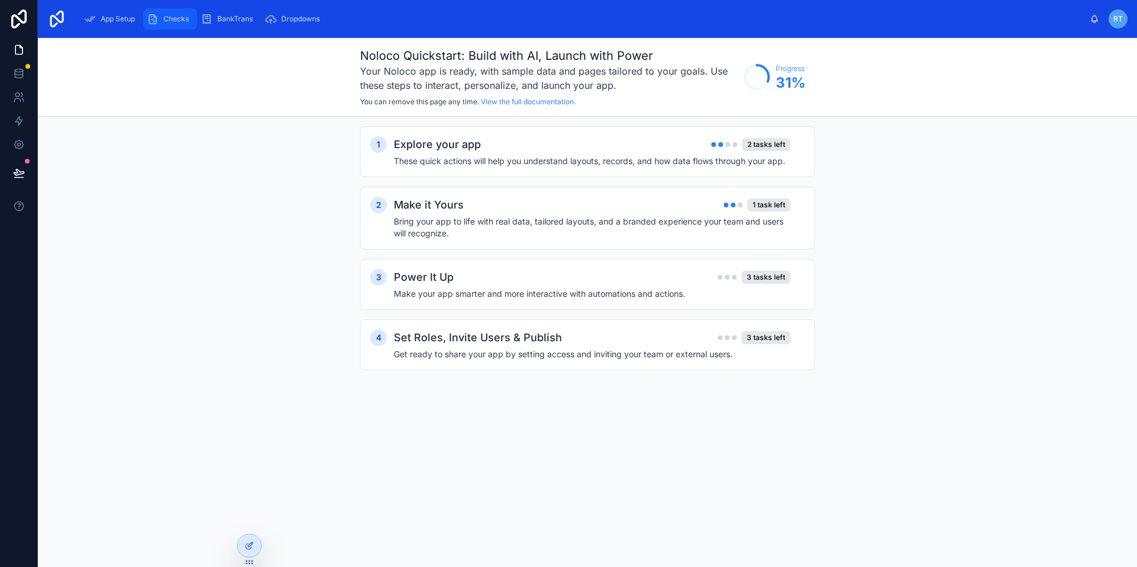
click at [169, 20] on span "Checks" at bounding box center [175, 18] width 25 height 9
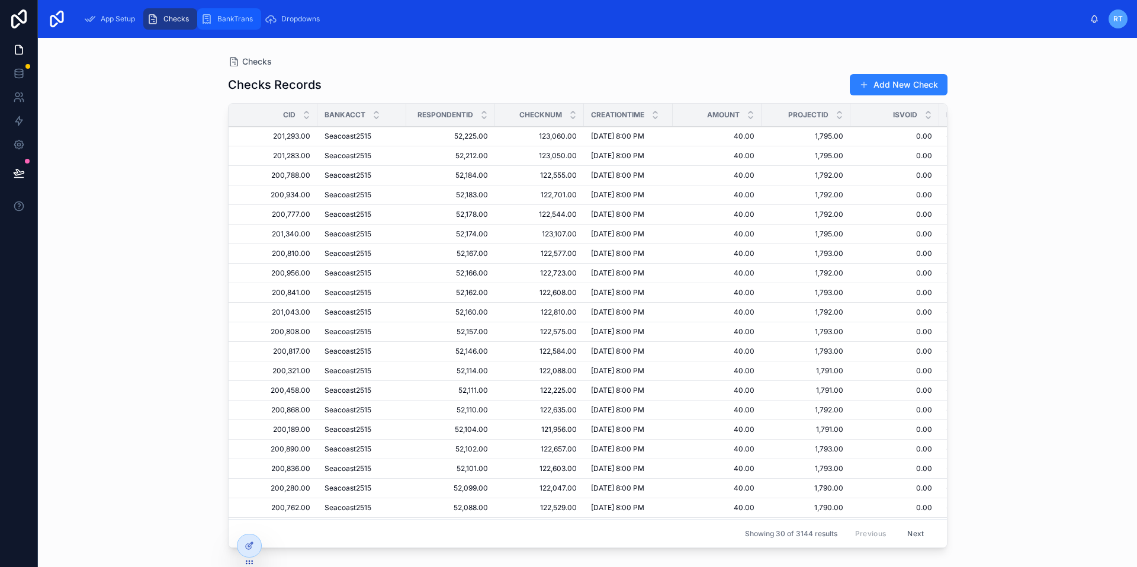
click at [231, 19] on span "BankTrans" at bounding box center [235, 18] width 36 height 9
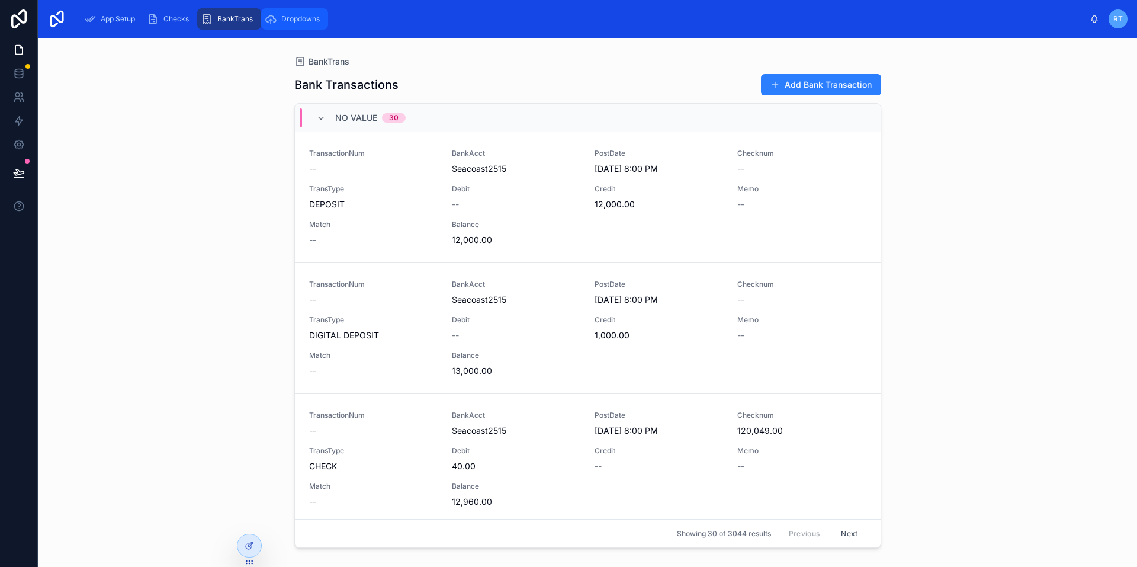
click at [304, 21] on span "Dropdowns" at bounding box center [300, 18] width 39 height 9
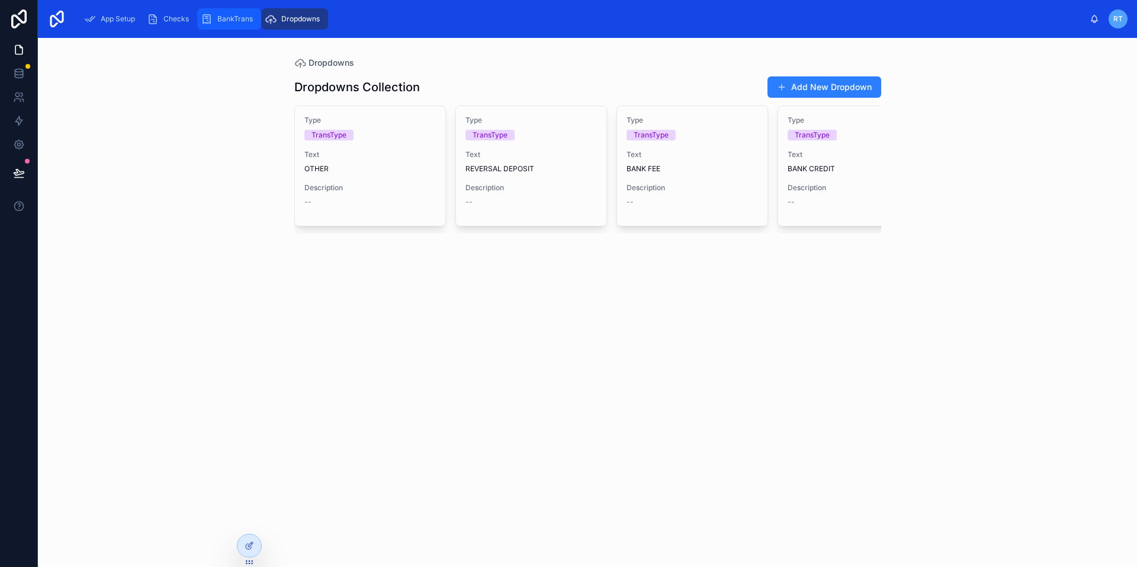
click at [240, 17] on span "BankTrans" at bounding box center [235, 18] width 36 height 9
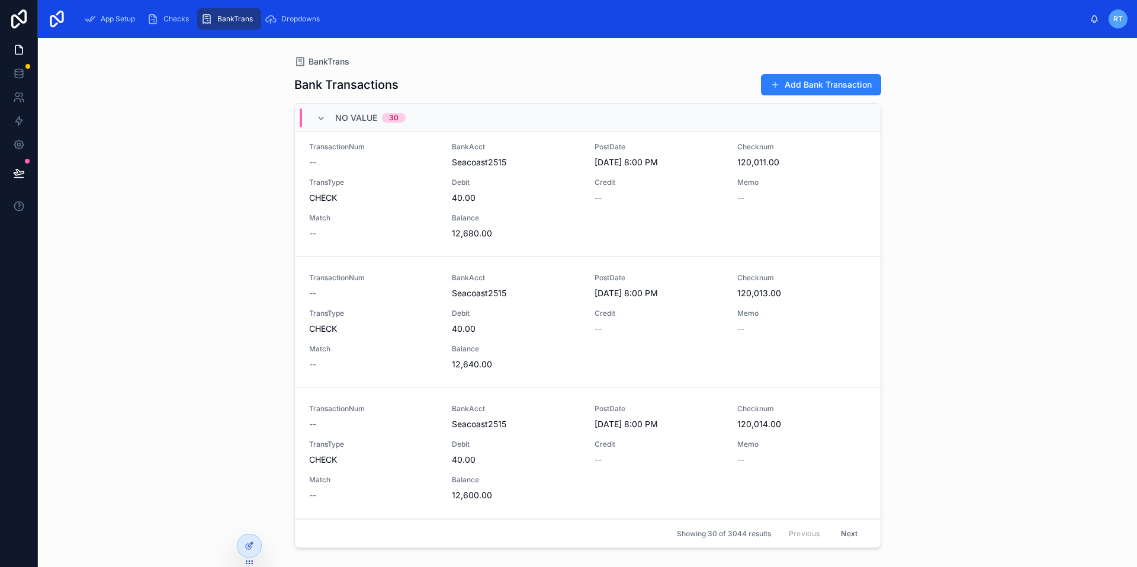
scroll to position [948, 0]
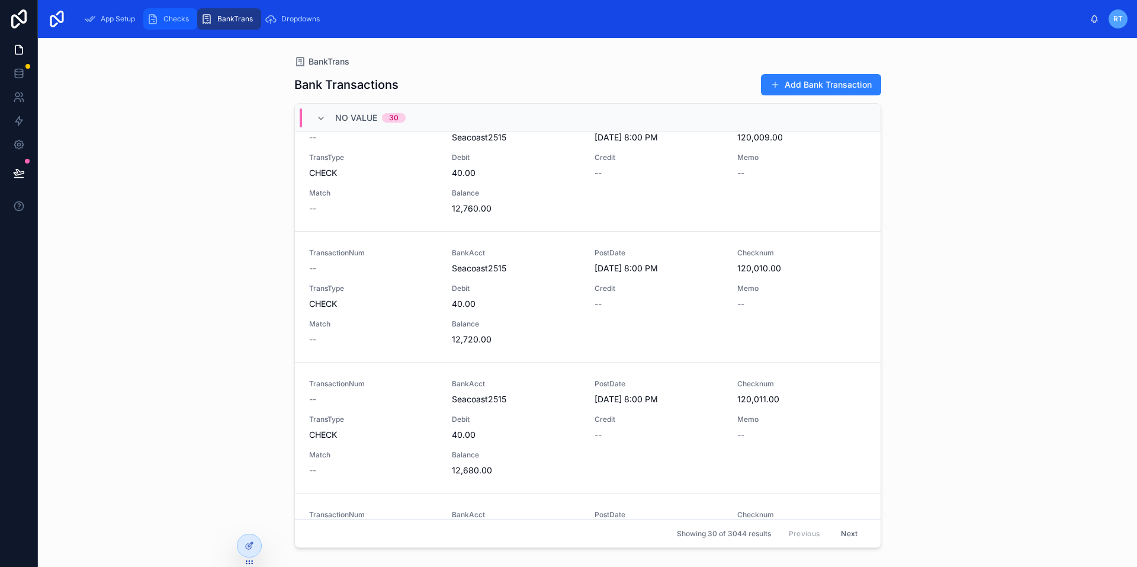
click at [182, 28] on div "Checks" at bounding box center [170, 18] width 47 height 19
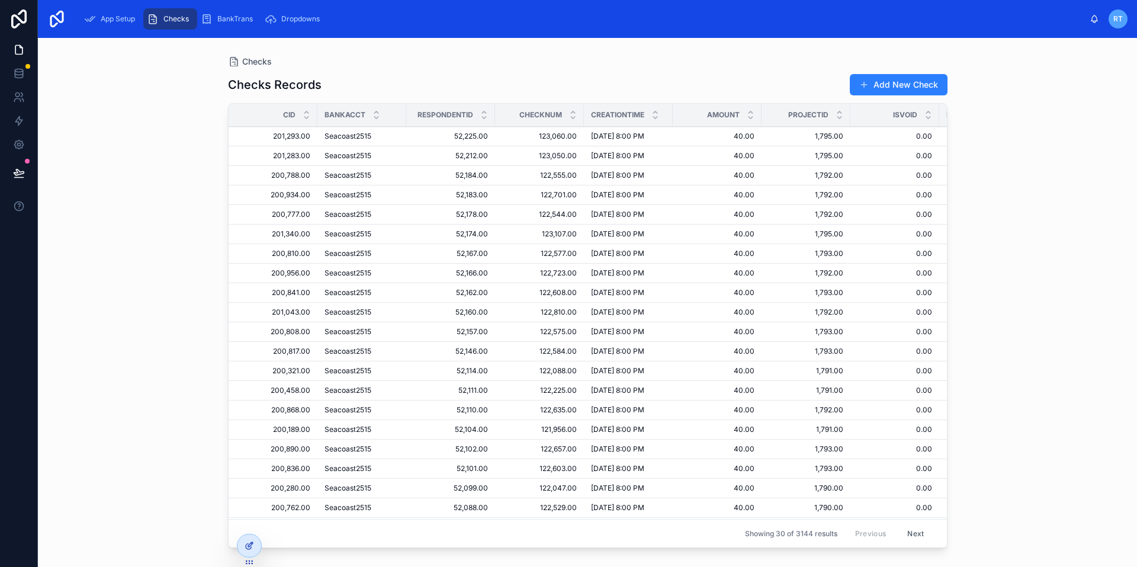
click at [246, 543] on icon at bounding box center [249, 545] width 9 height 9
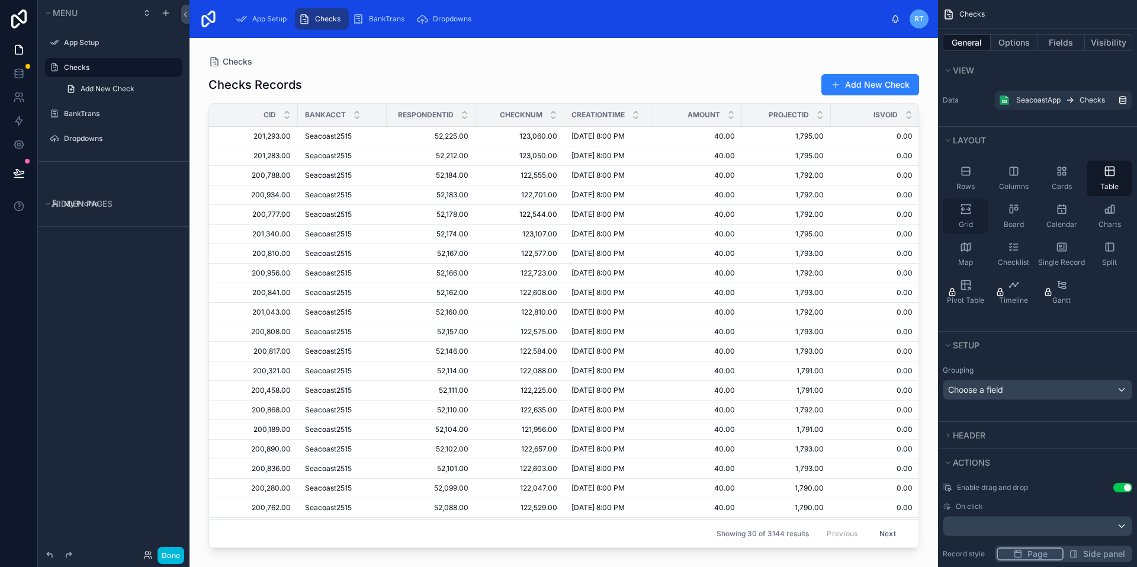
click at [976, 212] on div "Grid" at bounding box center [966, 216] width 46 height 36
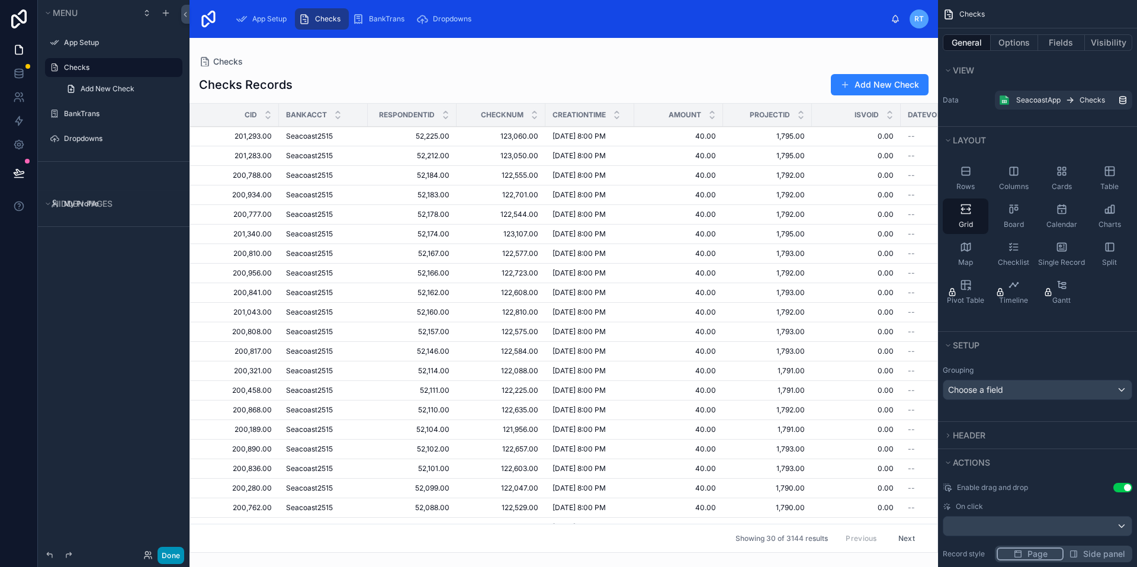
click at [162, 557] on button "Done" at bounding box center [171, 555] width 27 height 17
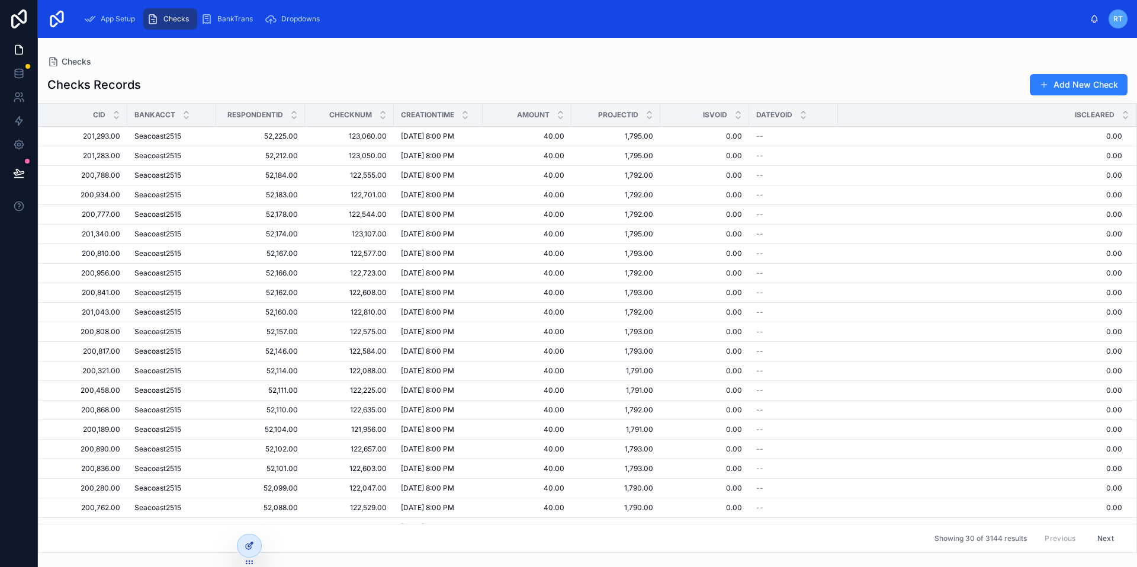
click at [255, 552] on div at bounding box center [250, 545] width 24 height 23
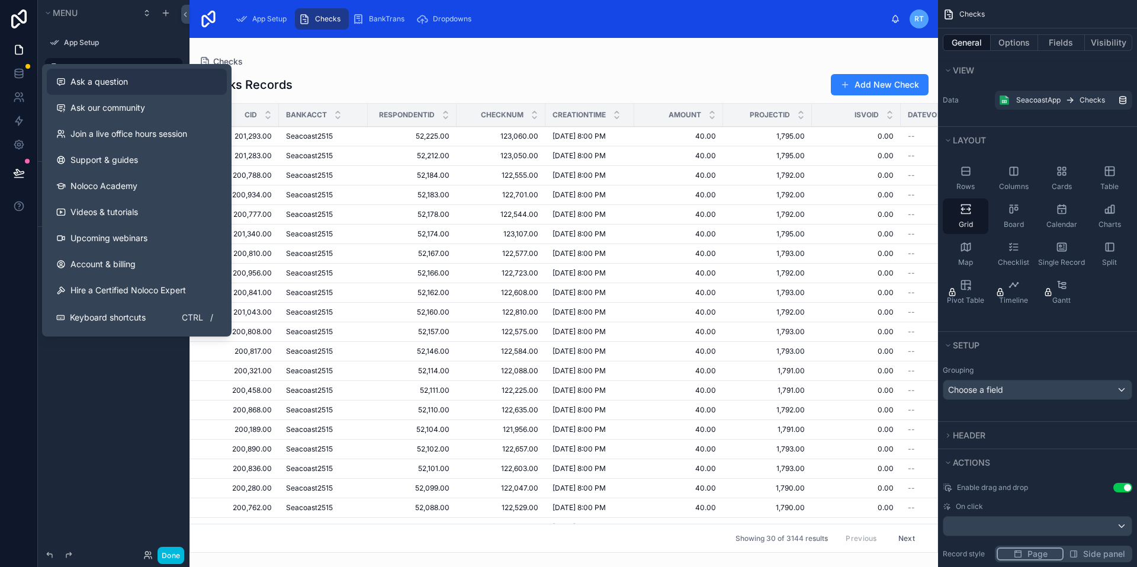
click at [104, 85] on span "Ask a question" at bounding box center [98, 82] width 57 height 12
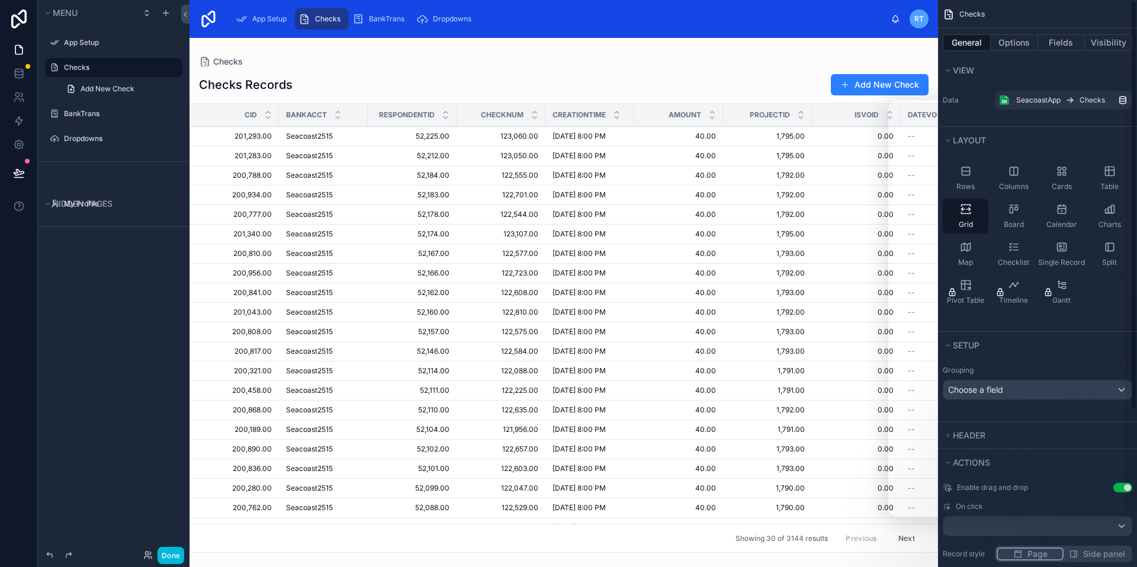
click at [567, 86] on div at bounding box center [564, 302] width 749 height 529
click at [795, 285] on td "1,793.00 1,793.00" at bounding box center [767, 293] width 89 height 20
click at [1105, 174] on icon "scrollable content" at bounding box center [1110, 171] width 12 height 12
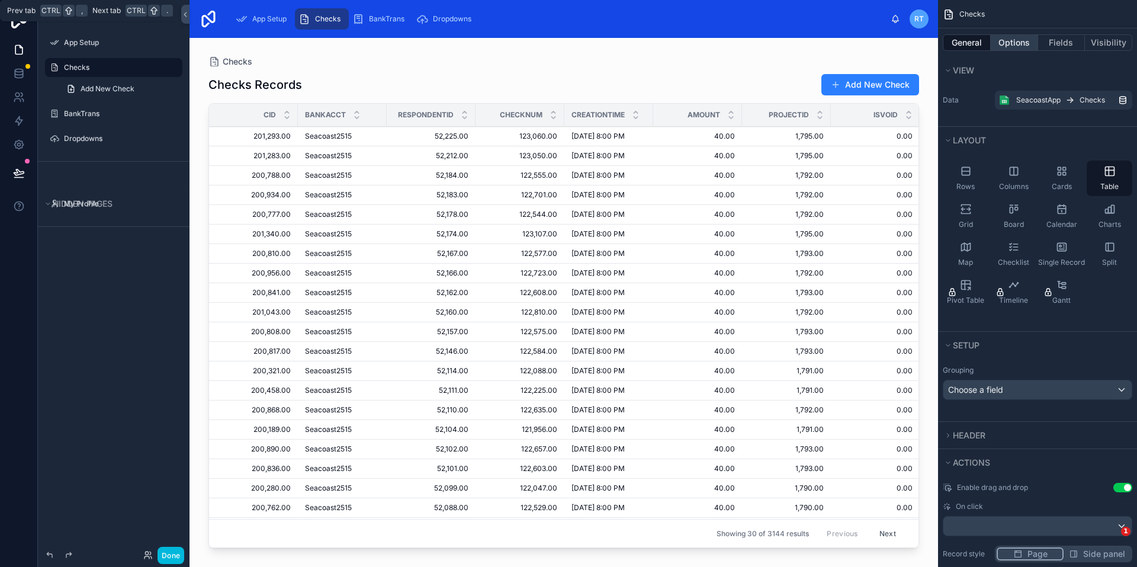
click at [1010, 44] on button "Options" at bounding box center [1014, 42] width 47 height 17
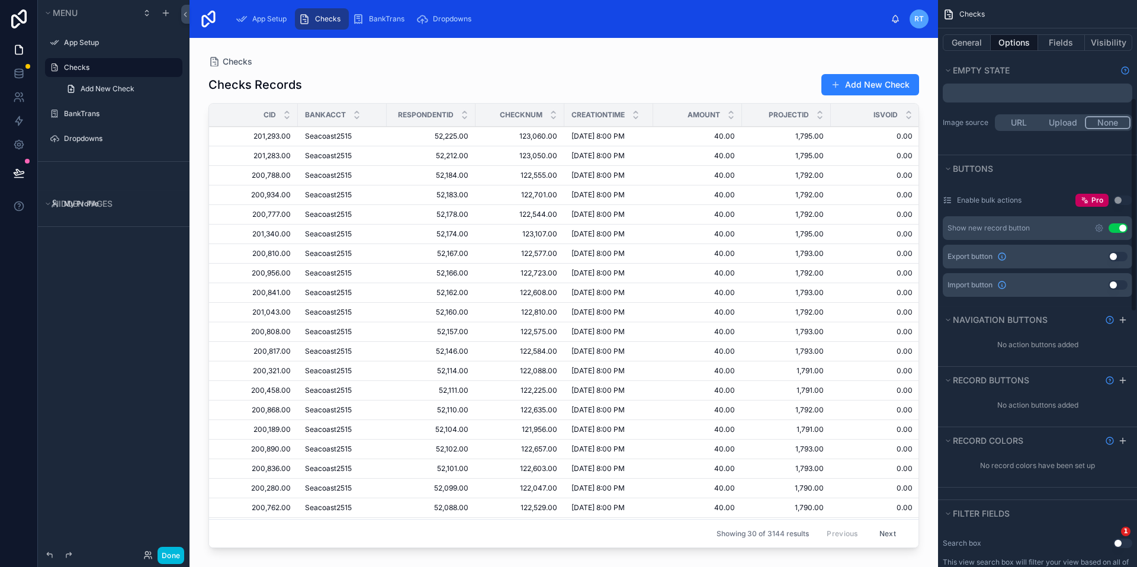
scroll to position [59, 0]
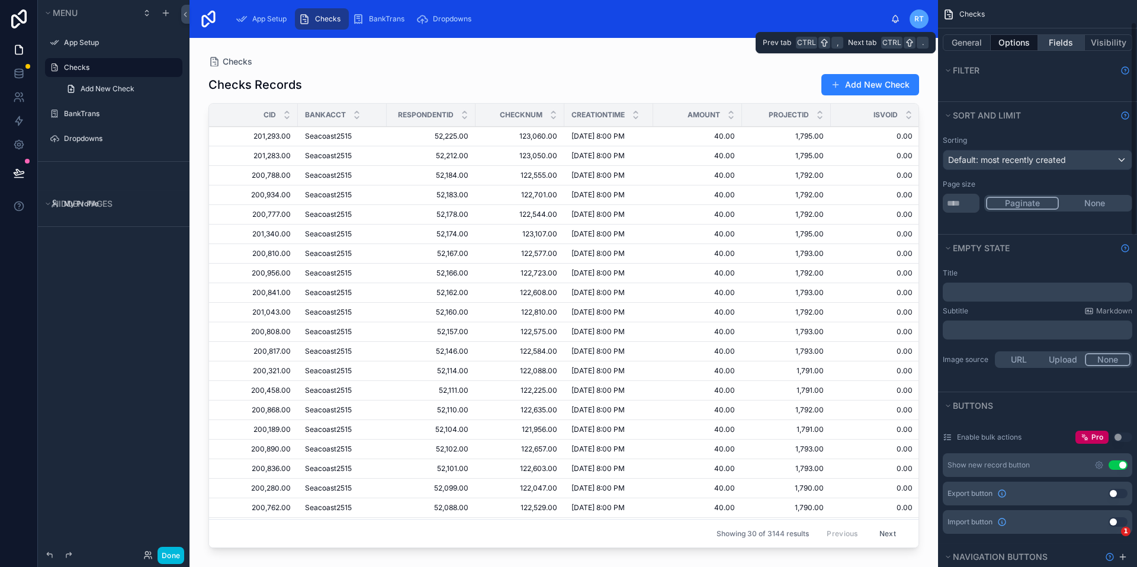
click at [1069, 41] on button "Fields" at bounding box center [1061, 42] width 47 height 17
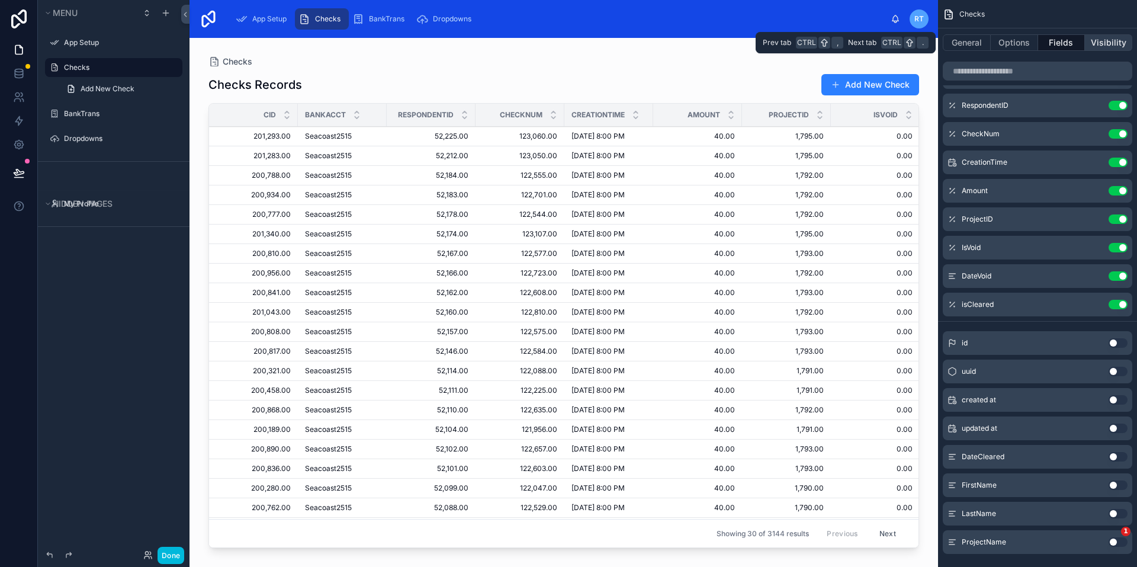
click at [1104, 37] on button "Visibility" at bounding box center [1108, 42] width 47 height 17
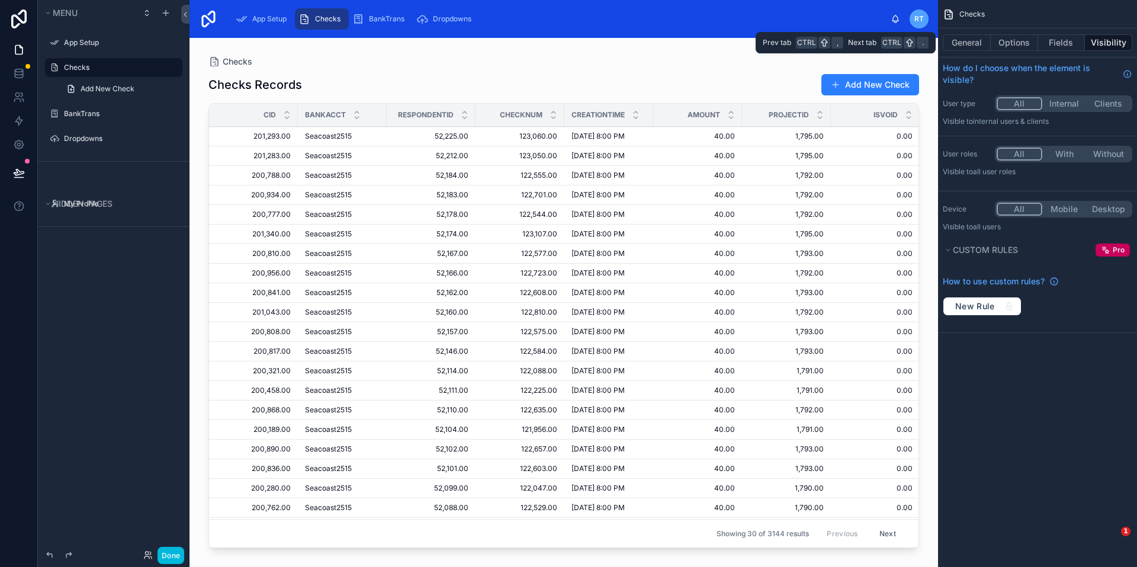
scroll to position [0, 0]
click at [966, 41] on button "General" at bounding box center [967, 42] width 48 height 17
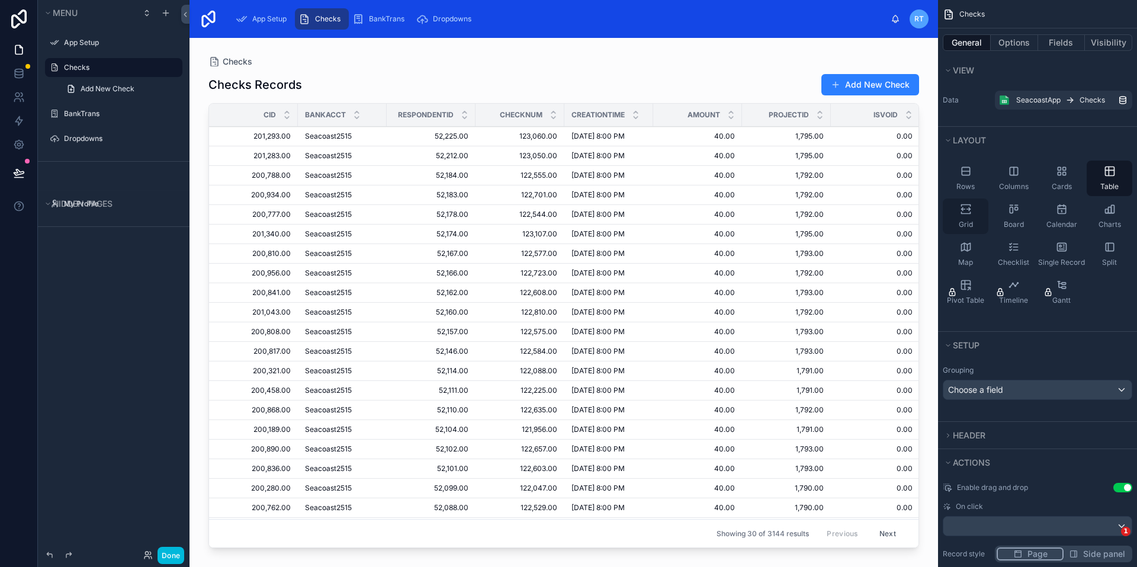
click at [967, 205] on icon "scrollable content" at bounding box center [965, 206] width 9 height 2
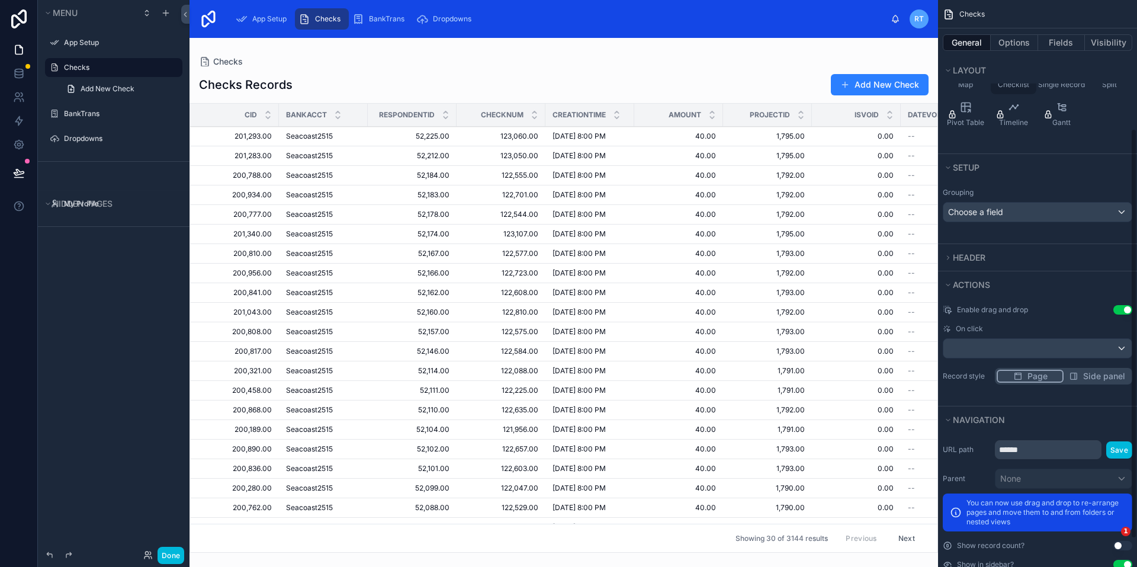
scroll to position [216, 0]
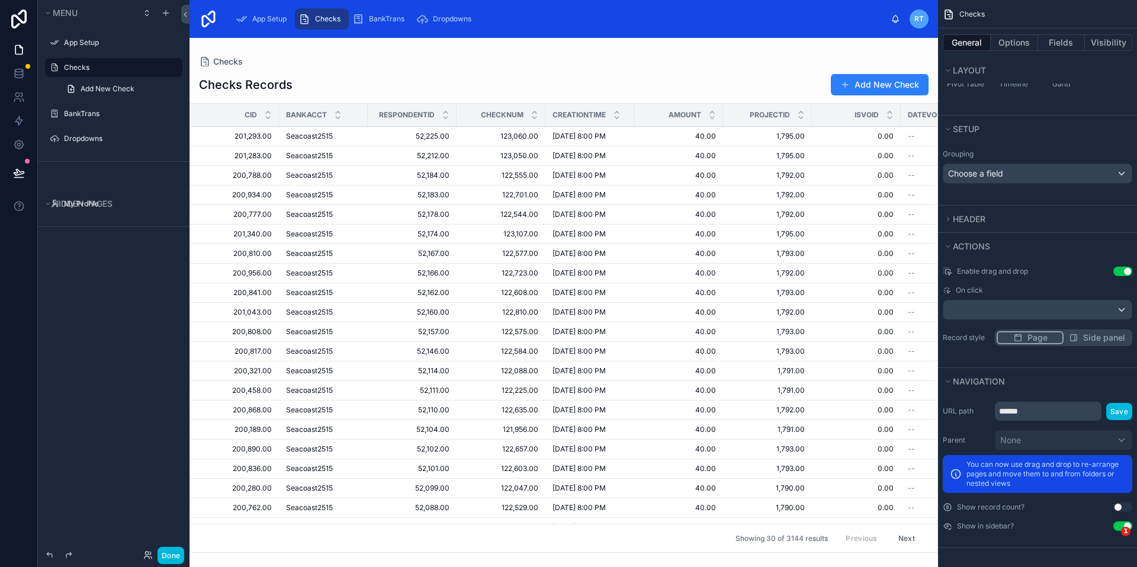
click at [1092, 338] on span "Side panel" at bounding box center [1104, 338] width 42 height 12
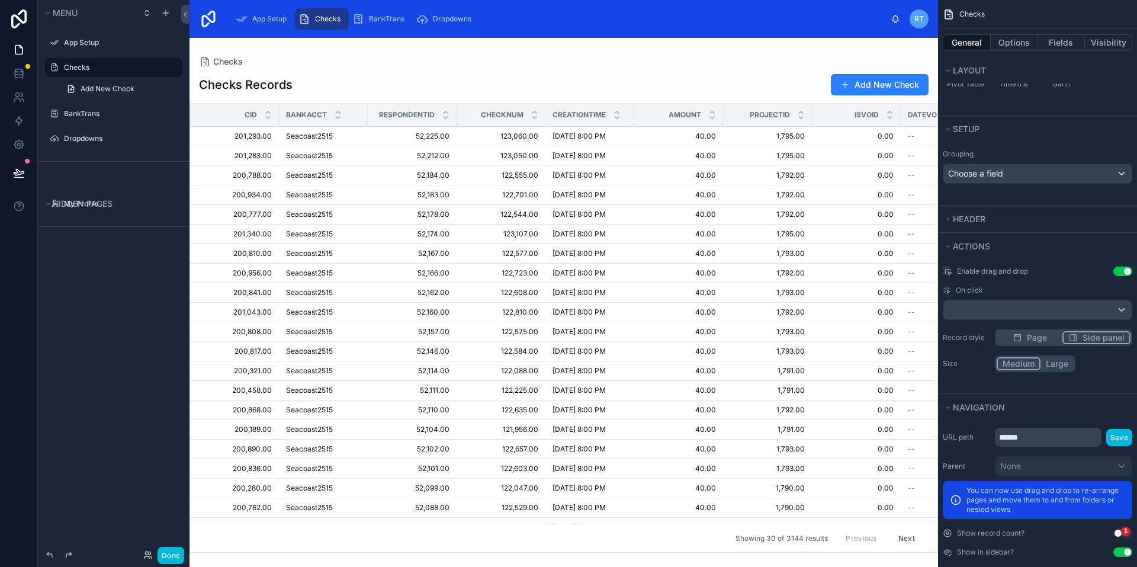
click at [1098, 337] on span "Side panel" at bounding box center [1104, 338] width 42 height 12
click at [1024, 364] on button "Medium" at bounding box center [1019, 363] width 44 height 13
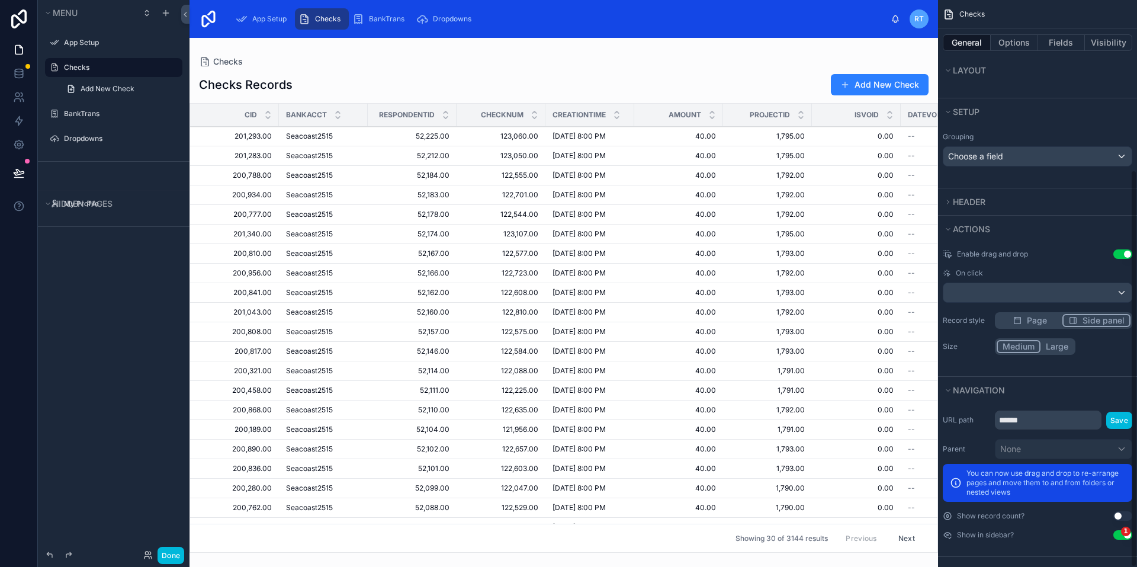
scroll to position [242, 0]
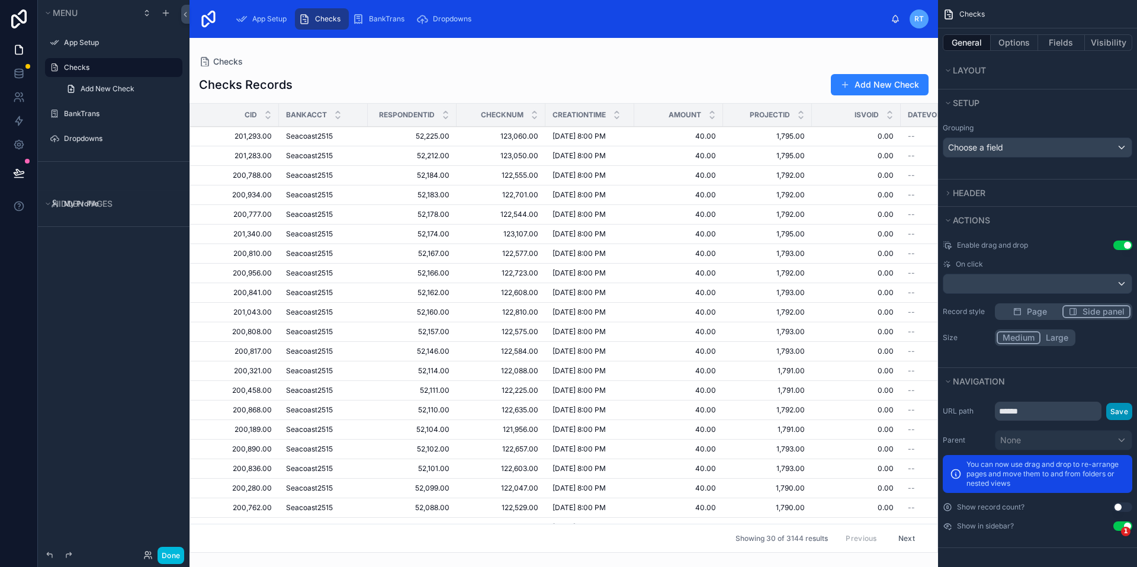
click at [1118, 410] on button "Save" at bounding box center [1119, 411] width 26 height 17
click at [846, 82] on span at bounding box center [844, 84] width 9 height 9
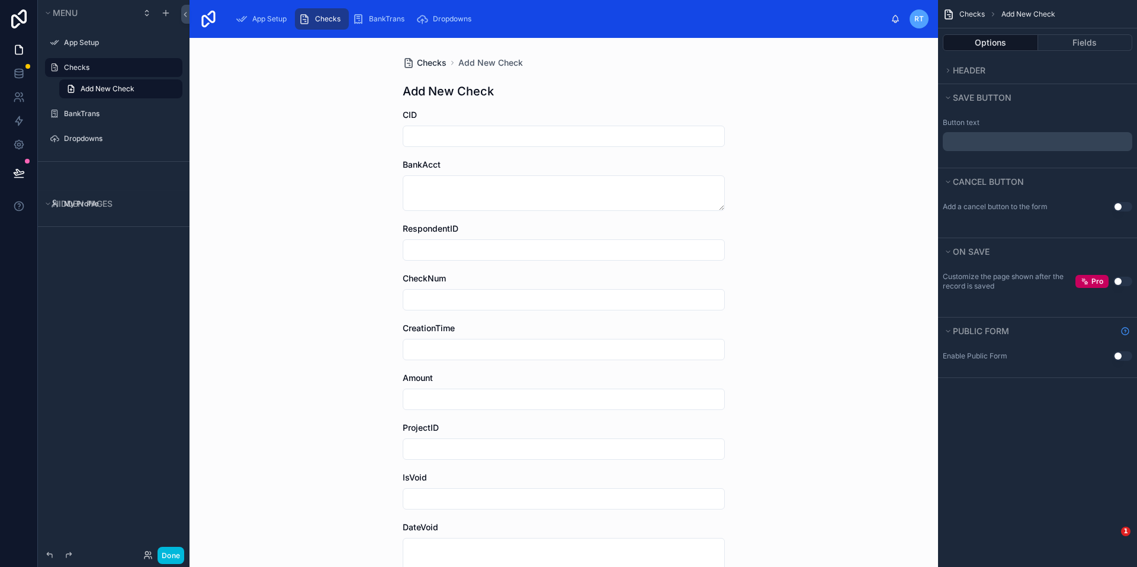
click at [419, 59] on span "Checks" at bounding box center [432, 63] width 30 height 12
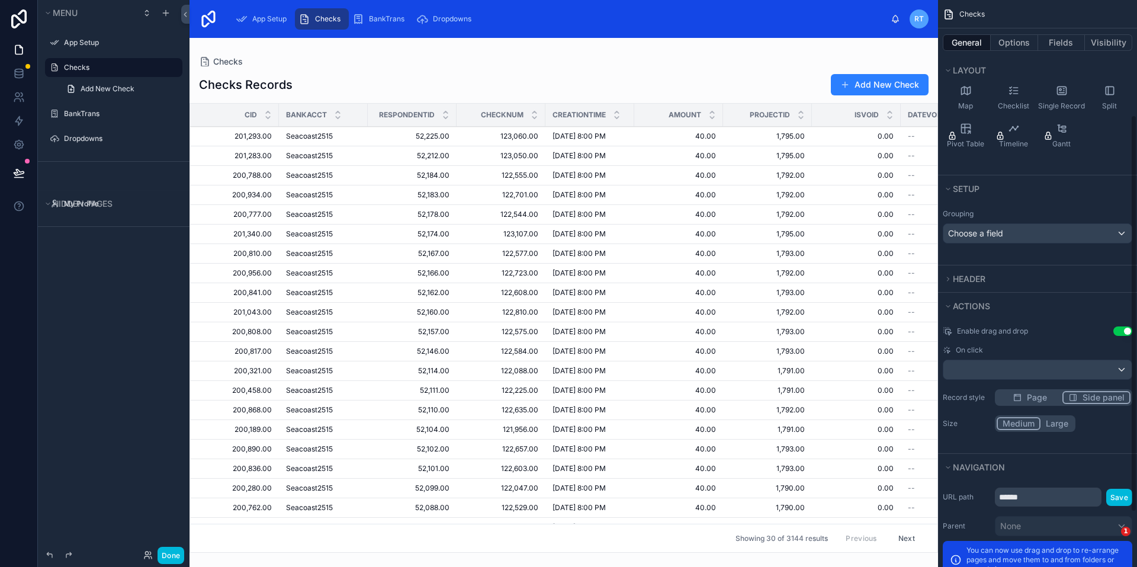
scroll to position [178, 0]
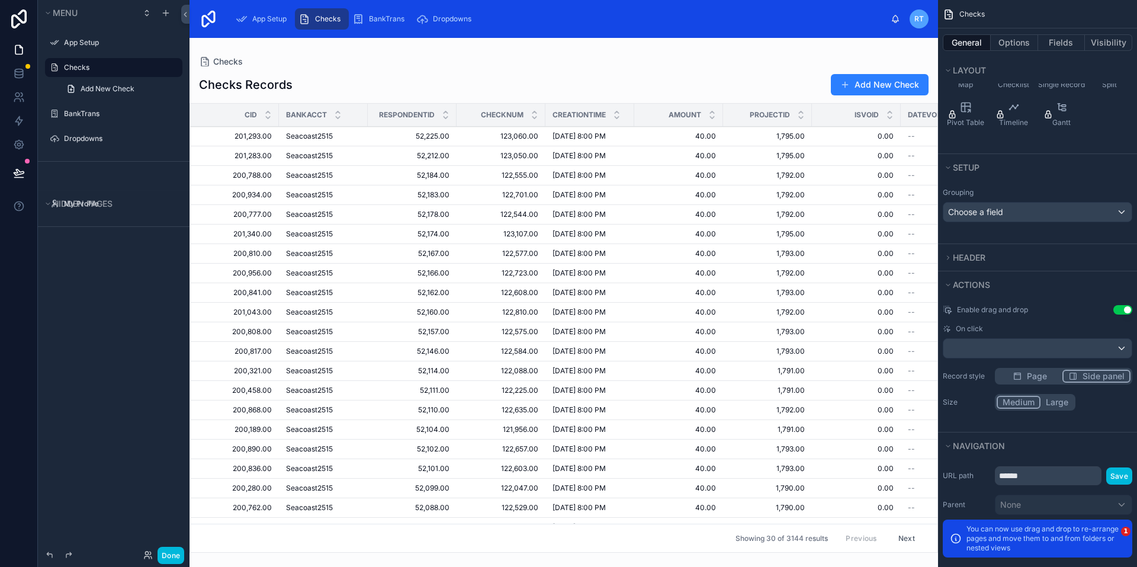
click at [976, 375] on label "Record style" at bounding box center [966, 375] width 47 height 9
click at [968, 380] on label "Record style" at bounding box center [966, 375] width 47 height 9
click at [1101, 375] on span "Side panel" at bounding box center [1104, 376] width 42 height 12
click at [169, 549] on button "Done" at bounding box center [171, 555] width 27 height 17
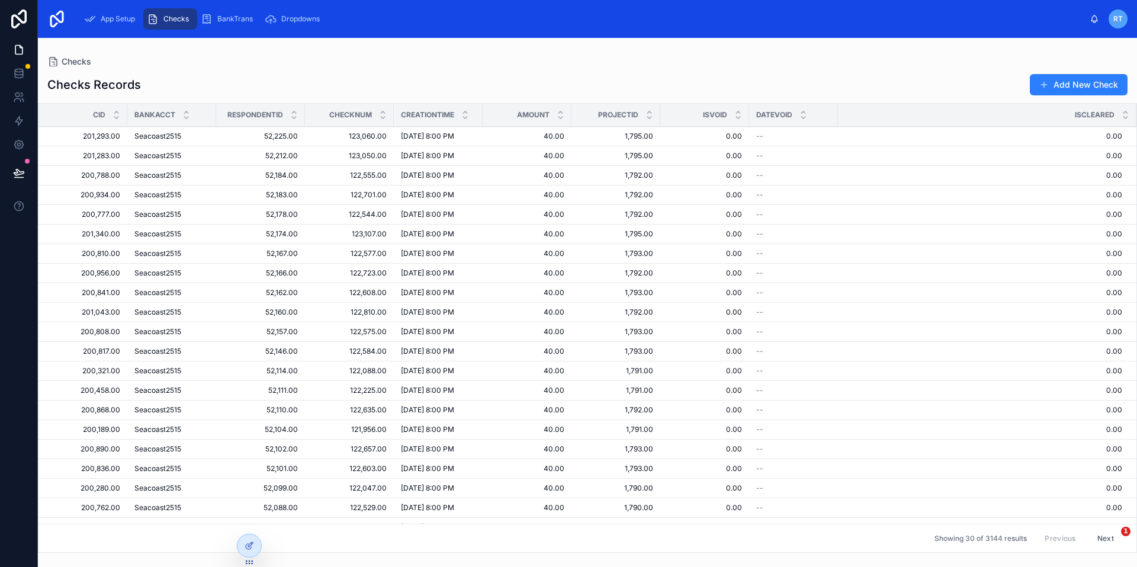
click at [492, 200] on td "40.00 40.00" at bounding box center [527, 195] width 89 height 20
drag, startPoint x: 492, startPoint y: 200, endPoint x: 447, endPoint y: 198, distance: 45.0
click at [447, 198] on span "[DATE] 8:00 PM" at bounding box center [427, 194] width 53 height 9
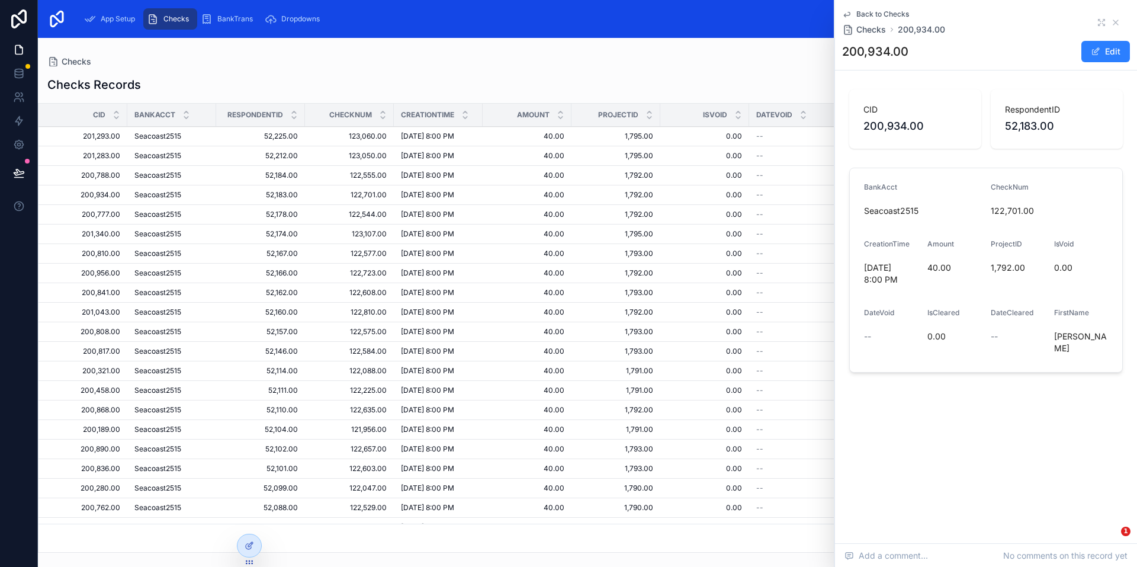
click at [1024, 110] on span "RespondentID" at bounding box center [1057, 110] width 104 height 12
click at [1105, 47] on button "Edit" at bounding box center [1106, 51] width 49 height 21
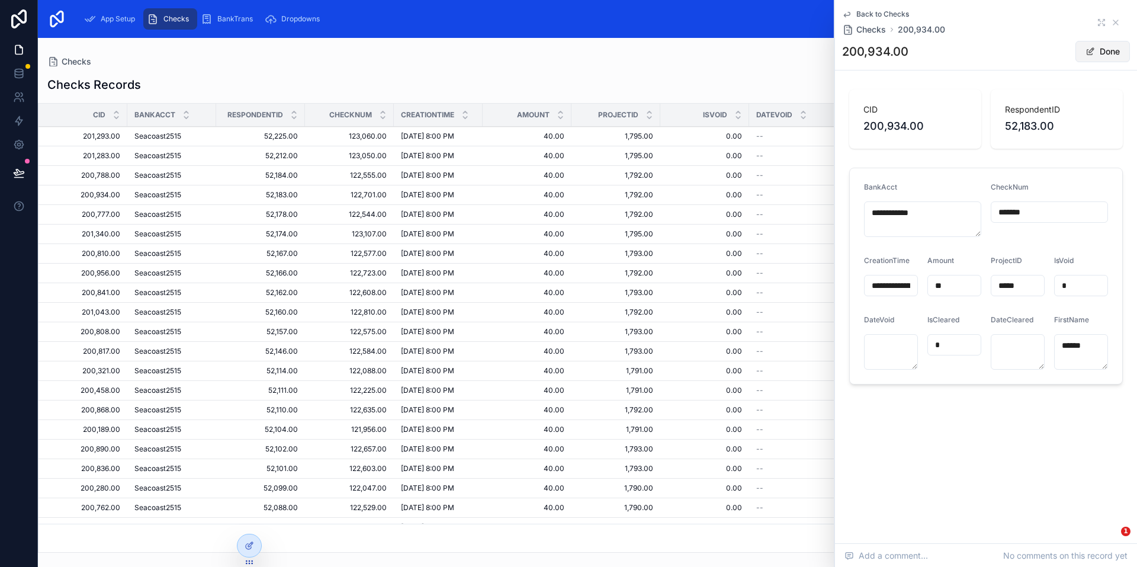
click at [1095, 53] on button "Done" at bounding box center [1103, 51] width 54 height 21
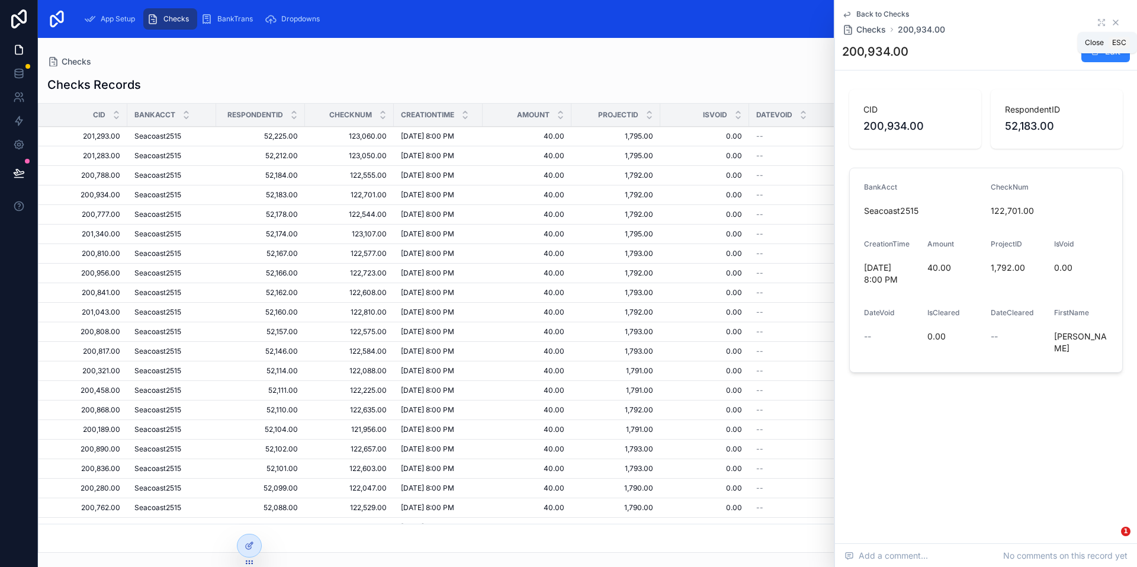
click at [1117, 25] on icon at bounding box center [1115, 22] width 9 height 9
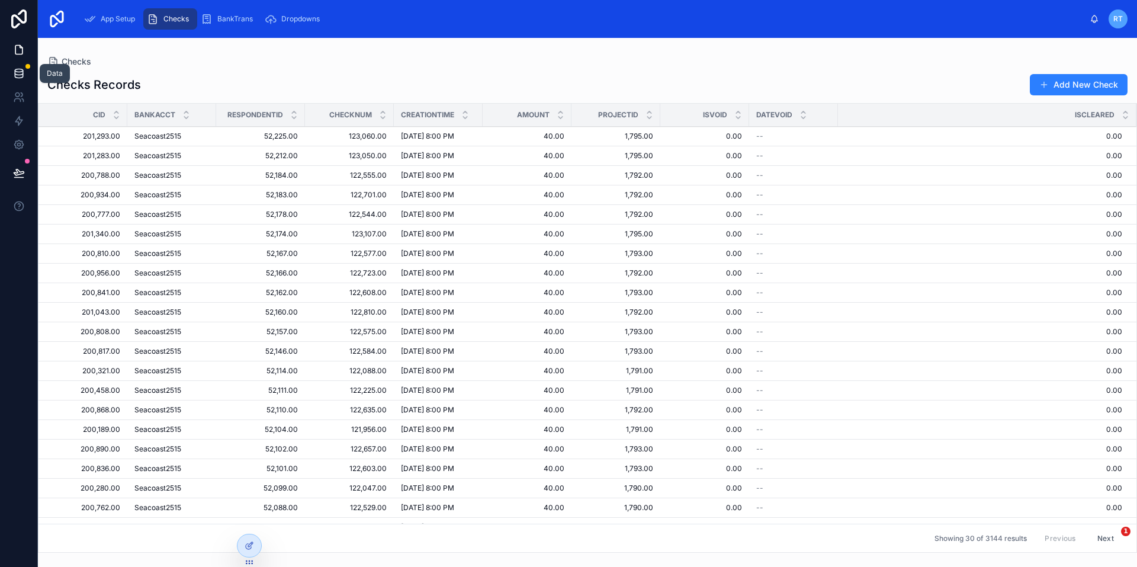
click at [18, 70] on icon at bounding box center [19, 74] width 12 height 12
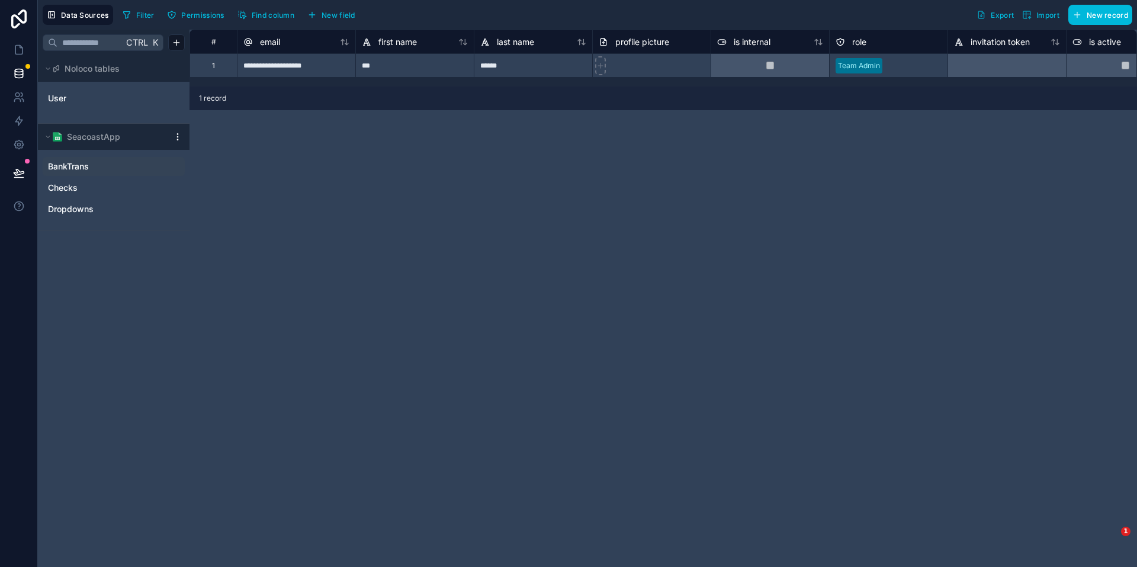
click at [65, 161] on span "BankTrans" at bounding box center [68, 167] width 41 height 12
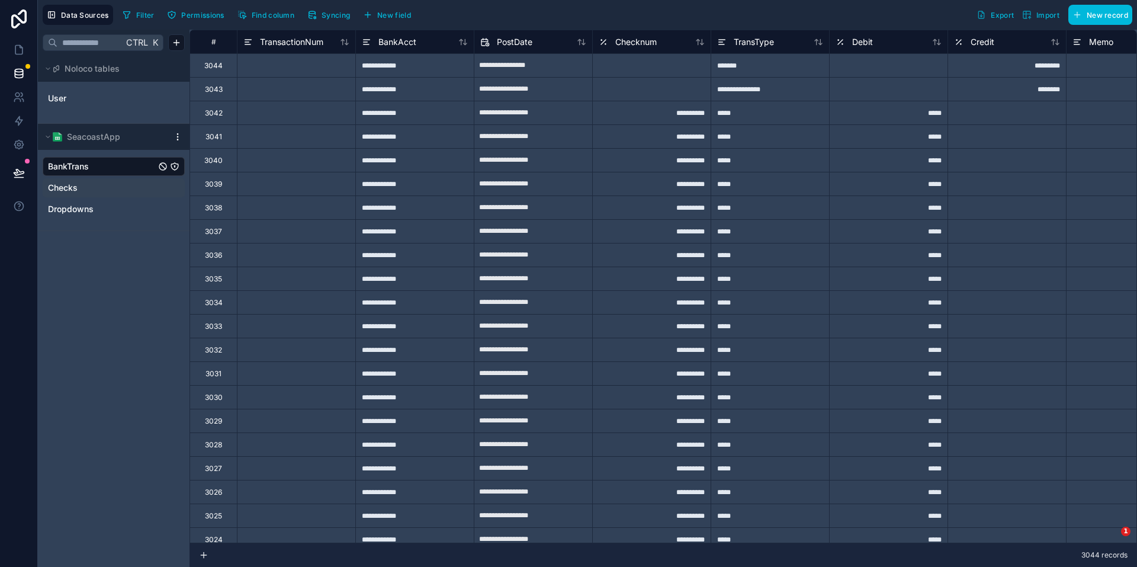
click at [60, 189] on span "Checks" at bounding box center [63, 188] width 30 height 12
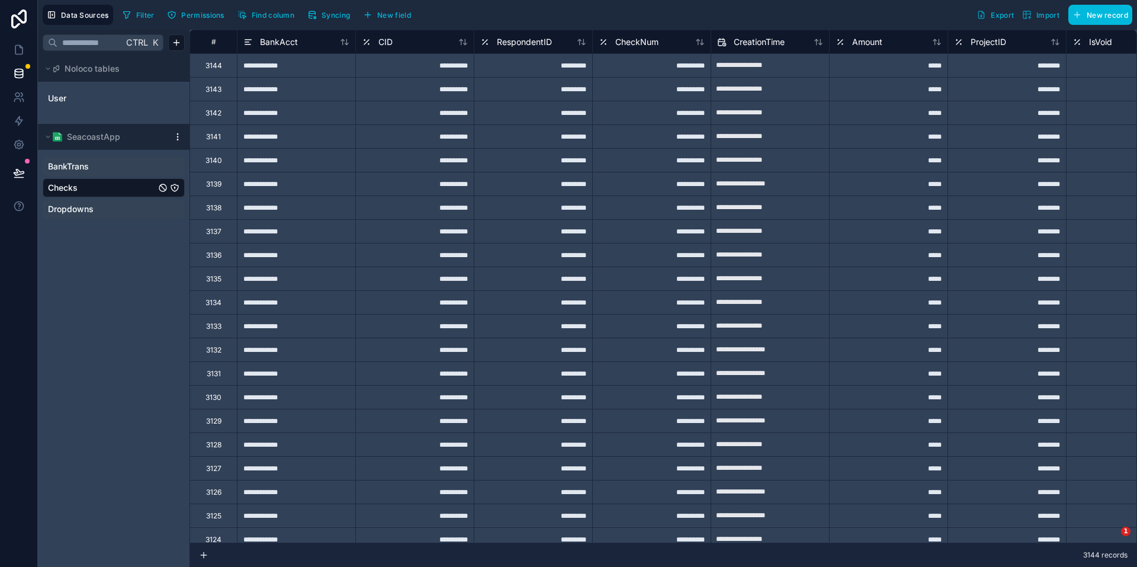
click at [61, 206] on span "Dropdowns" at bounding box center [71, 209] width 46 height 12
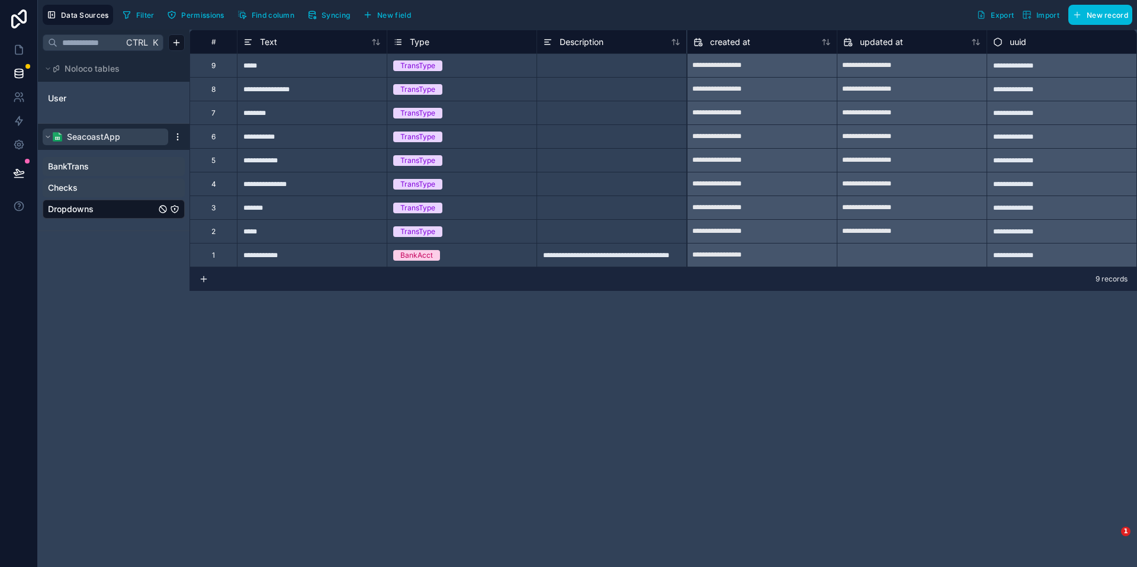
click at [94, 140] on span "SeacoastApp" at bounding box center [93, 137] width 53 height 12
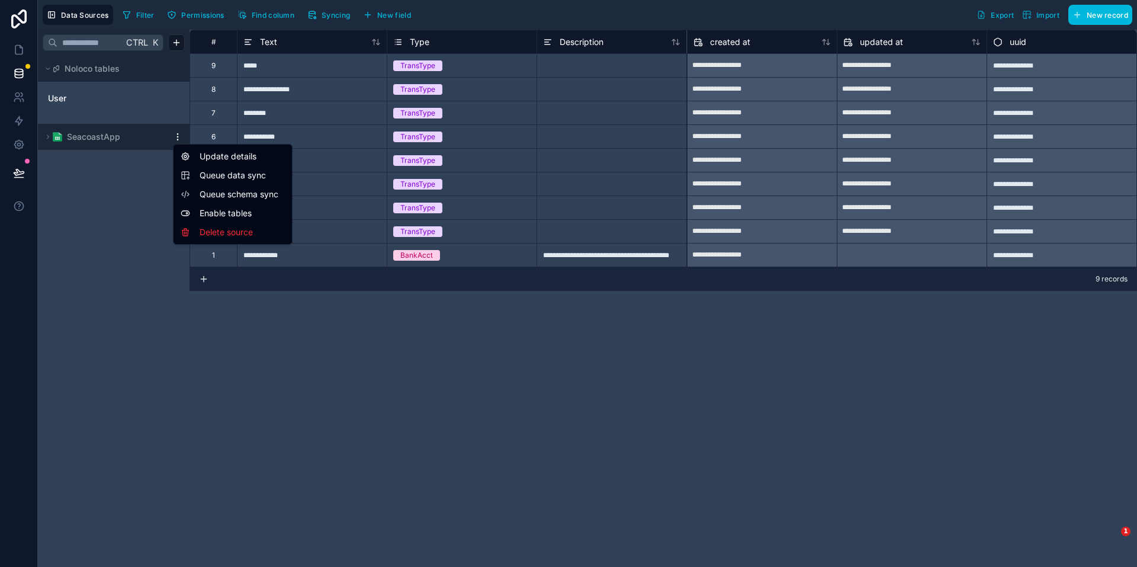
click at [178, 137] on html "**********" at bounding box center [568, 283] width 1137 height 567
click at [46, 137] on html "**********" at bounding box center [568, 283] width 1137 height 567
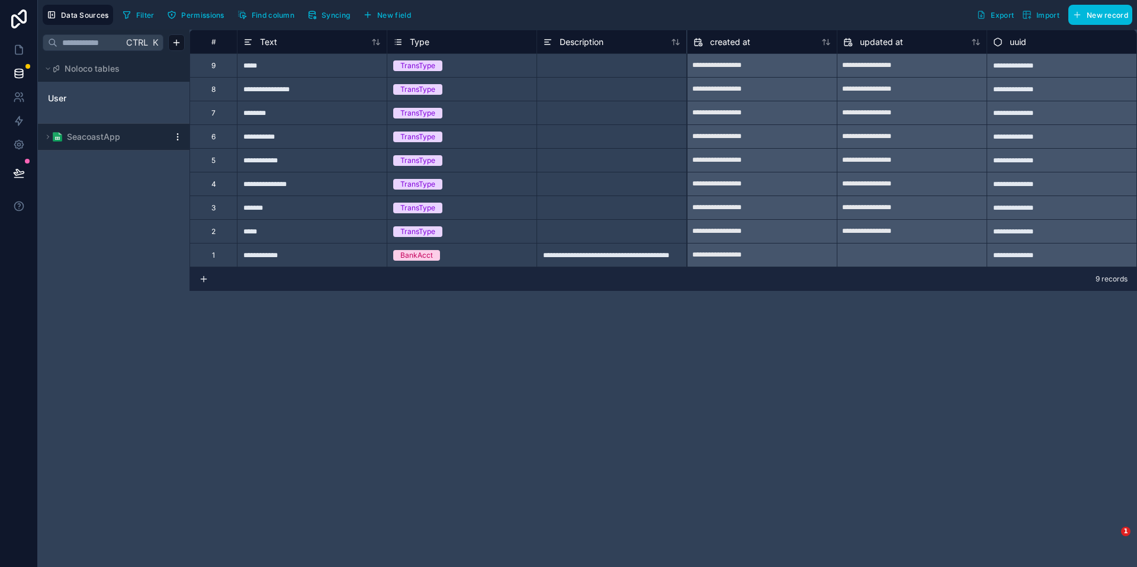
click at [46, 137] on icon at bounding box center [47, 136] width 7 height 7
click at [1046, 18] on span "Import" at bounding box center [1048, 15] width 23 height 9
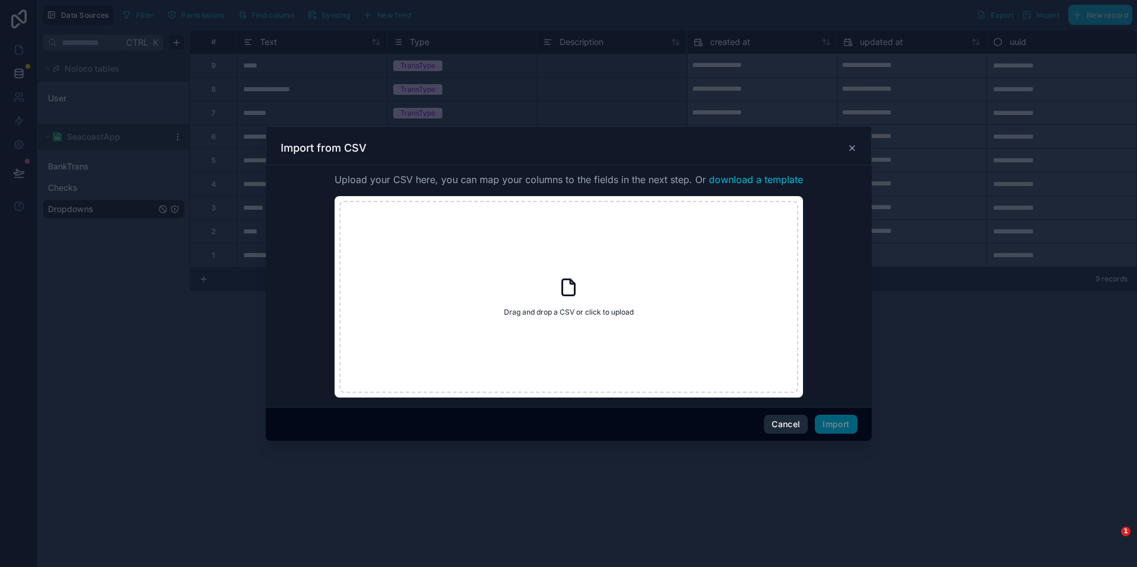
click at [790, 425] on button "Cancel" at bounding box center [786, 424] width 44 height 19
